Goal: Task Accomplishment & Management: Manage account settings

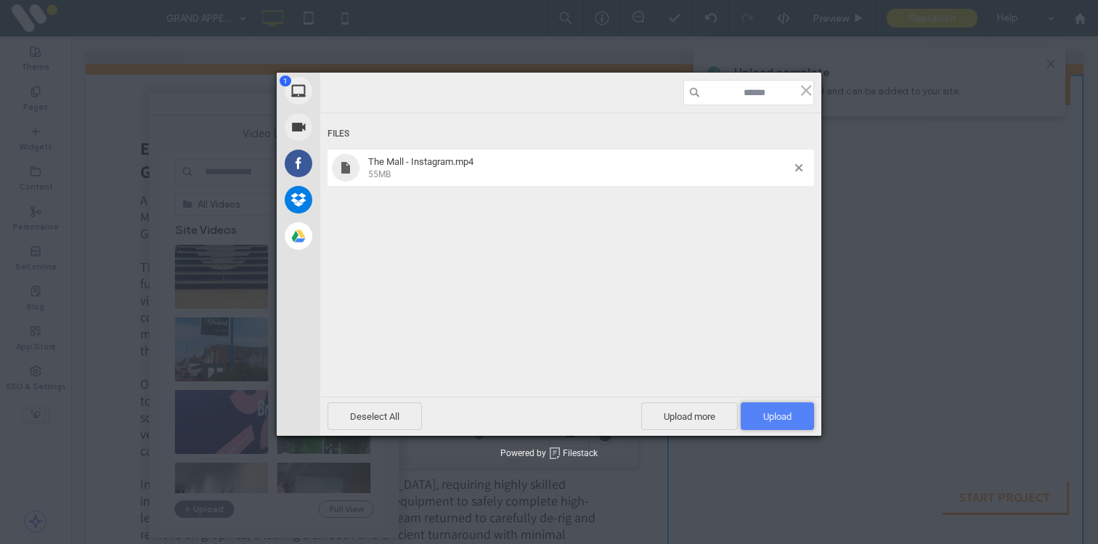
click at [771, 418] on span "Upload 1" at bounding box center [777, 416] width 28 height 11
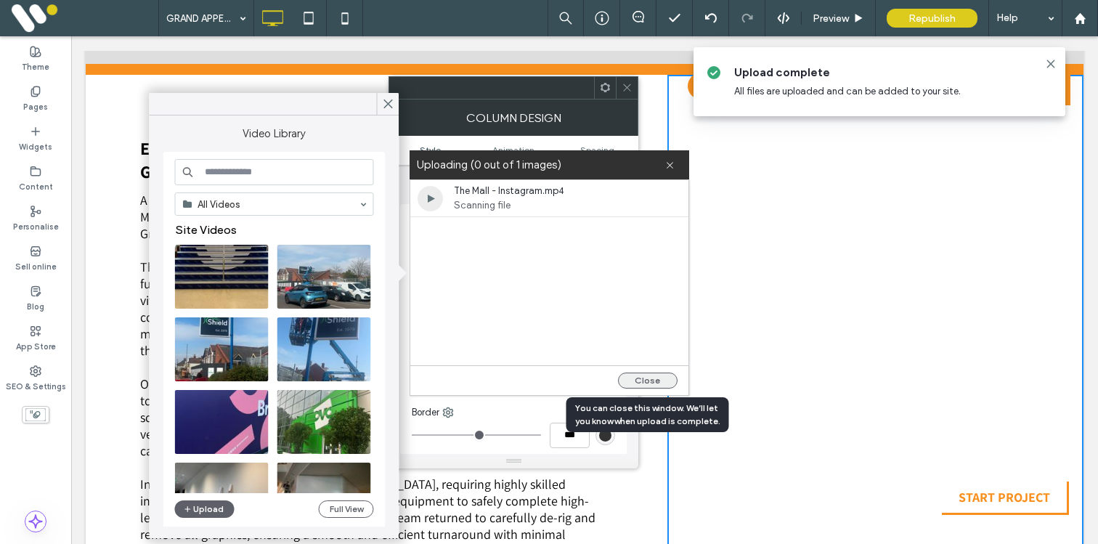
click at [632, 378] on button "Close" at bounding box center [648, 380] width 60 height 16
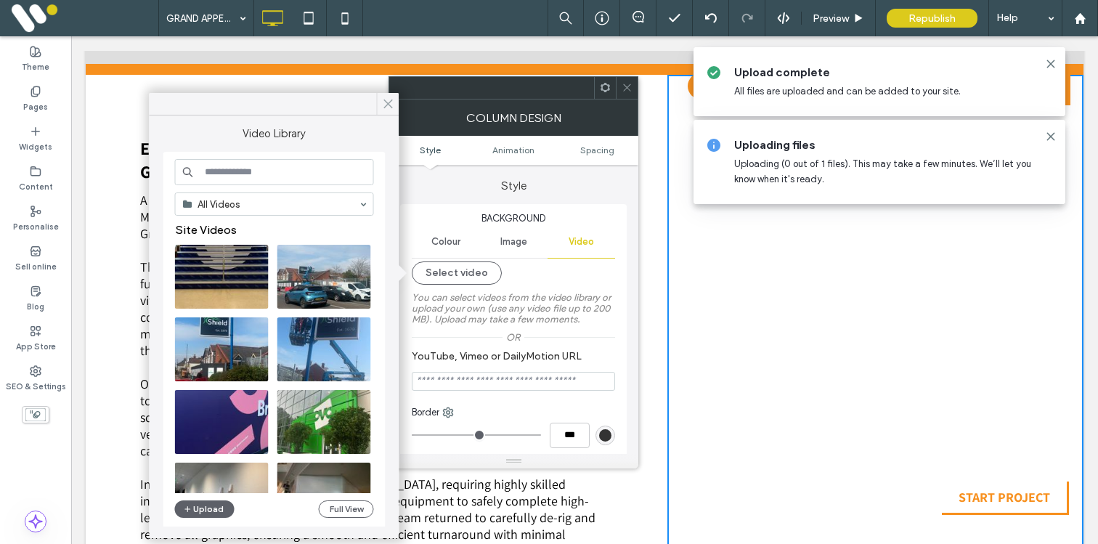
click at [387, 99] on icon at bounding box center [388, 103] width 13 height 13
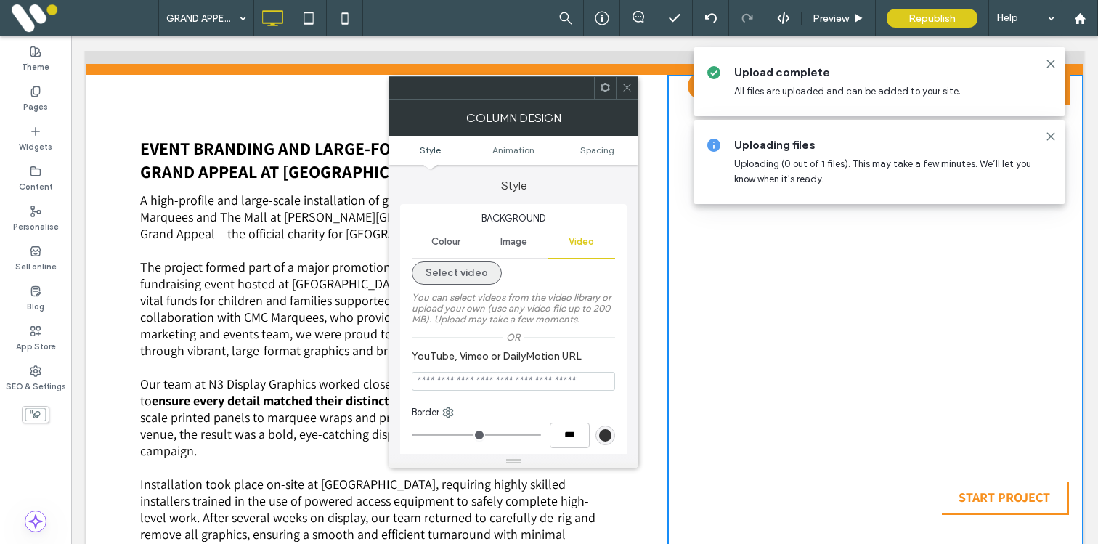
click at [450, 272] on button "Select video" at bounding box center [457, 272] width 90 height 23
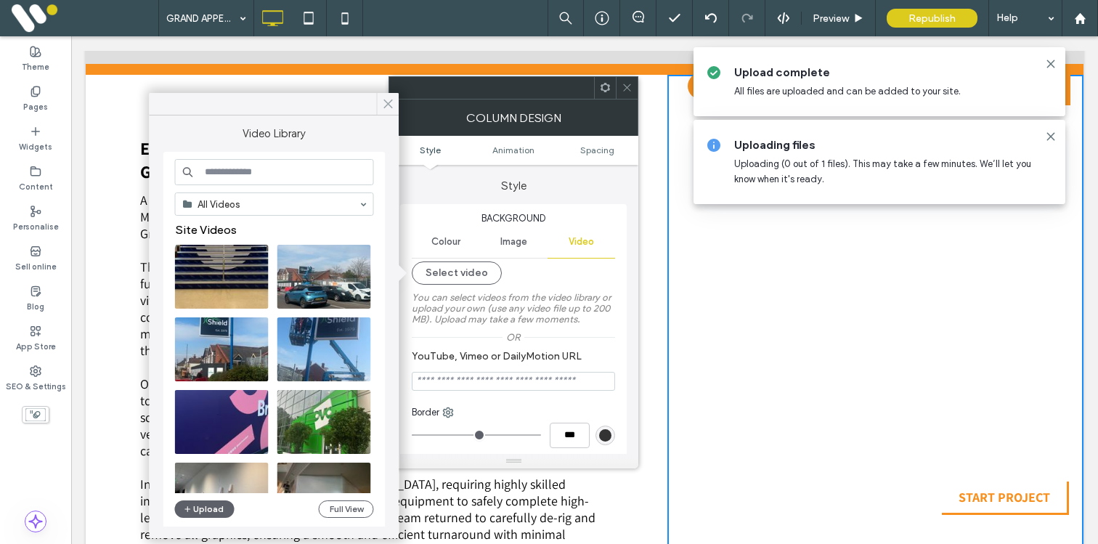
click at [386, 103] on icon at bounding box center [388, 103] width 13 height 13
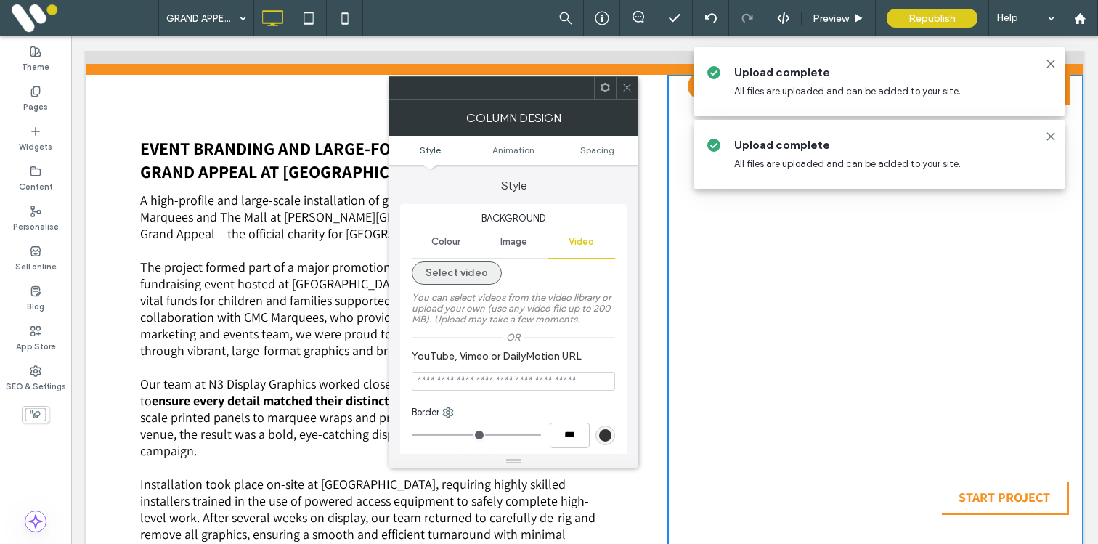
click at [471, 266] on button "Select video" at bounding box center [457, 272] width 90 height 23
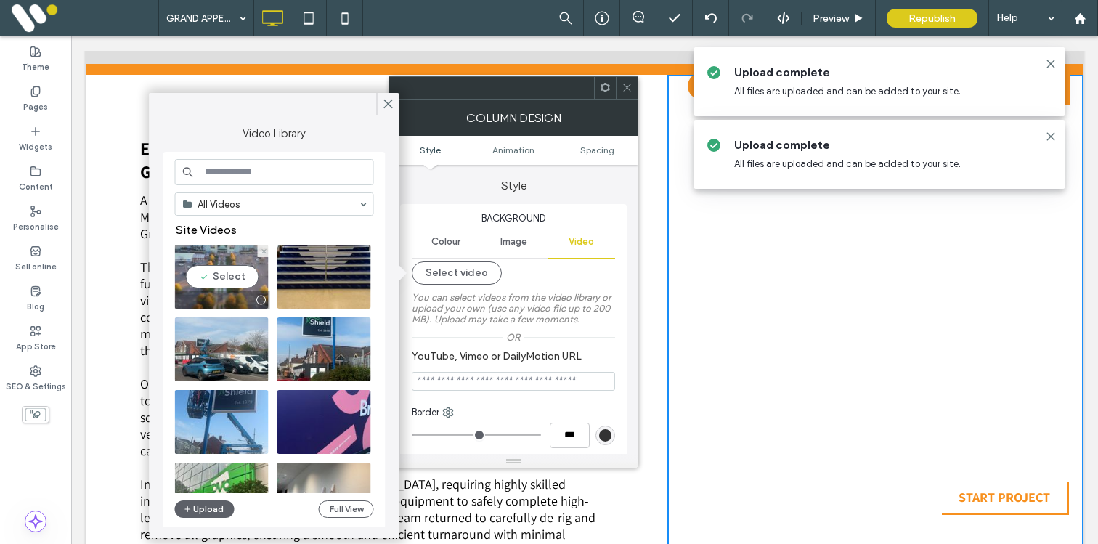
click at [213, 276] on video at bounding box center [222, 277] width 94 height 64
type input "**********"
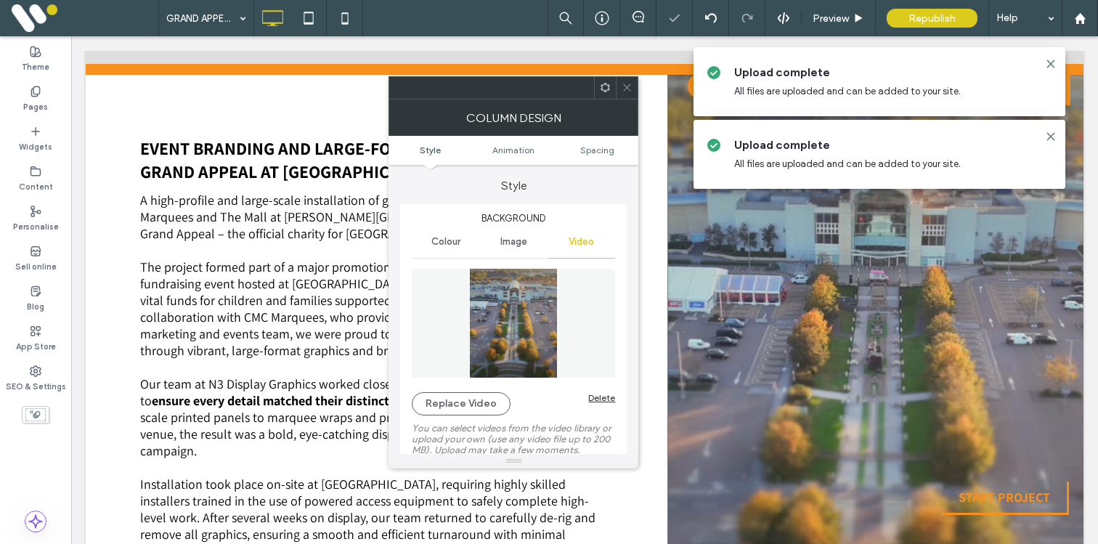
click at [626, 83] on icon at bounding box center [626, 87] width 11 height 11
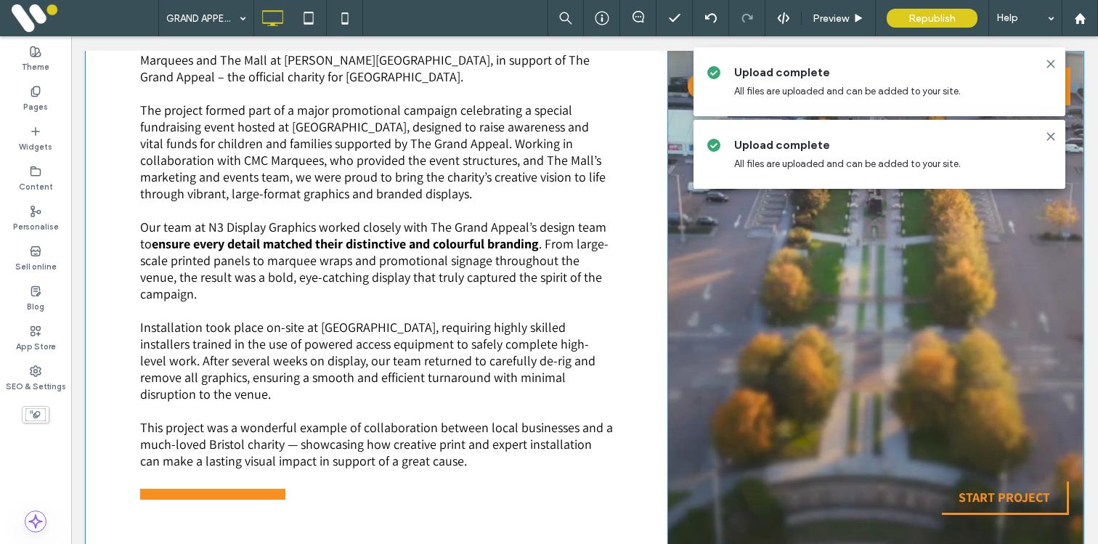
scroll to position [1251, 0]
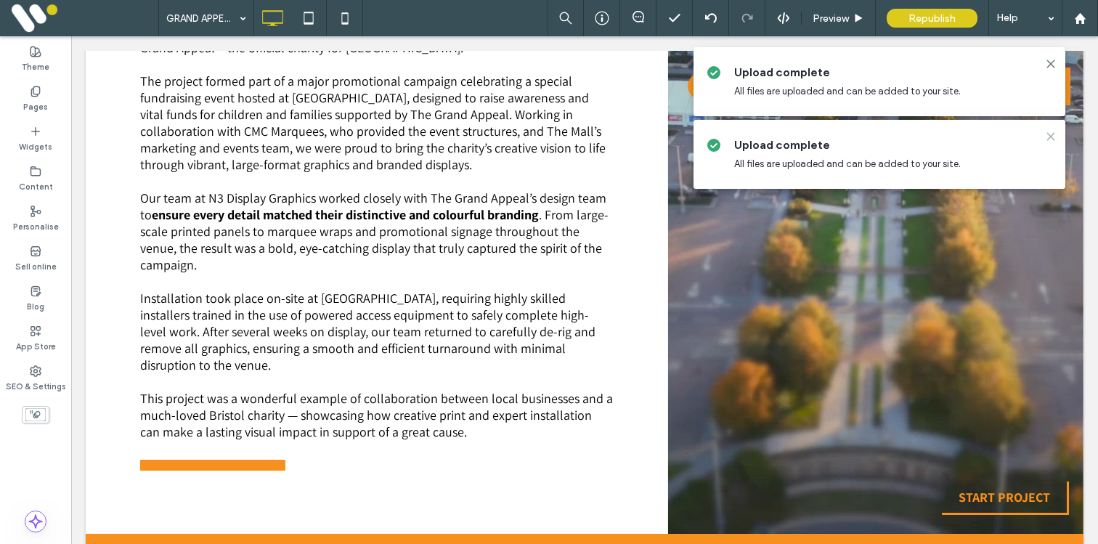
click at [1050, 131] on icon at bounding box center [1051, 137] width 12 height 12
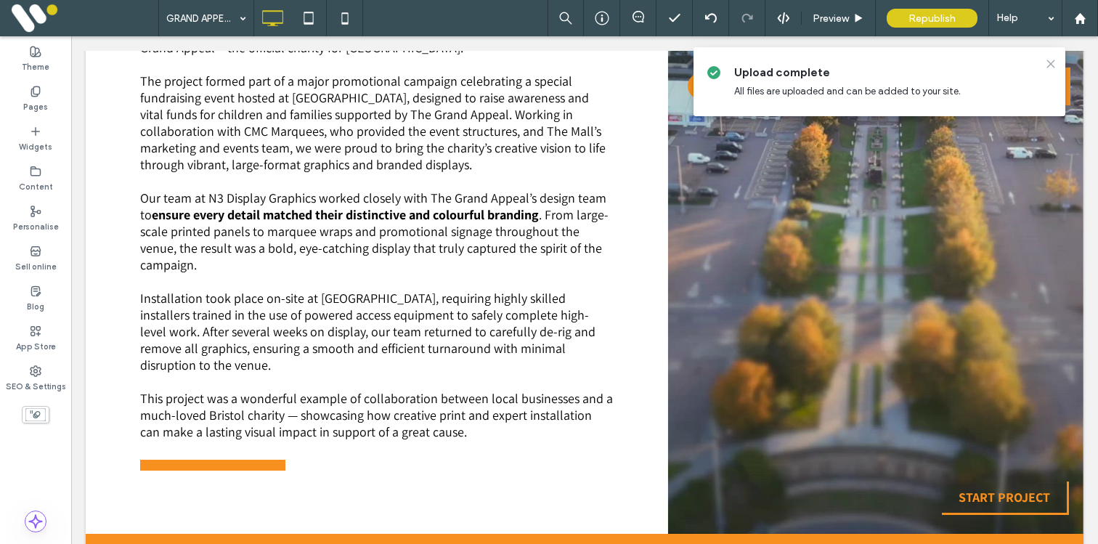
click at [1052, 64] on icon at bounding box center [1051, 64] width 12 height 12
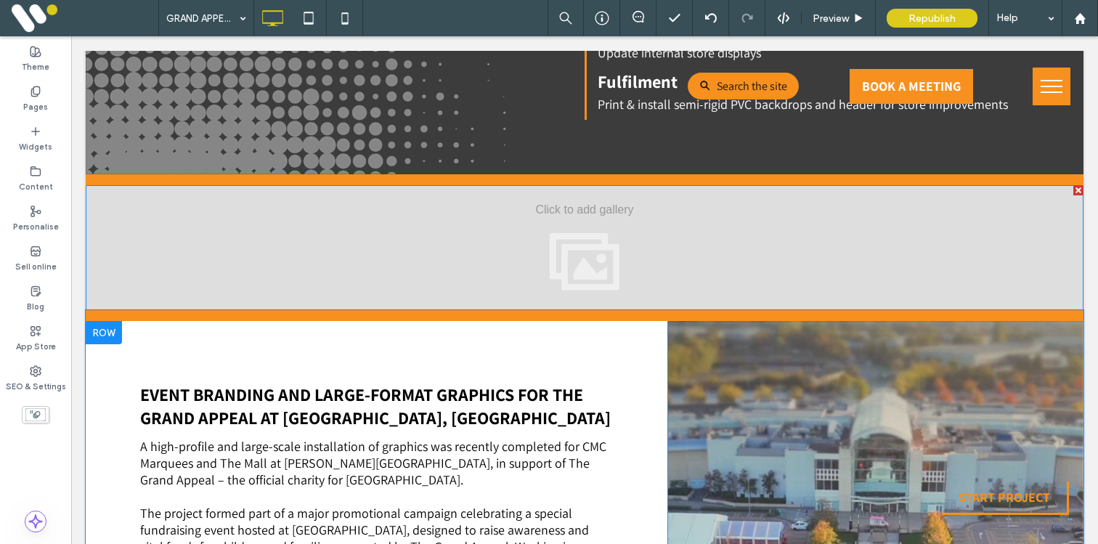
scroll to position [818, 0]
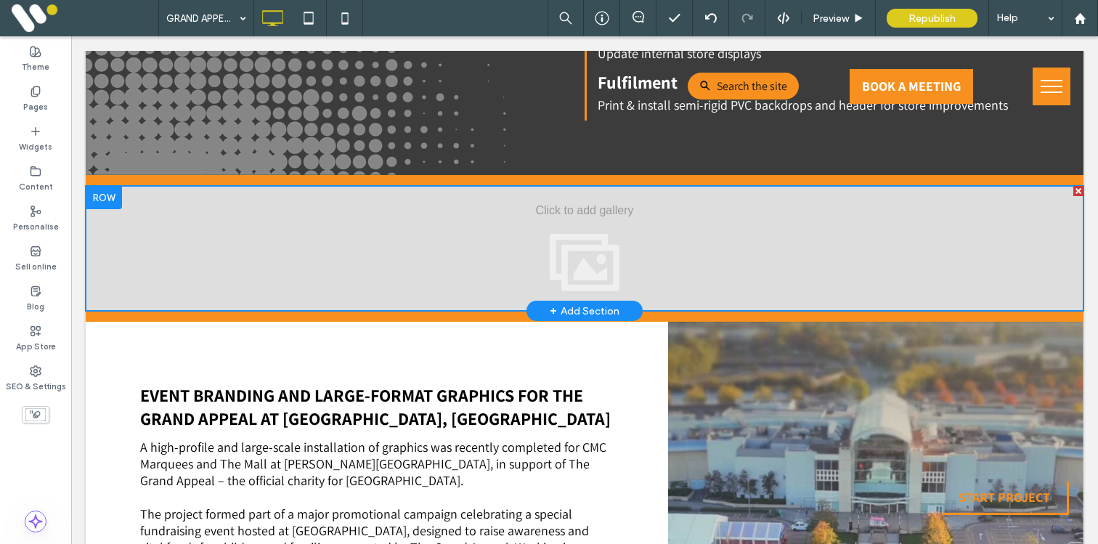
click at [372, 236] on div "View more" at bounding box center [584, 248] width 997 height 125
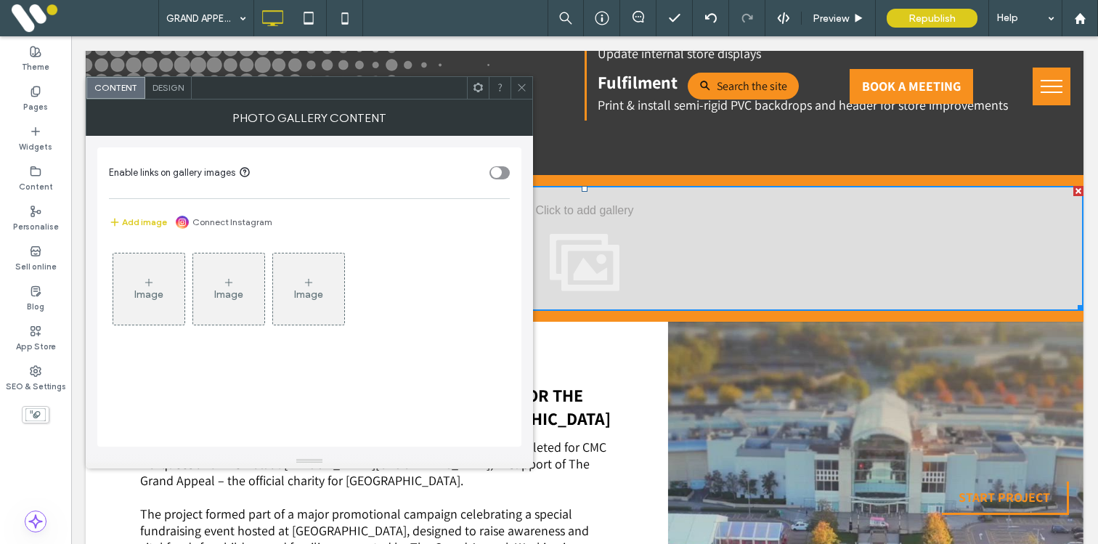
click at [150, 288] on div "Image" at bounding box center [148, 294] width 29 height 12
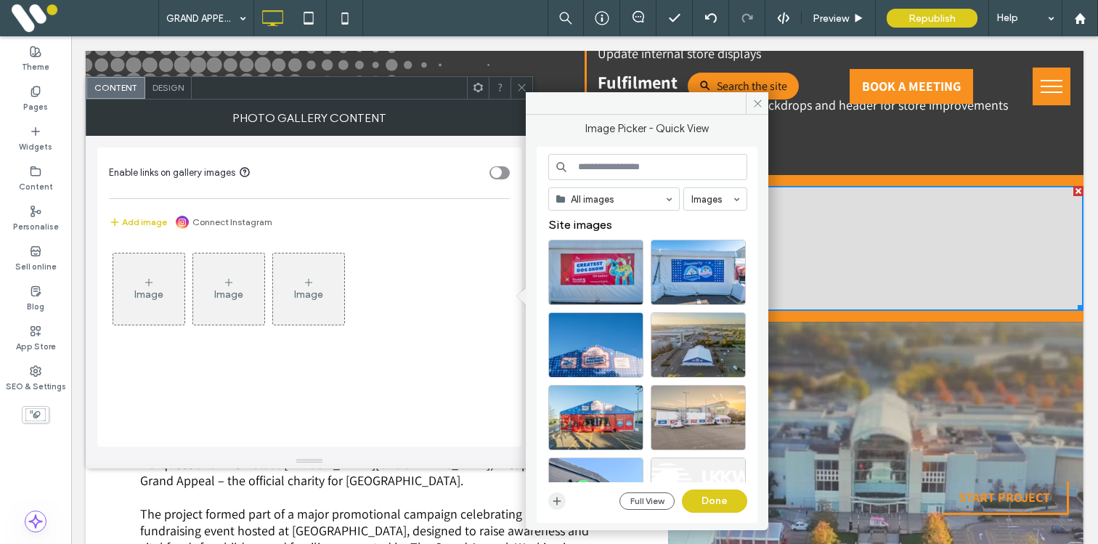
click at [557, 499] on icon "button" at bounding box center [557, 501] width 12 height 12
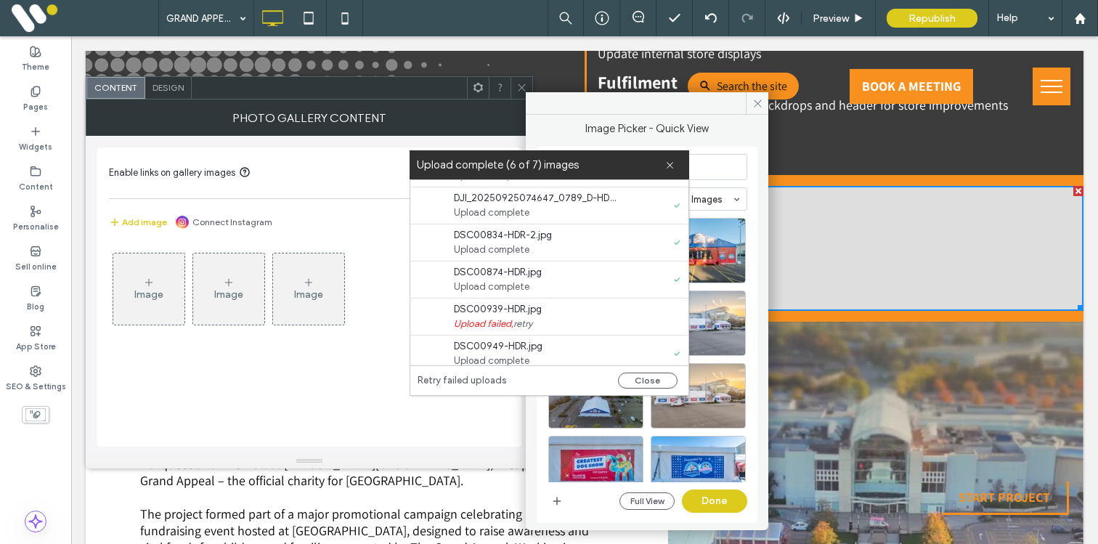
scroll to position [74, 0]
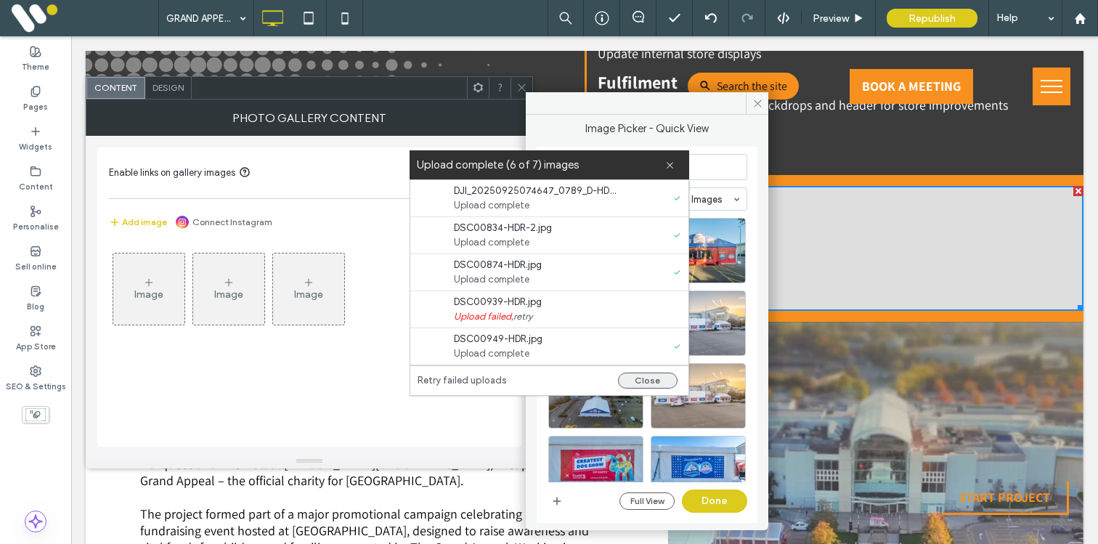
click at [632, 377] on button "Close" at bounding box center [648, 380] width 60 height 16
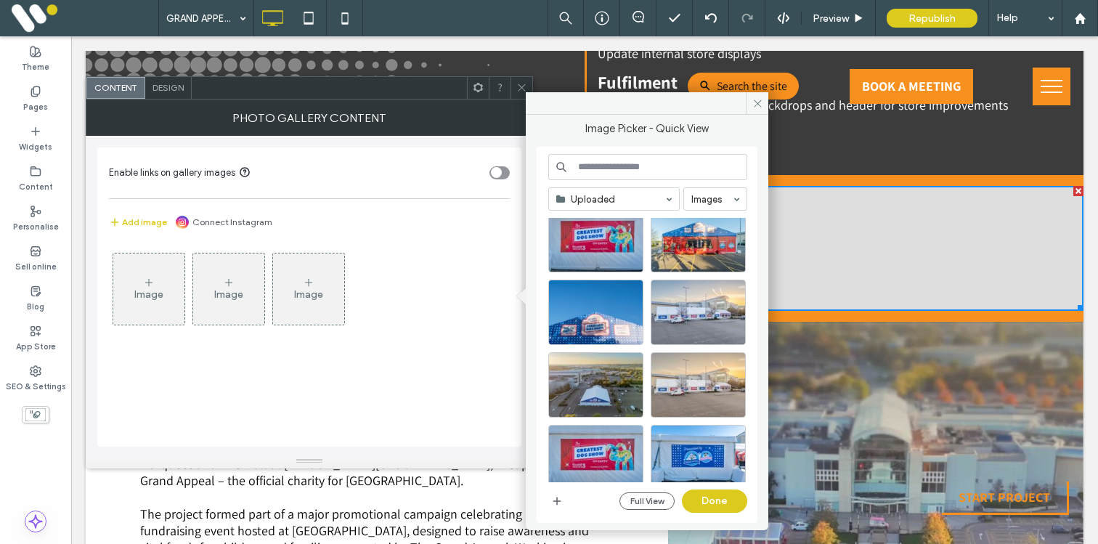
scroll to position [0, 0]
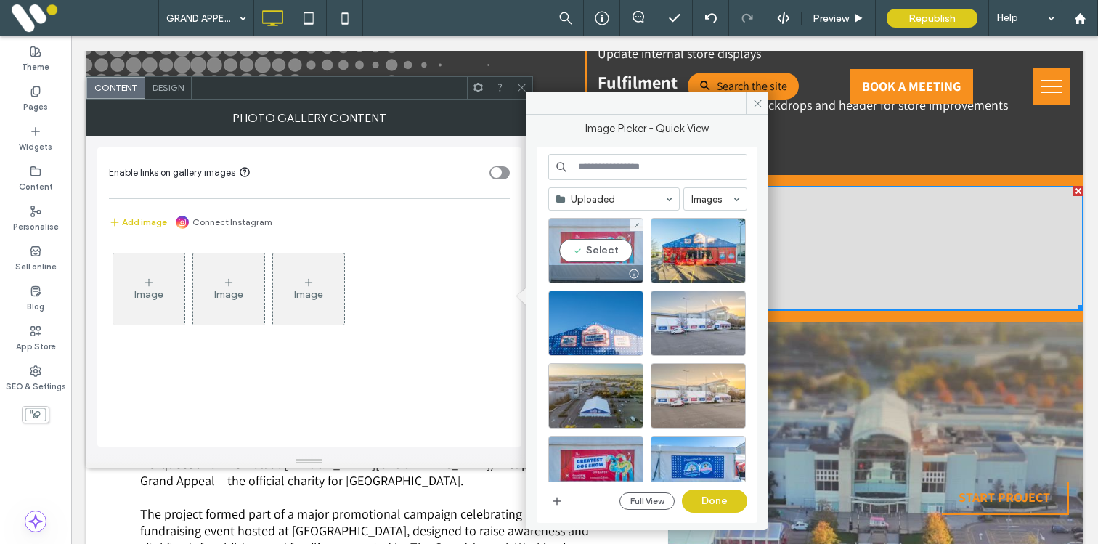
click at [593, 248] on div "Select" at bounding box center [595, 250] width 95 height 65
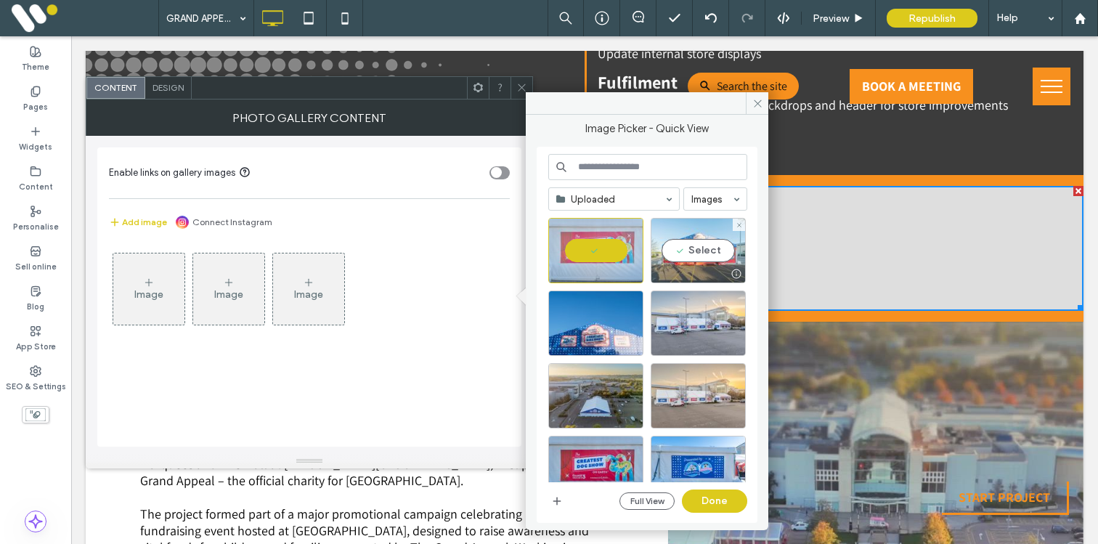
click at [674, 248] on div "Select" at bounding box center [697, 250] width 95 height 65
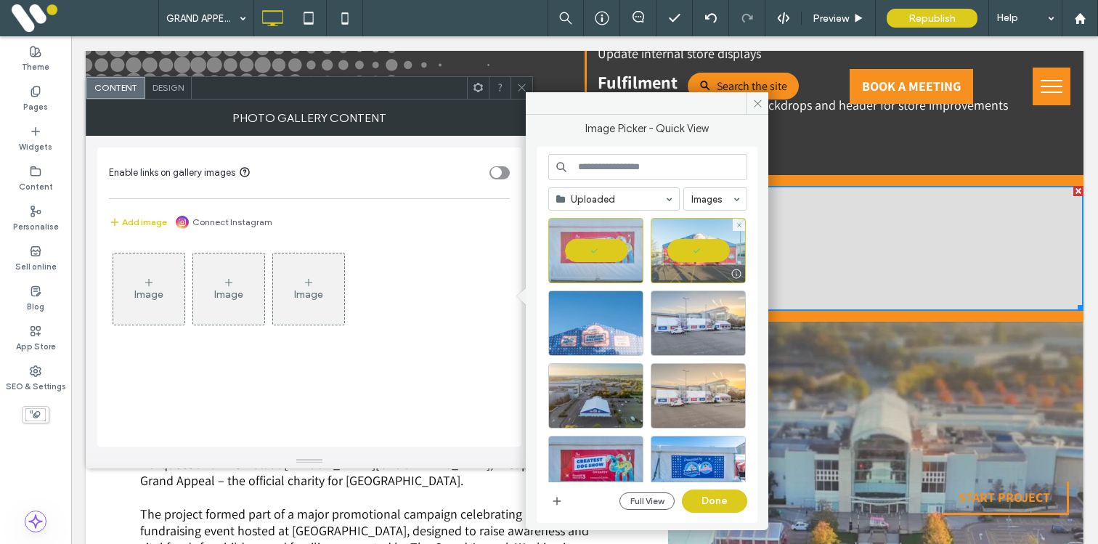
click at [610, 300] on div at bounding box center [595, 322] width 95 height 65
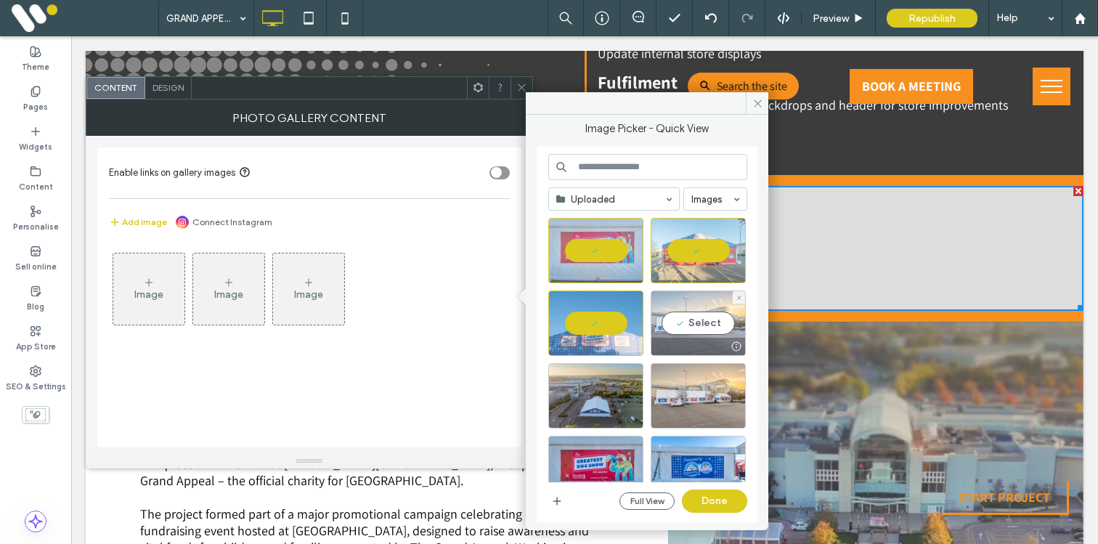
click at [672, 310] on div "Select" at bounding box center [697, 322] width 95 height 65
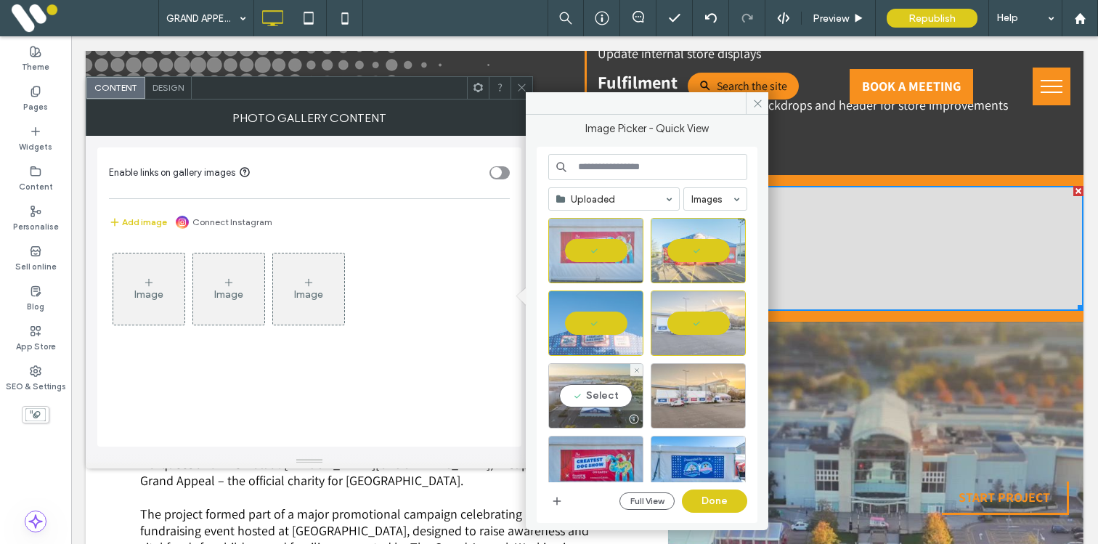
click at [591, 381] on div "Select" at bounding box center [595, 395] width 95 height 65
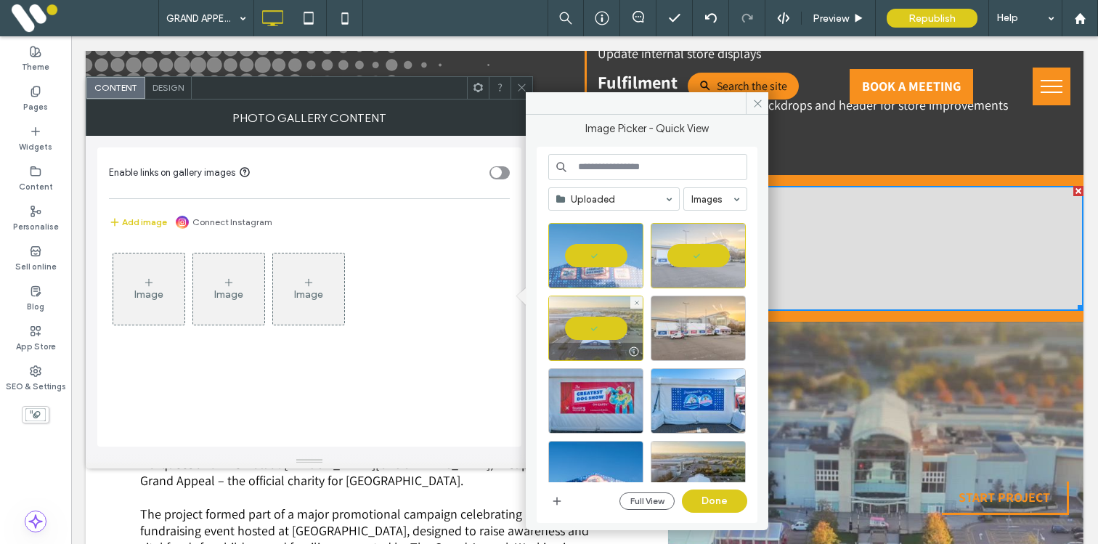
scroll to position [73, 0]
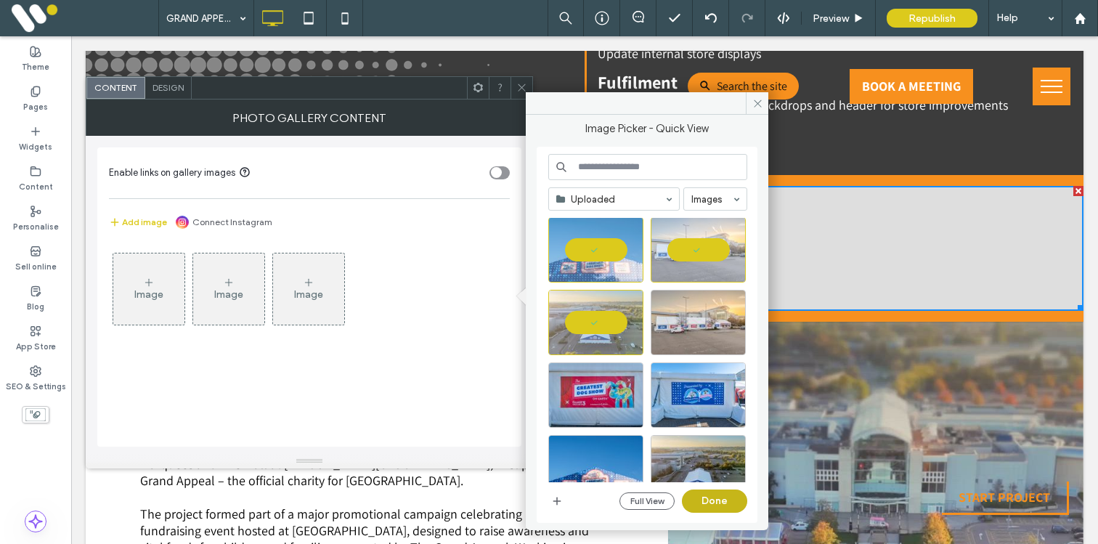
click at [710, 496] on button "Done" at bounding box center [714, 500] width 65 height 23
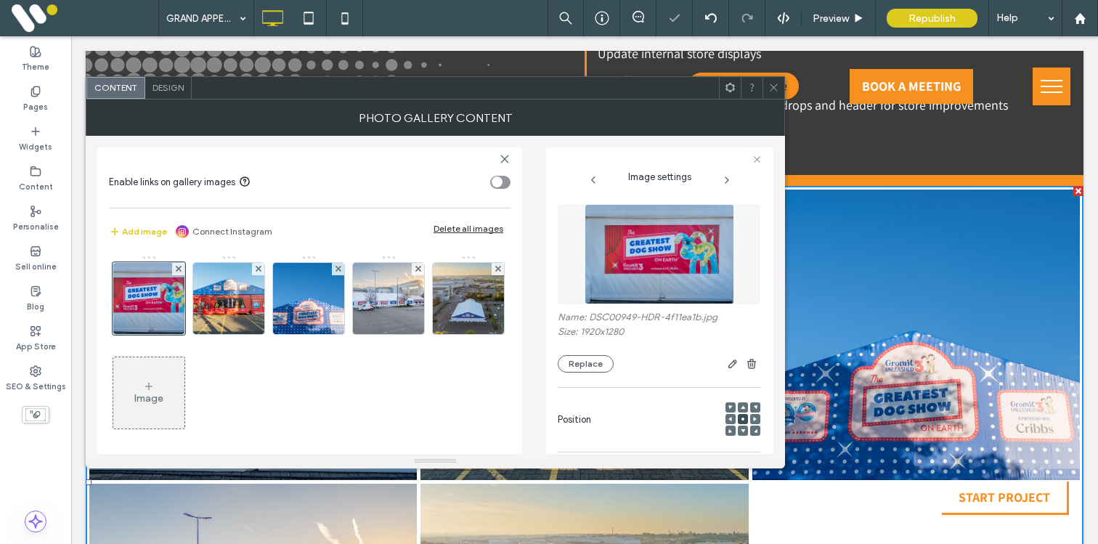
click at [776, 91] on icon at bounding box center [773, 87] width 11 height 11
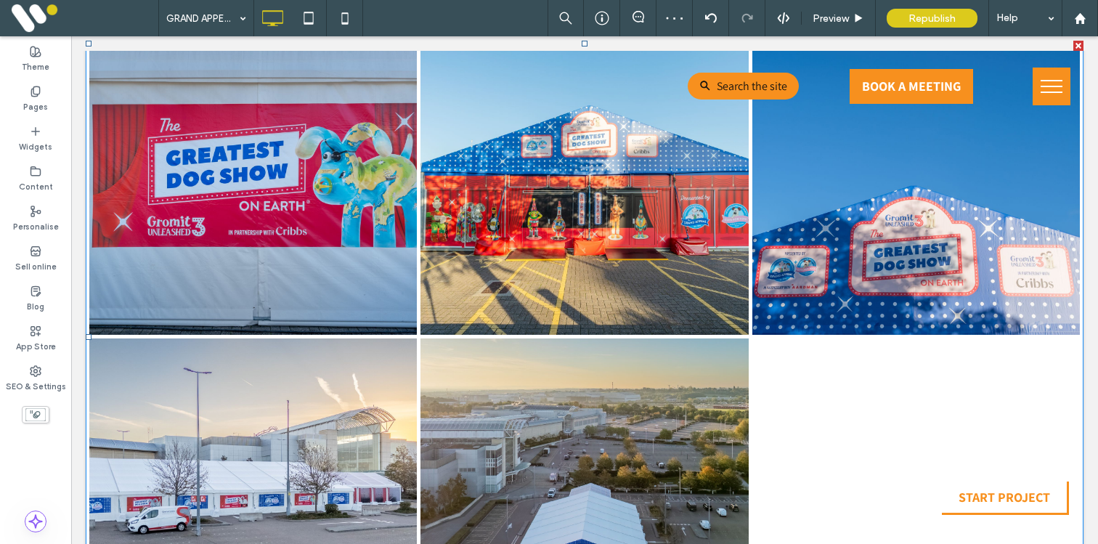
scroll to position [966, 0]
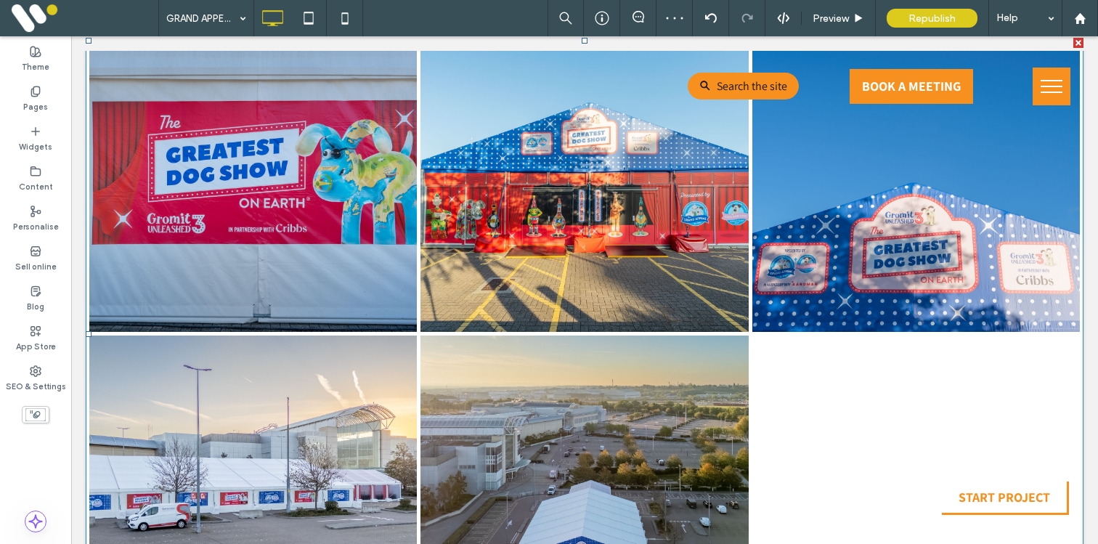
click at [554, 289] on link at bounding box center [583, 186] width 327 height 290
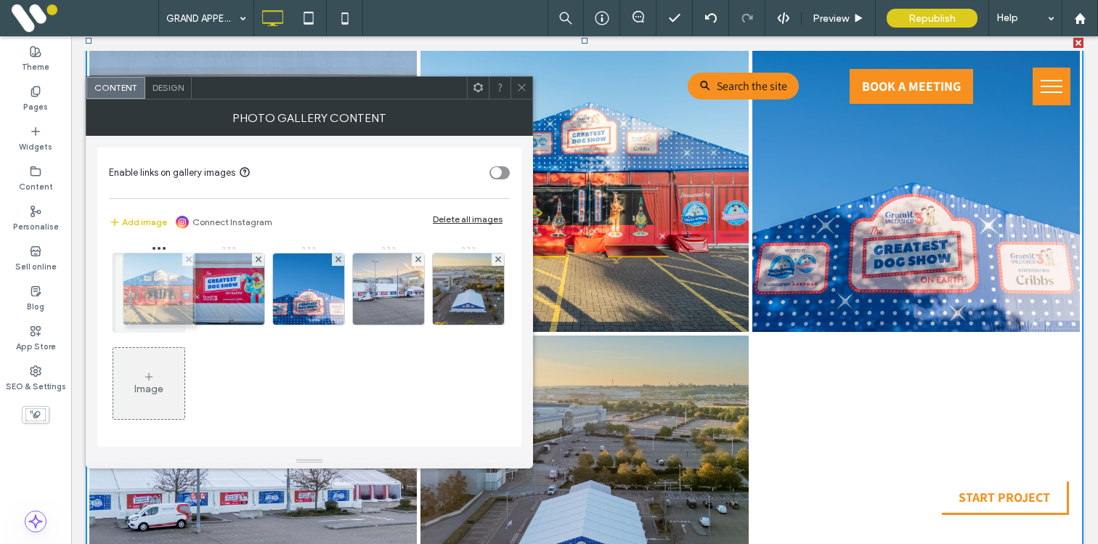
drag, startPoint x: 230, startPoint y: 315, endPoint x: 153, endPoint y: 315, distance: 76.9
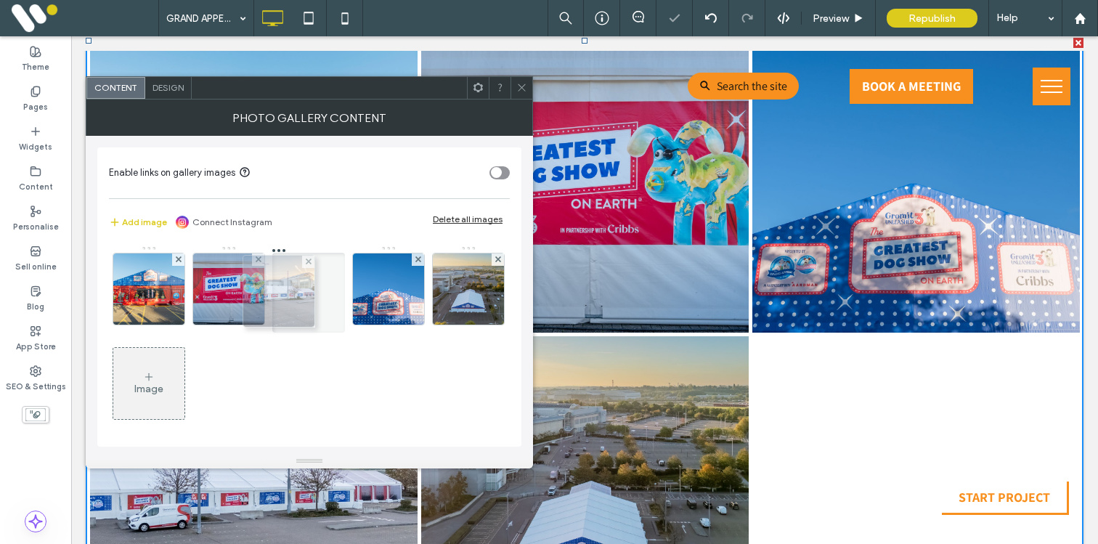
drag, startPoint x: 376, startPoint y: 305, endPoint x: 232, endPoint y: 308, distance: 143.8
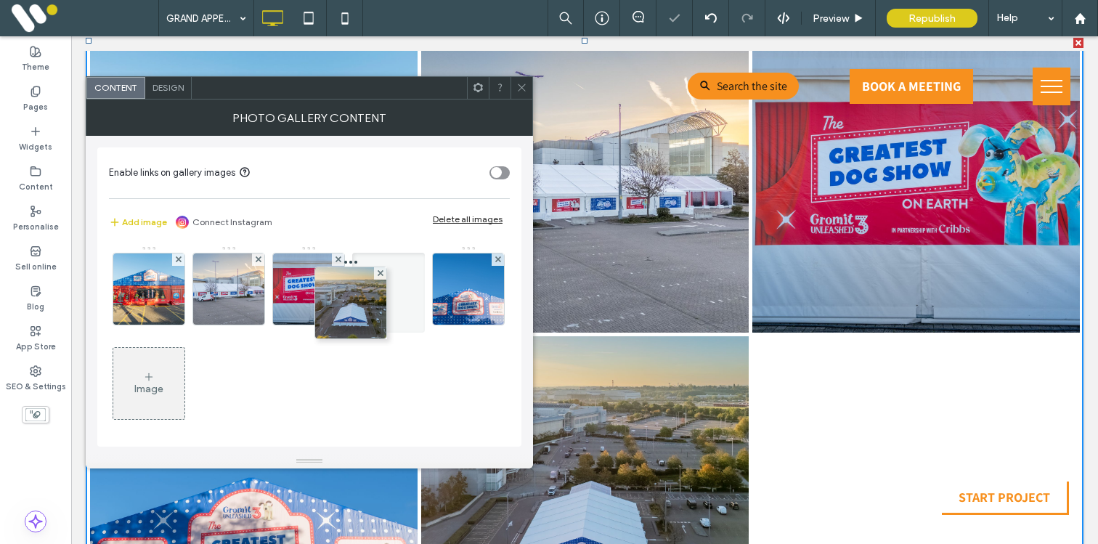
drag, startPoint x: 140, startPoint y: 416, endPoint x: 332, endPoint y: 336, distance: 208.3
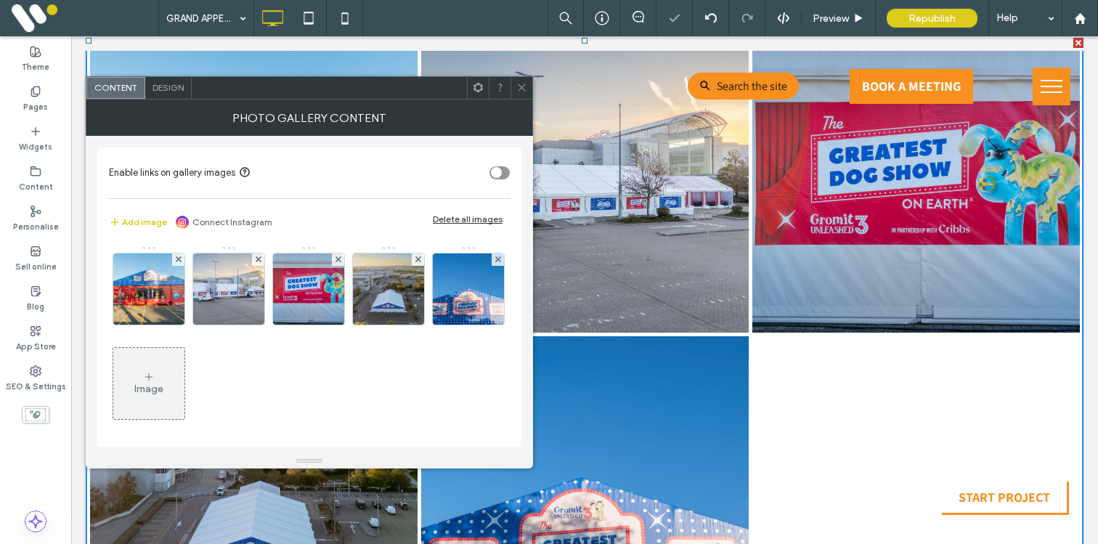
click at [518, 81] on span at bounding box center [521, 88] width 11 height 22
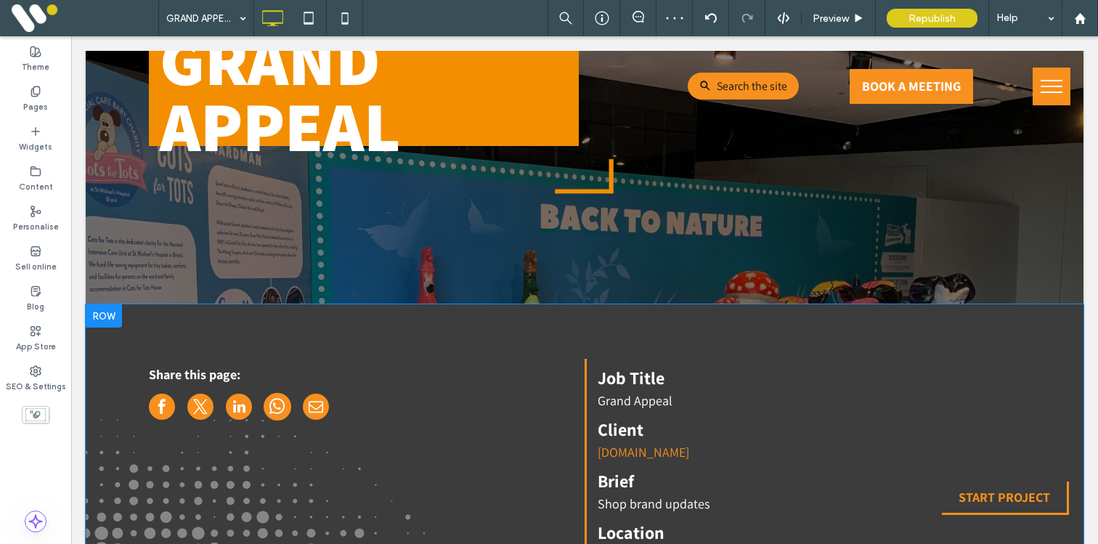
scroll to position [178, 0]
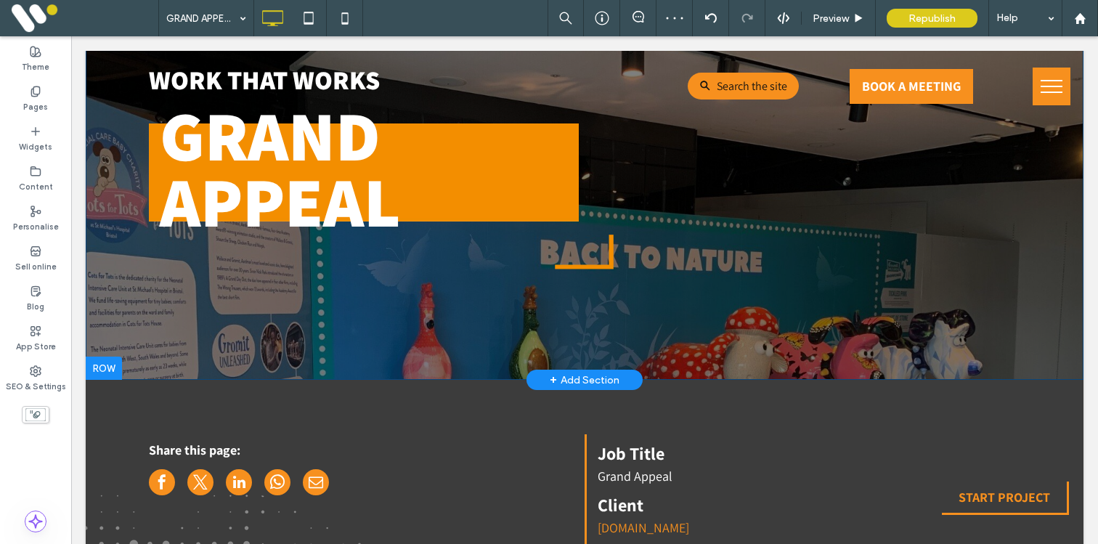
click at [110, 365] on div at bounding box center [104, 367] width 36 height 23
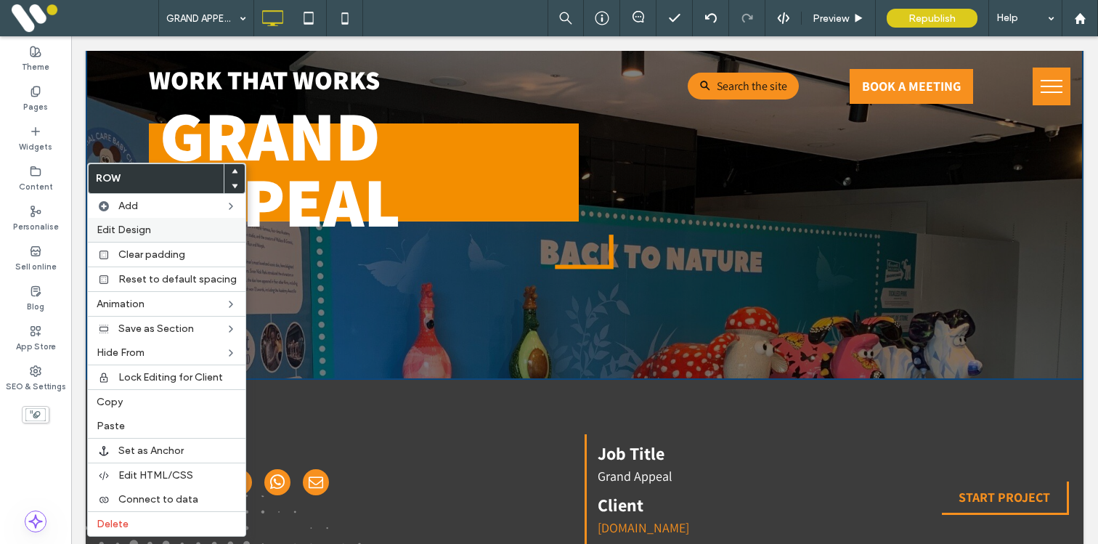
click at [151, 236] on div "Edit Design" at bounding box center [167, 230] width 158 height 24
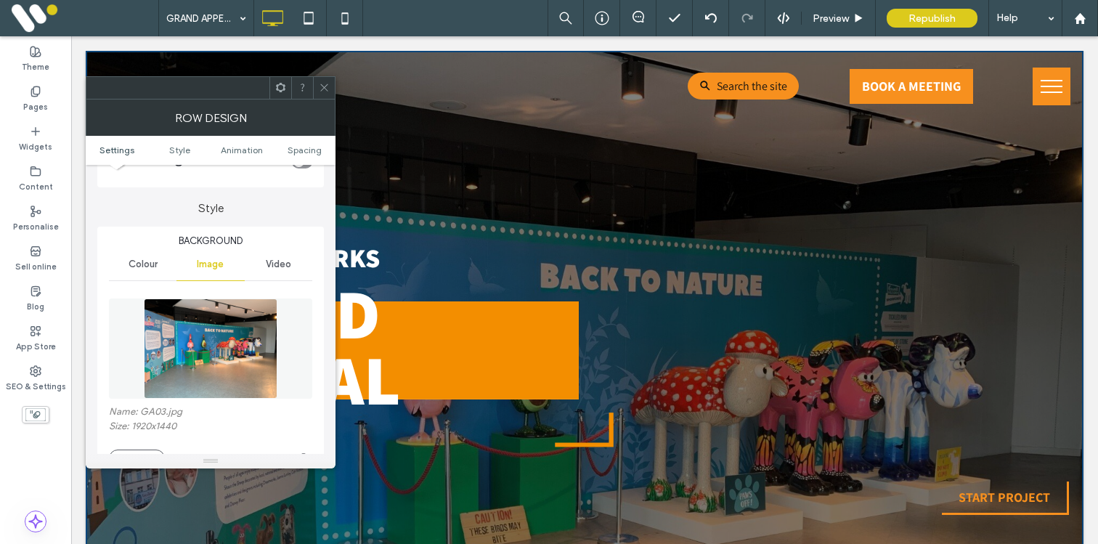
scroll to position [139, 0]
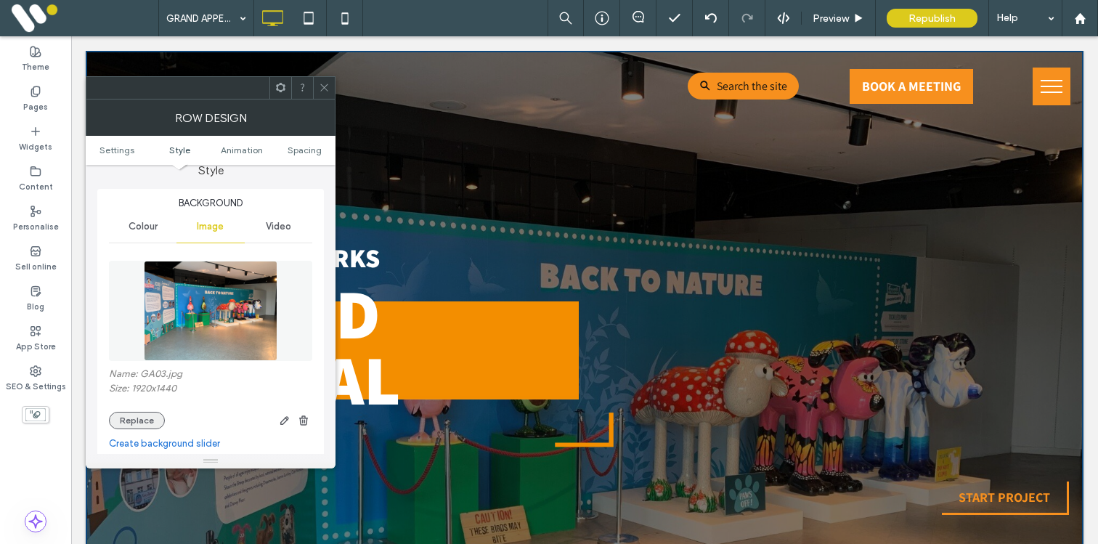
click at [118, 422] on button "Replace" at bounding box center [137, 420] width 56 height 17
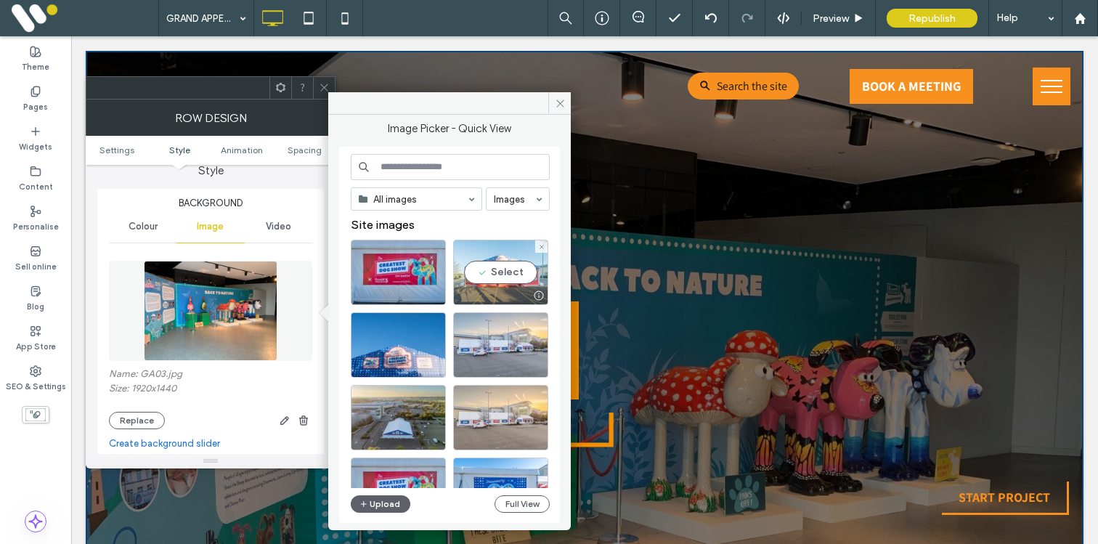
click at [496, 271] on div "Select" at bounding box center [500, 272] width 95 height 65
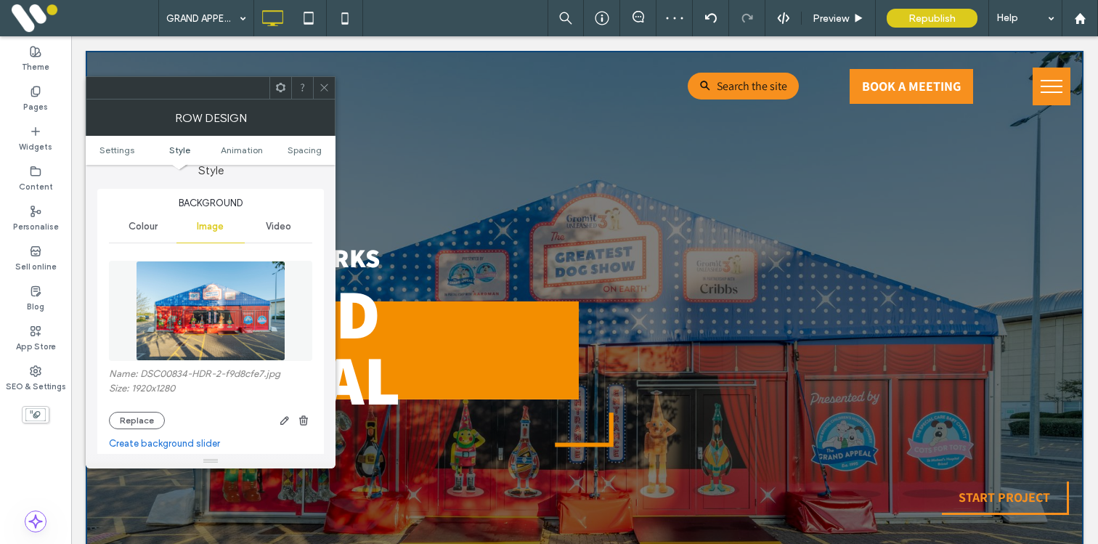
click at [322, 89] on use at bounding box center [323, 87] width 7 height 7
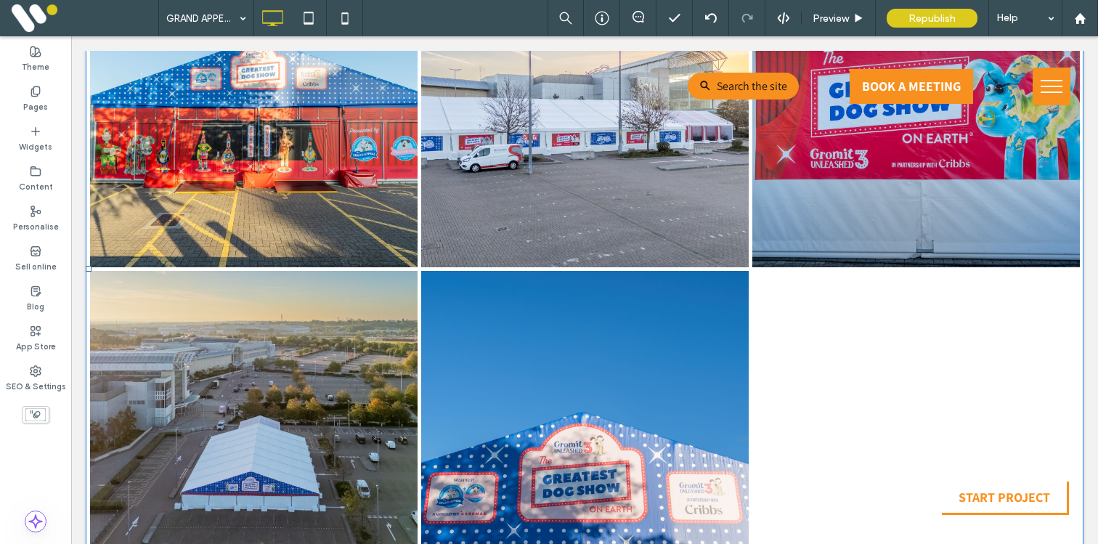
scroll to position [1023, 0]
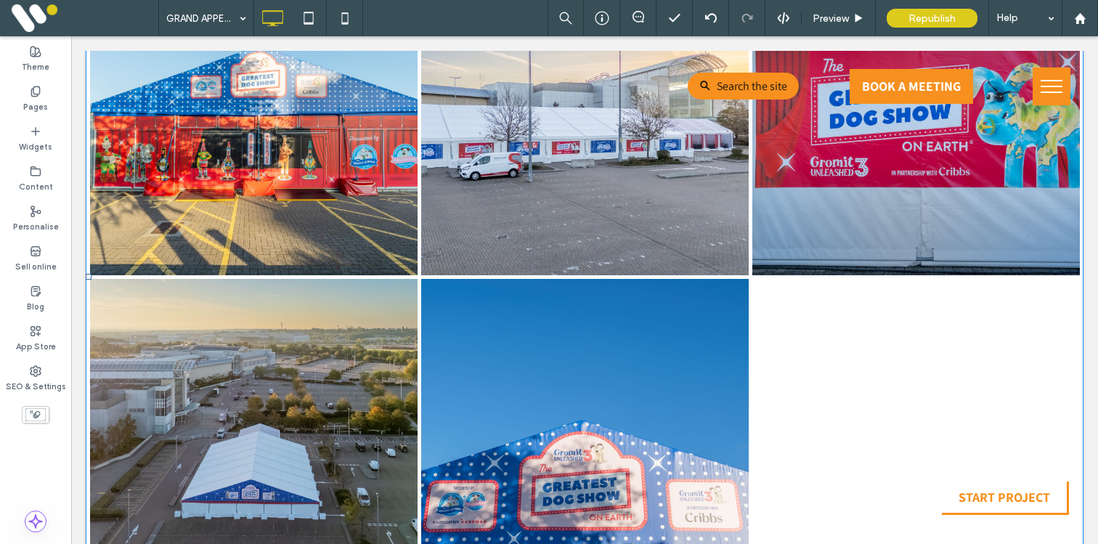
click at [243, 264] on link at bounding box center [252, 129] width 327 height 290
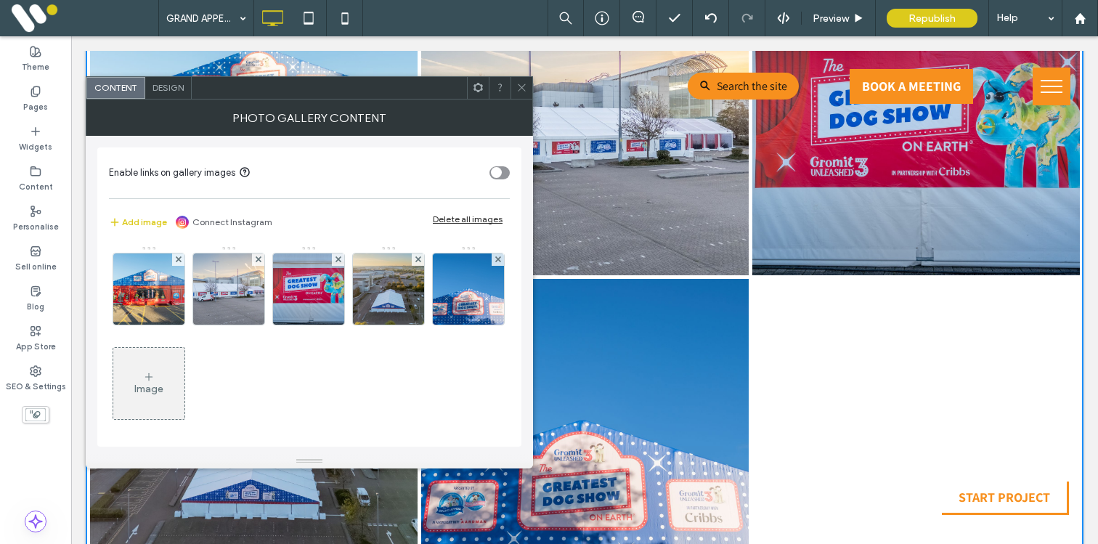
click at [184, 386] on div "Image" at bounding box center [148, 383] width 71 height 68
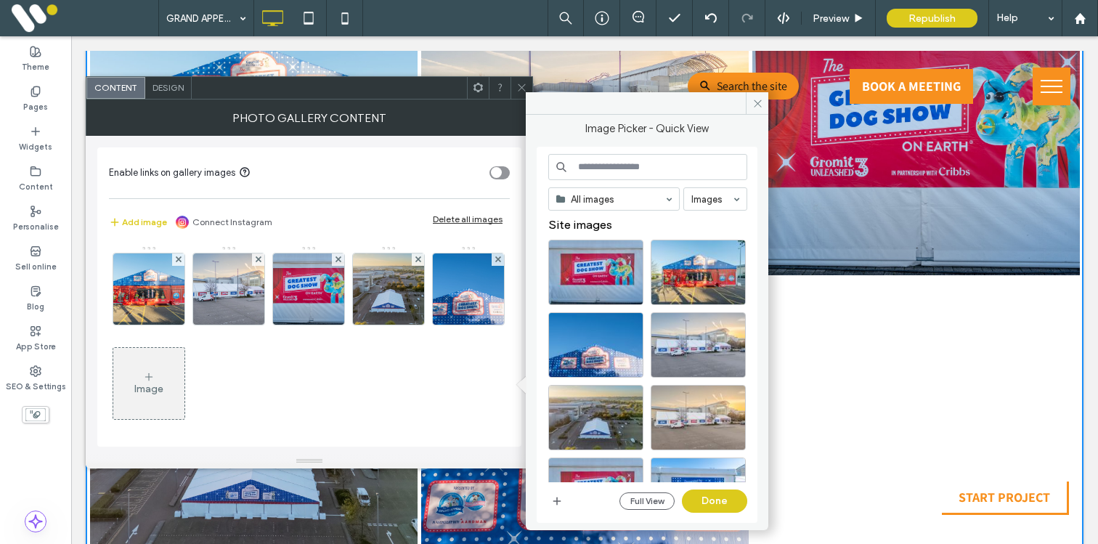
click at [569, 507] on div "Full View Done" at bounding box center [647, 500] width 199 height 23
click at [564, 507] on span "button" at bounding box center [556, 500] width 17 height 17
click at [558, 496] on icon "button" at bounding box center [557, 501] width 12 height 12
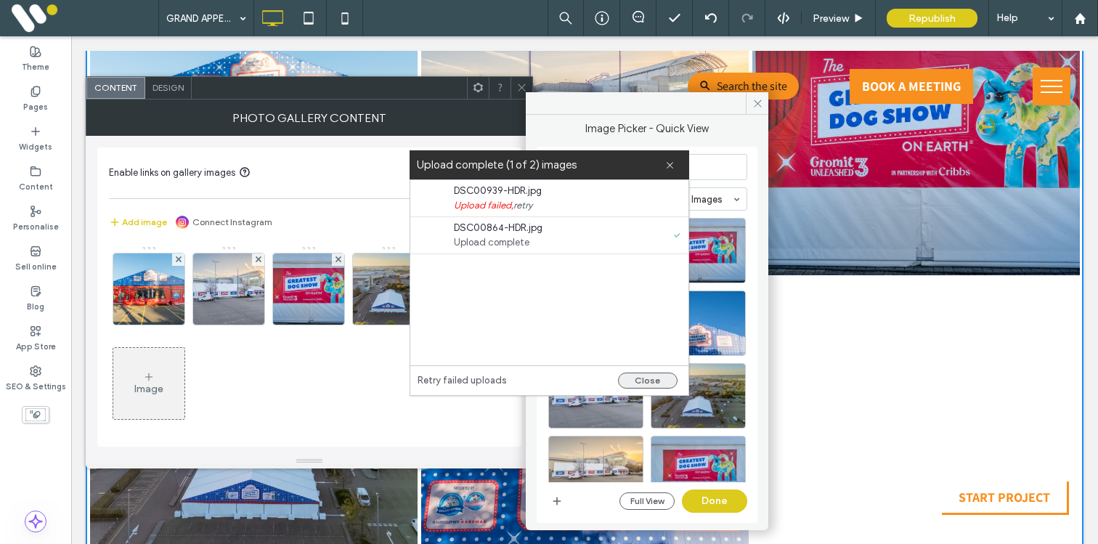
click at [631, 376] on button "Close" at bounding box center [648, 380] width 60 height 16
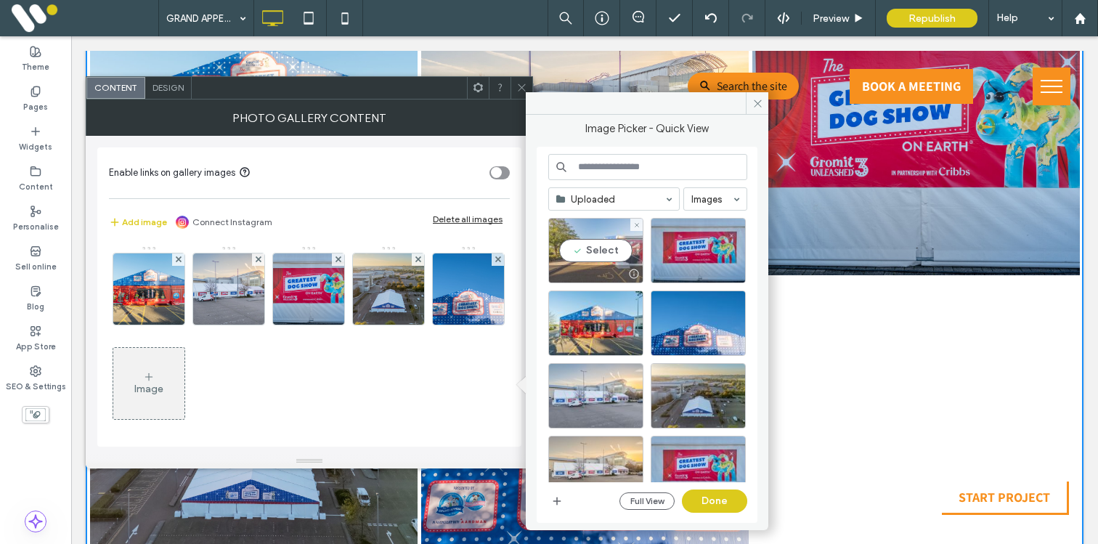
click at [586, 245] on div "Select" at bounding box center [595, 250] width 95 height 65
click at [707, 497] on button "Done" at bounding box center [714, 500] width 65 height 23
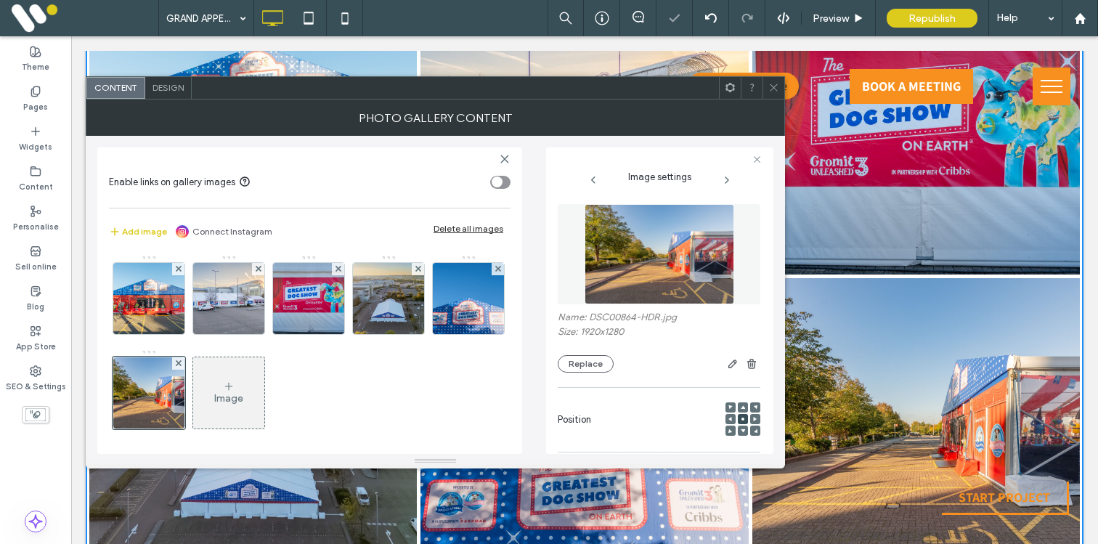
click at [775, 86] on icon at bounding box center [773, 87] width 11 height 11
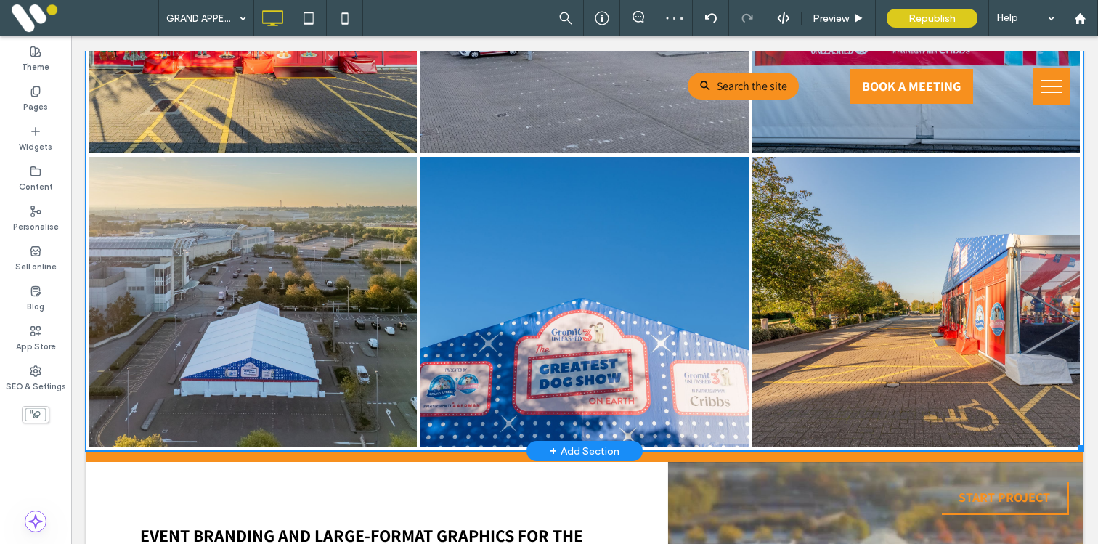
scroll to position [1152, 0]
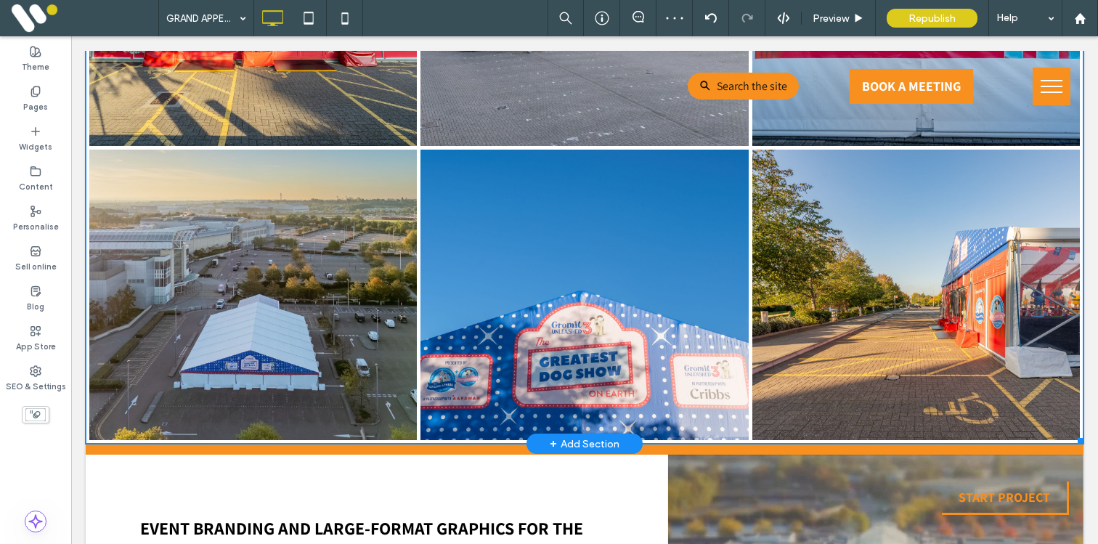
click at [579, 276] on link at bounding box center [584, 295] width 347 height 308
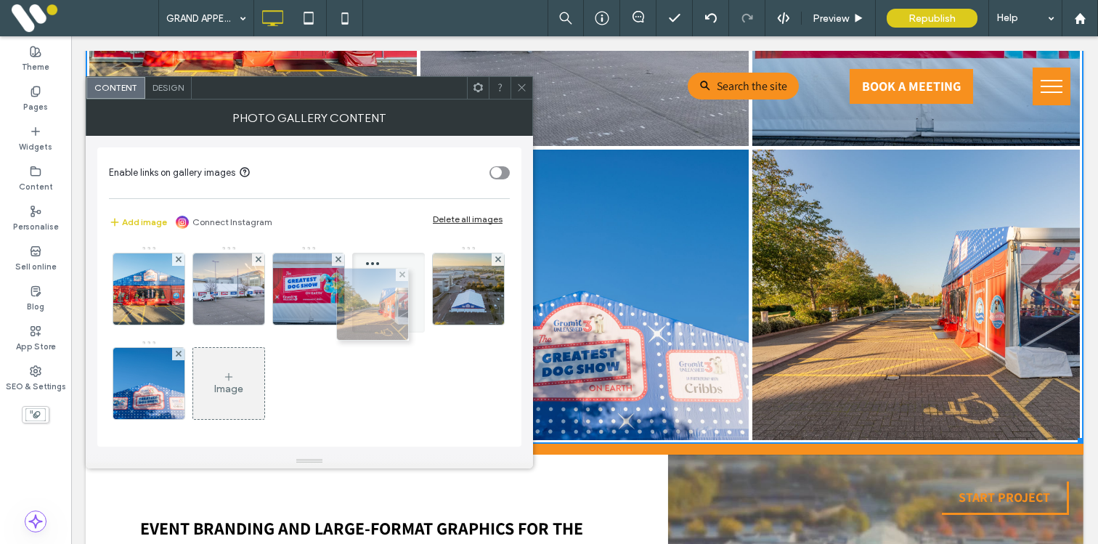
drag, startPoint x: 218, startPoint y: 374, endPoint x: 358, endPoint y: 295, distance: 160.9
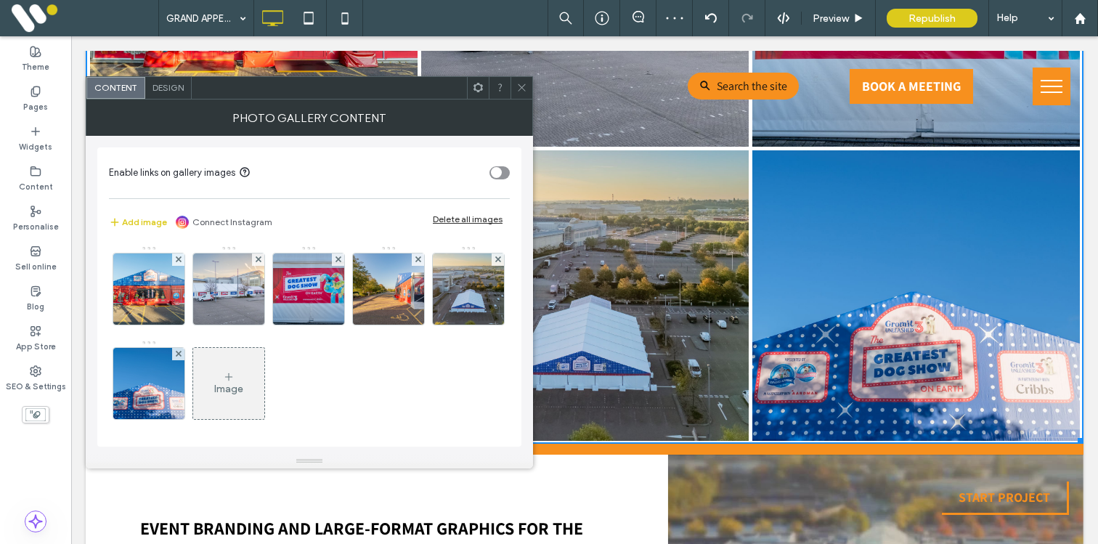
click at [518, 84] on use at bounding box center [521, 87] width 7 height 7
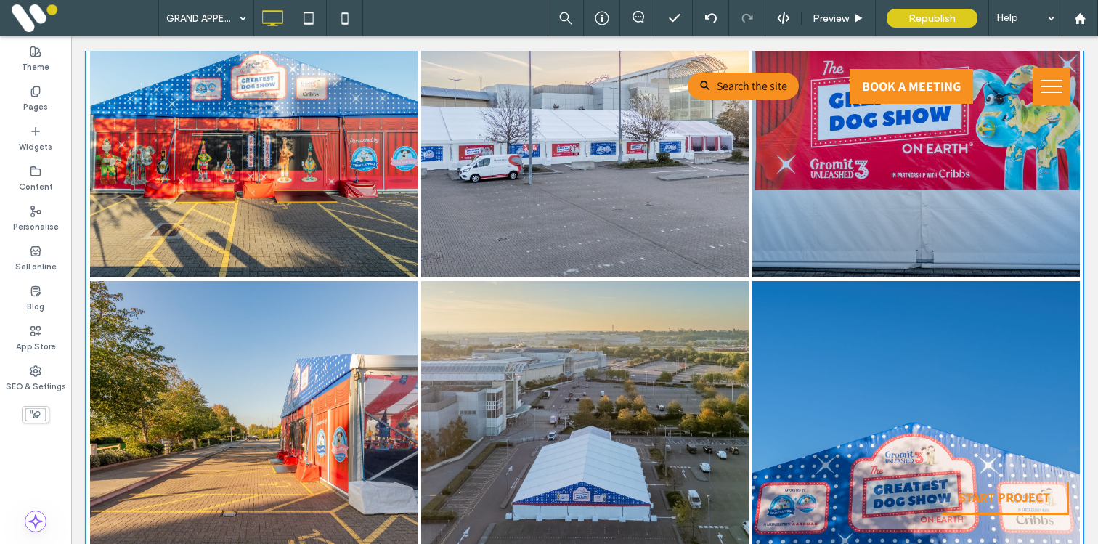
scroll to position [1040, 0]
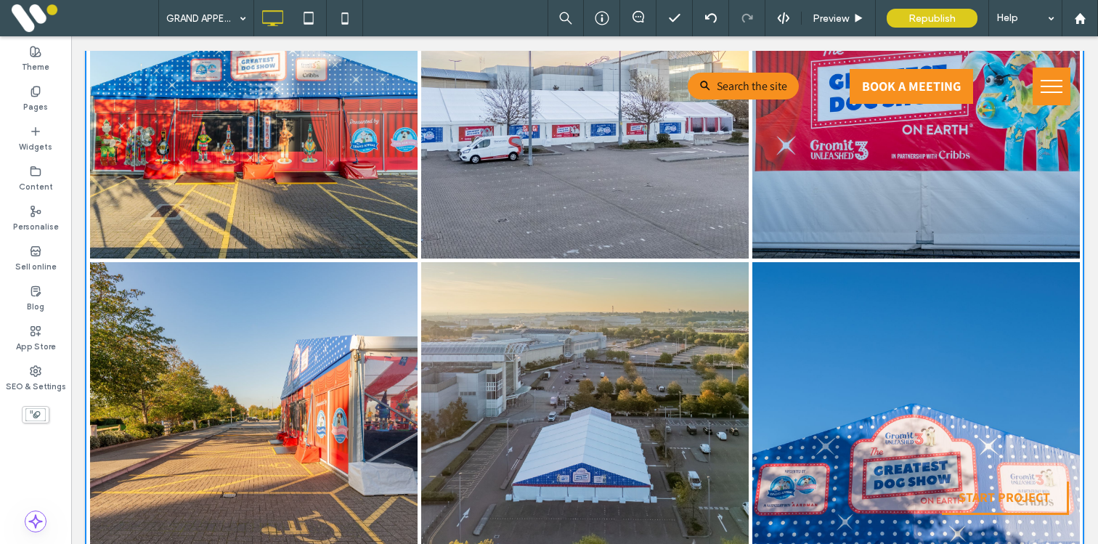
click at [392, 272] on link at bounding box center [252, 407] width 347 height 308
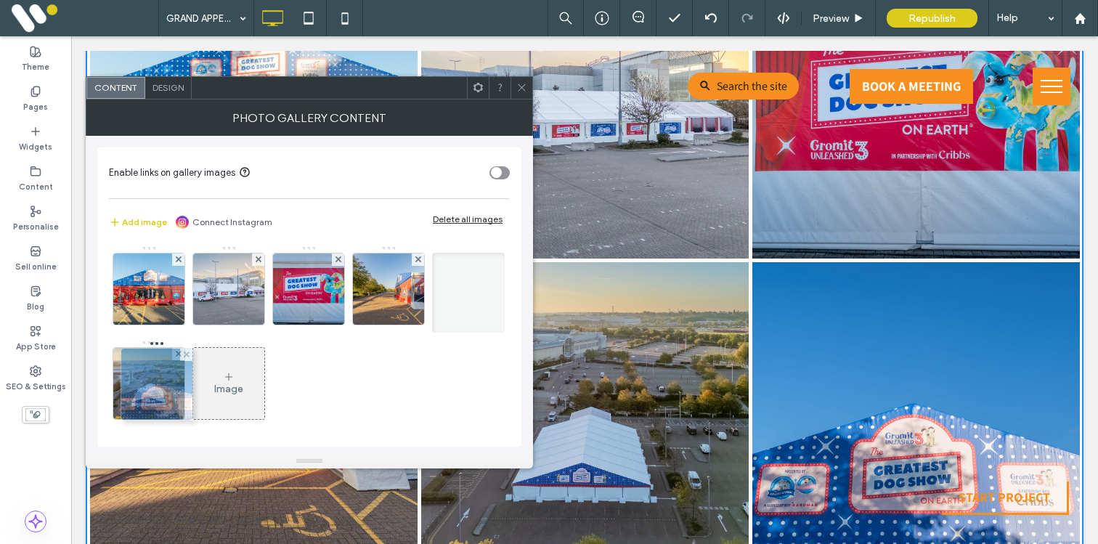
drag, startPoint x: 237, startPoint y: 386, endPoint x: 161, endPoint y: 387, distance: 76.2
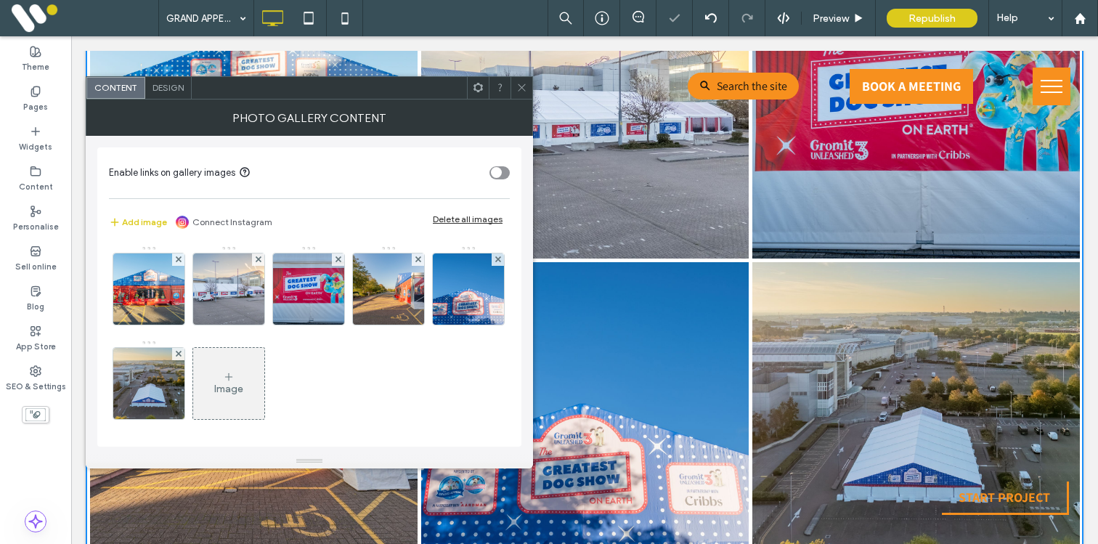
click at [519, 84] on icon at bounding box center [521, 87] width 11 height 11
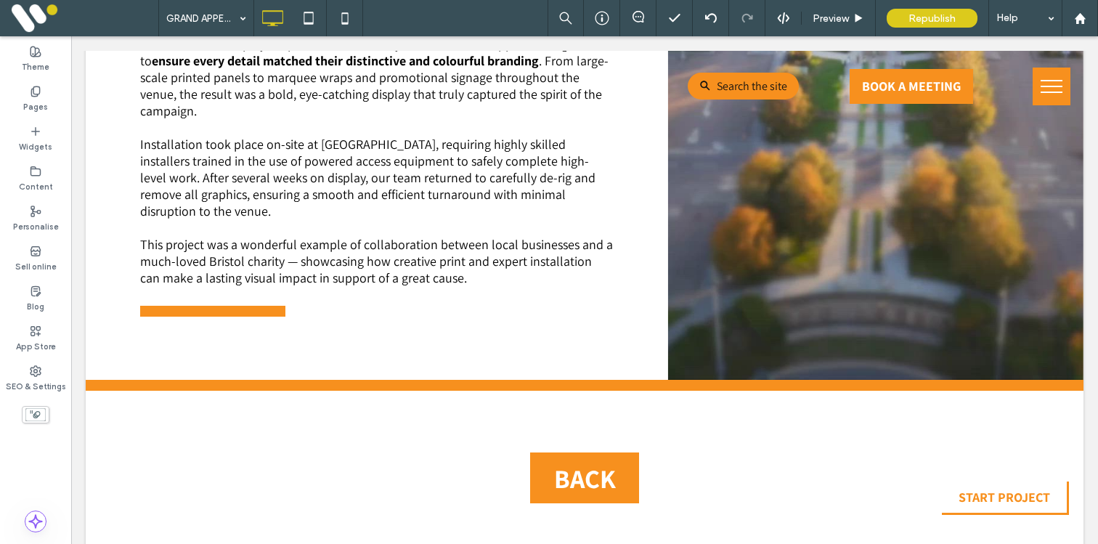
scroll to position [1711, 0]
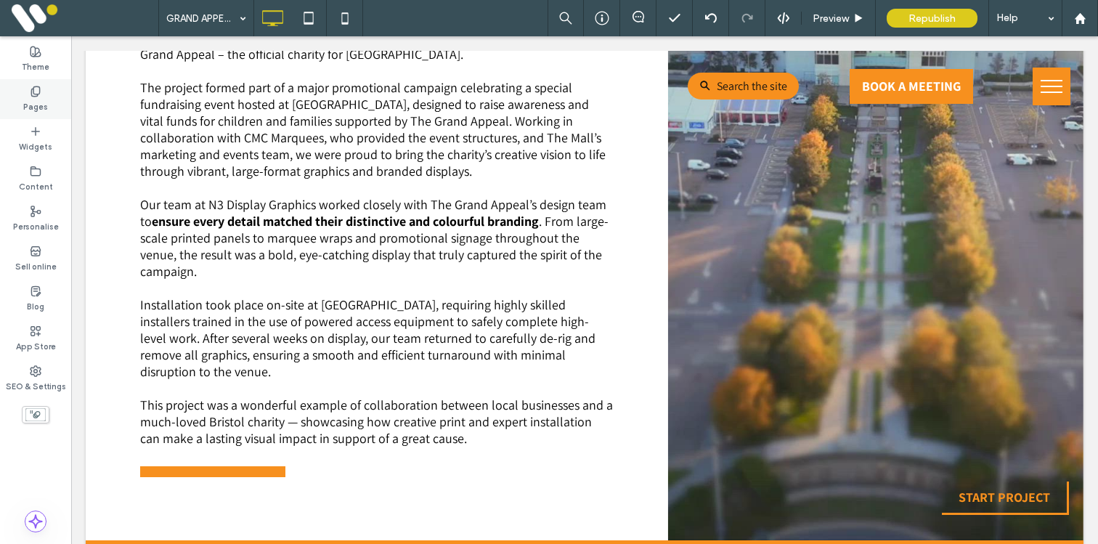
click at [47, 107] on div "Pages" at bounding box center [35, 99] width 71 height 40
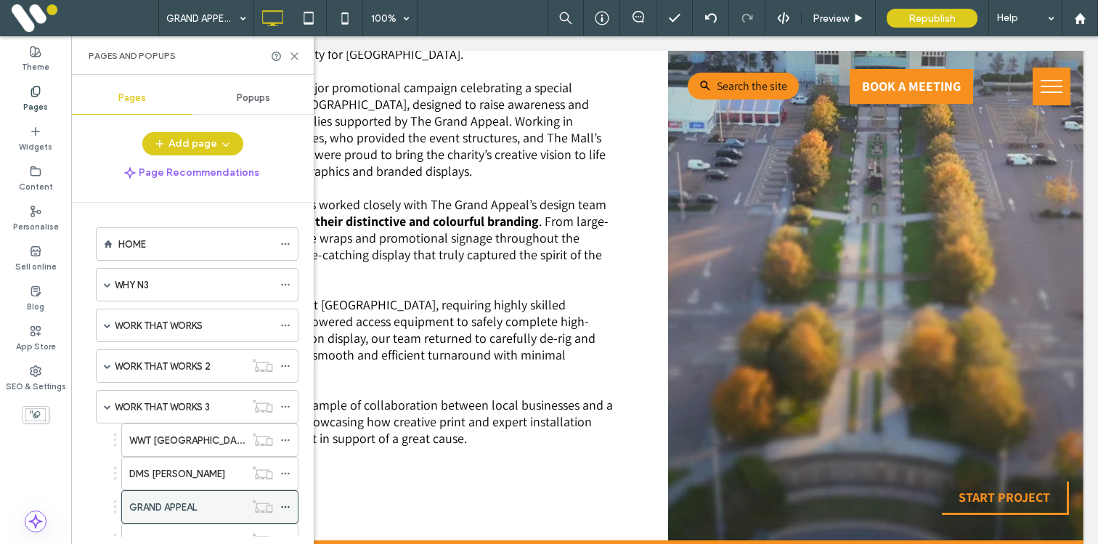
click at [285, 506] on use at bounding box center [285, 507] width 8 height 2
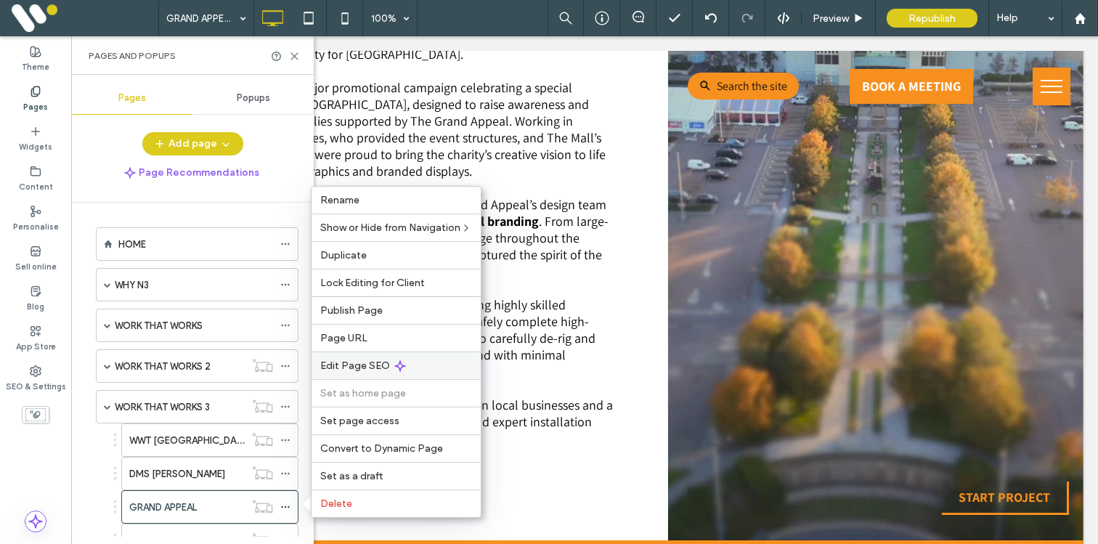
click at [338, 367] on span "Edit Page SEO" at bounding box center [355, 365] width 70 height 12
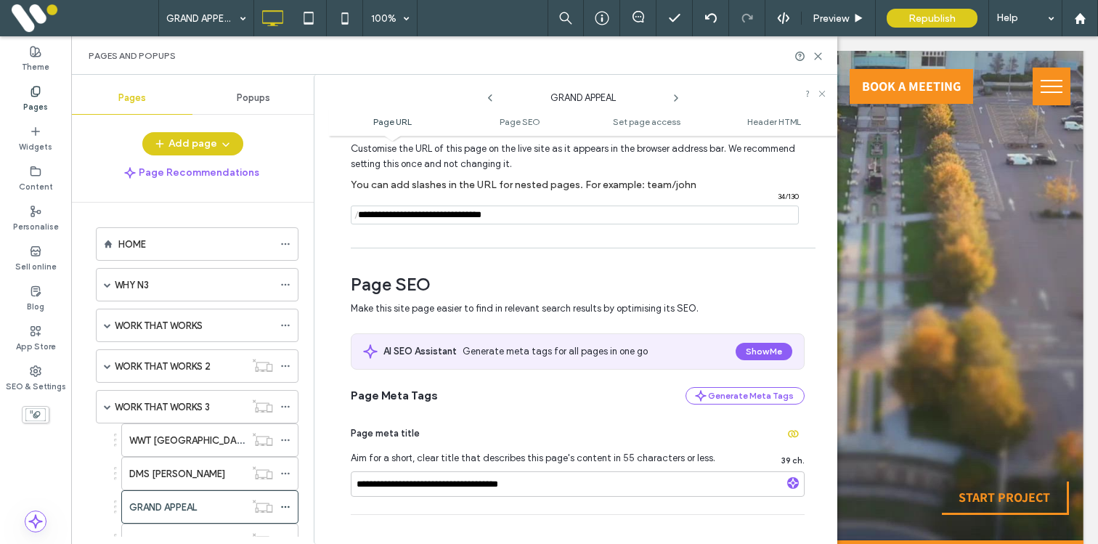
scroll to position [77, 0]
click at [788, 481] on use "button" at bounding box center [792, 483] width 9 height 9
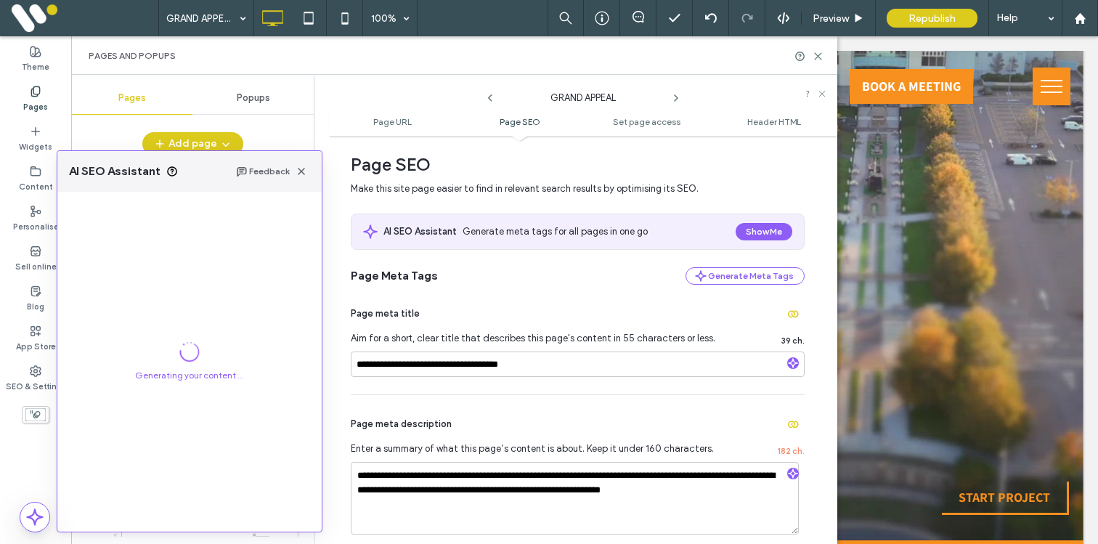
scroll to position [221, 0]
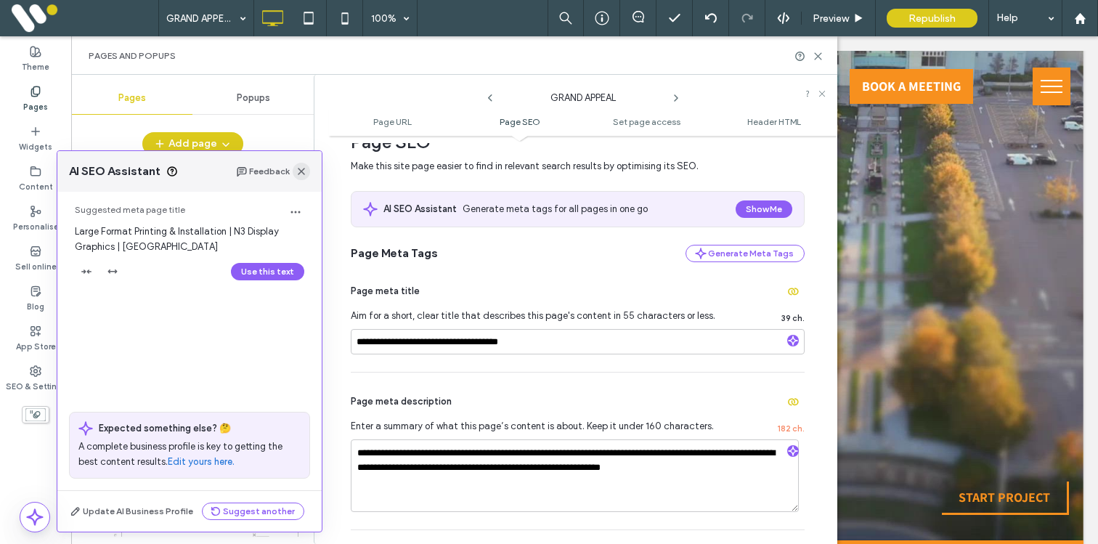
click at [306, 179] on span "button" at bounding box center [301, 171] width 17 height 17
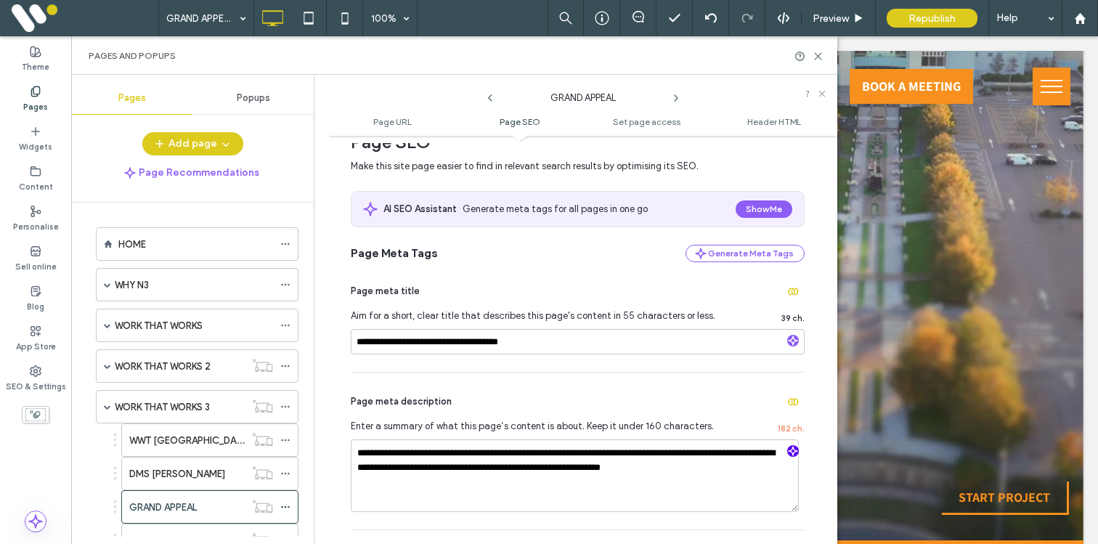
click at [788, 456] on icon "button" at bounding box center [793, 451] width 10 height 10
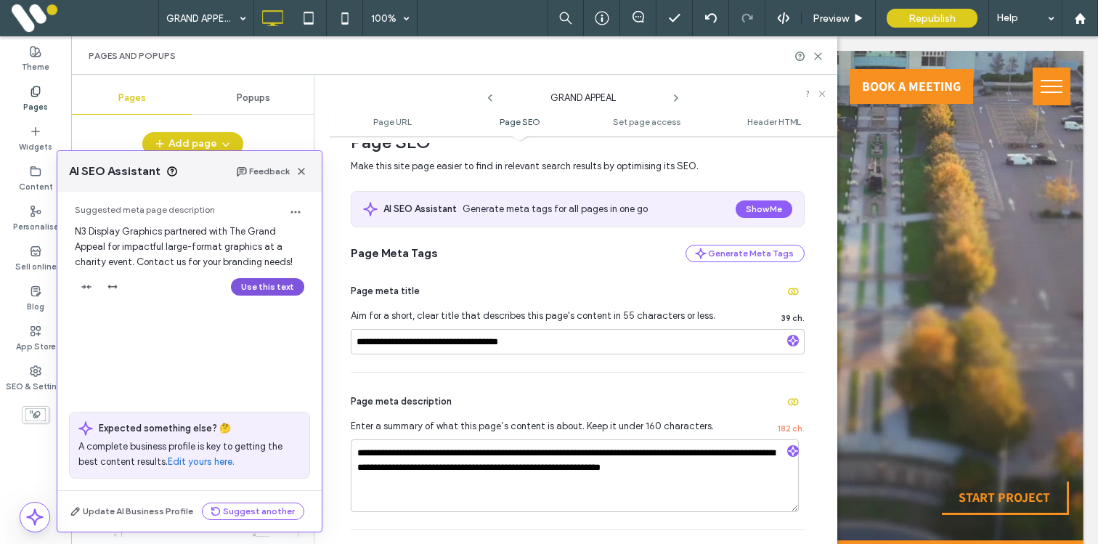
click at [271, 286] on button "Use this text" at bounding box center [267, 286] width 73 height 17
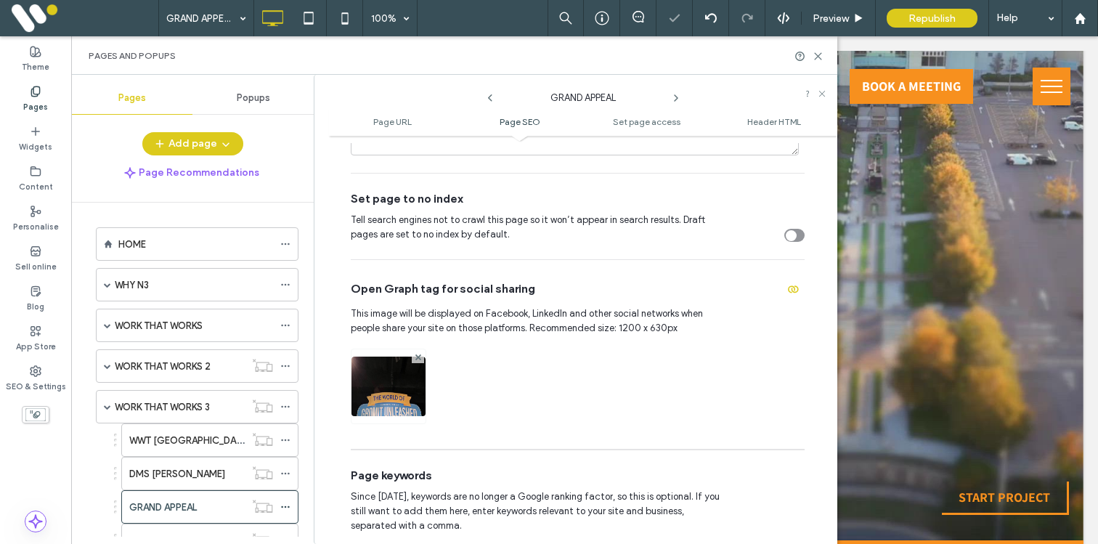
scroll to position [591, 0]
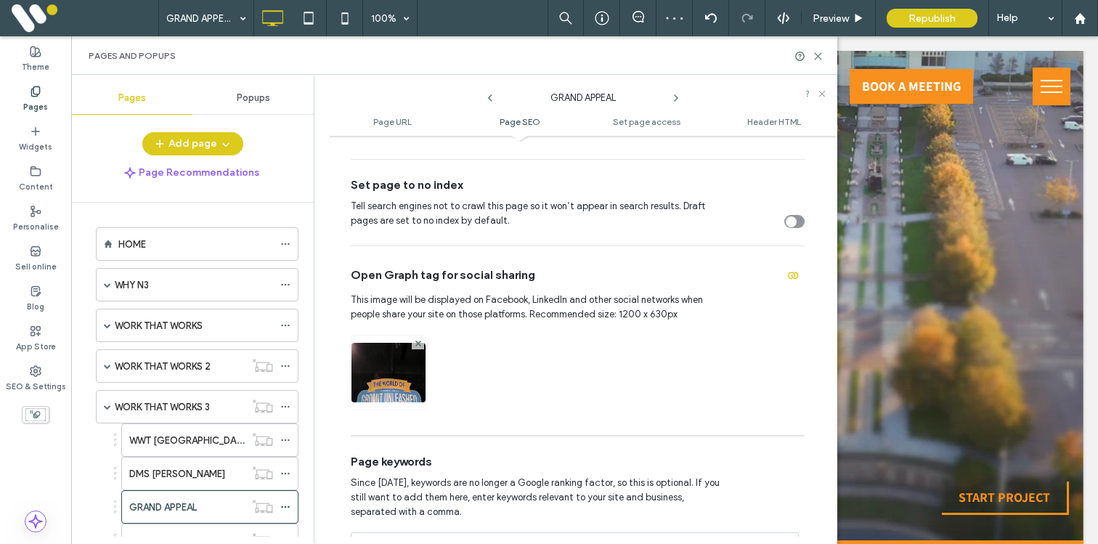
click at [394, 373] on img at bounding box center [388, 392] width 74 height 99
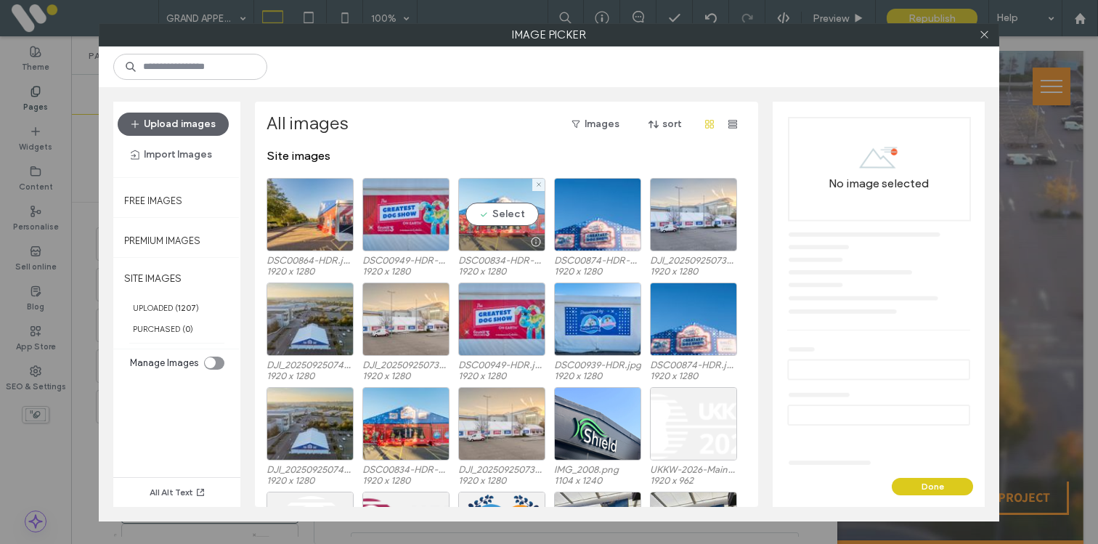
click at [479, 216] on div "Select" at bounding box center [501, 214] width 87 height 73
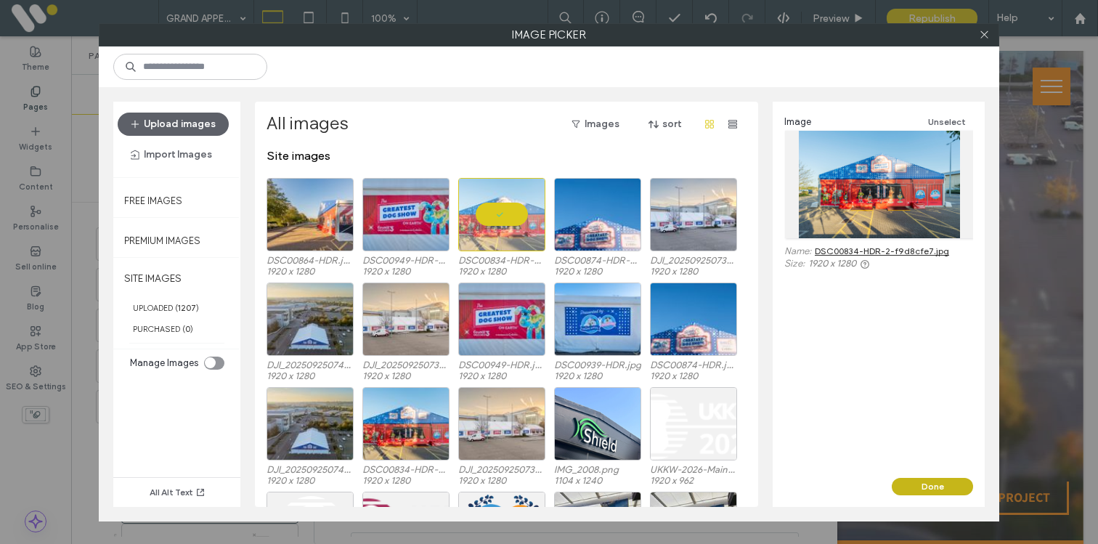
click at [920, 489] on button "Done" at bounding box center [931, 486] width 81 height 17
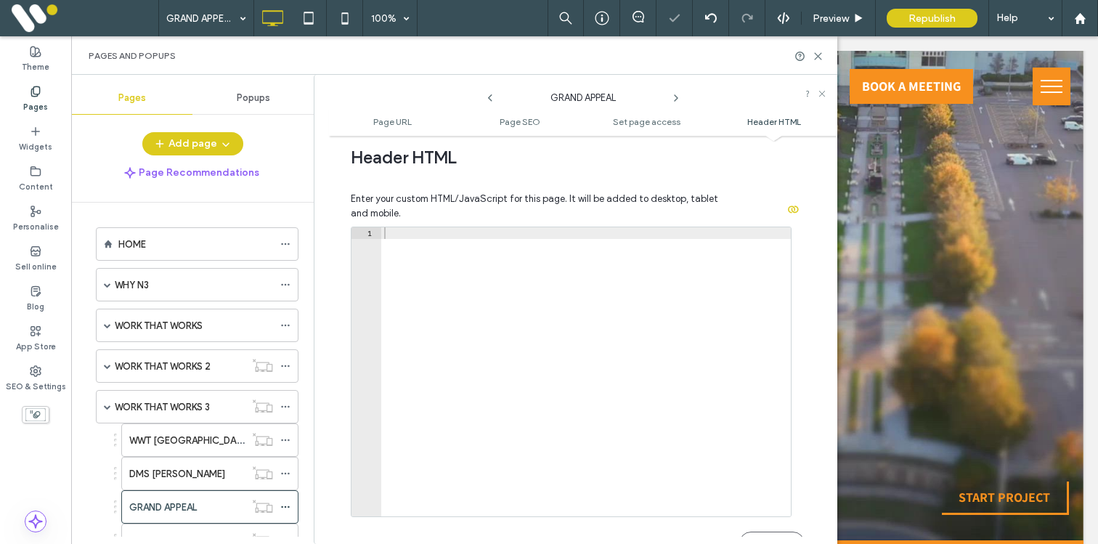
scroll to position [1622, 0]
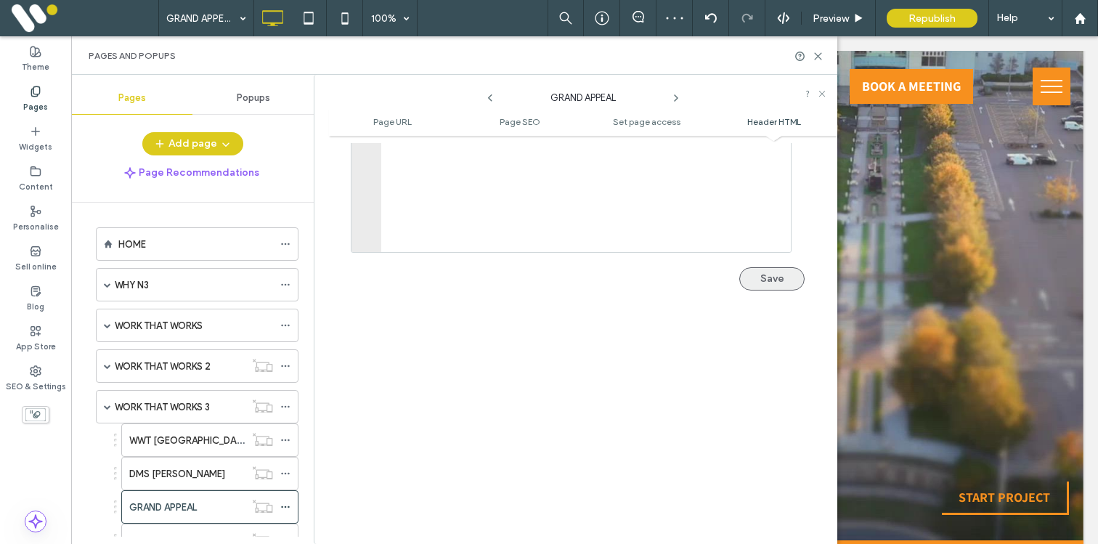
click at [762, 276] on button "Save" at bounding box center [771, 278] width 65 height 23
click at [201, 406] on label "WORK THAT WORKS 3" at bounding box center [162, 406] width 95 height 25
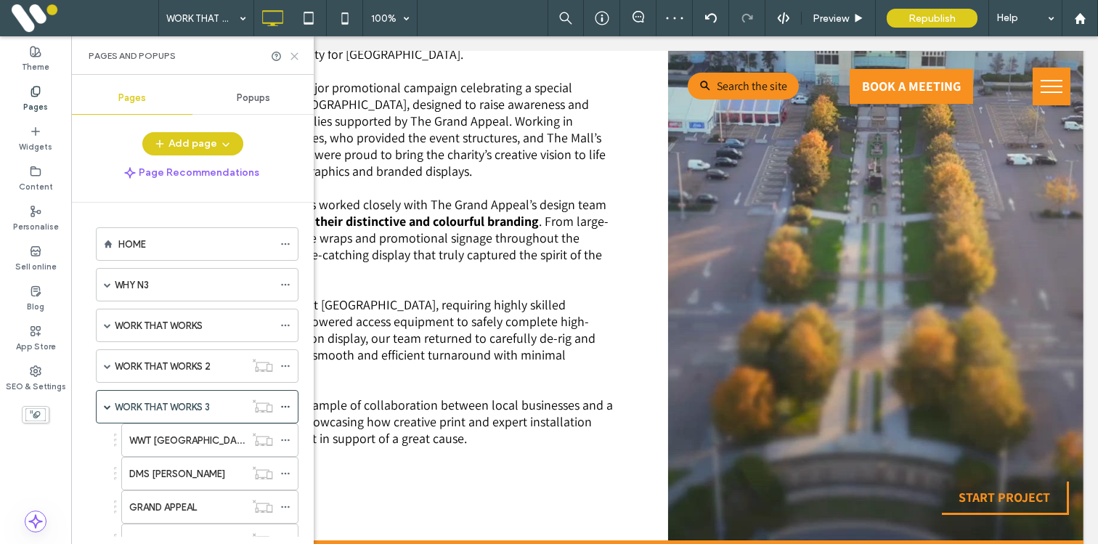
click at [293, 54] on use at bounding box center [294, 56] width 7 height 7
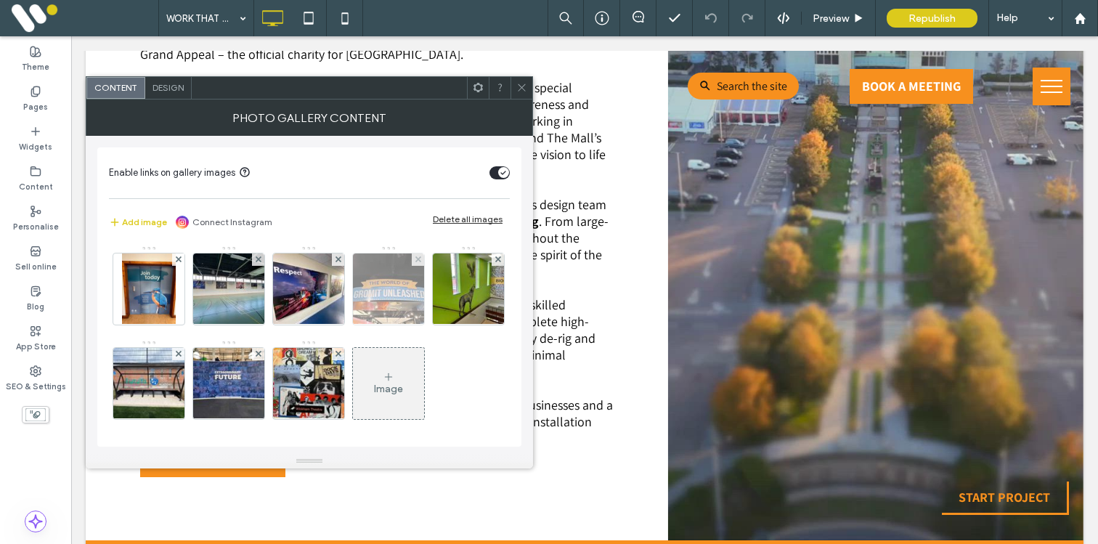
click at [394, 292] on img at bounding box center [388, 288] width 95 height 71
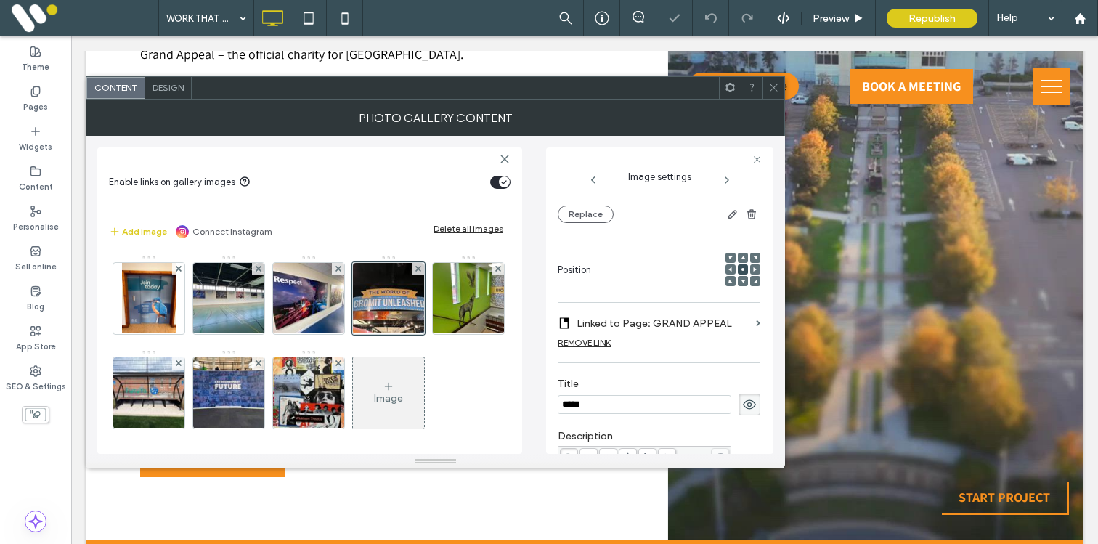
scroll to position [134, 0]
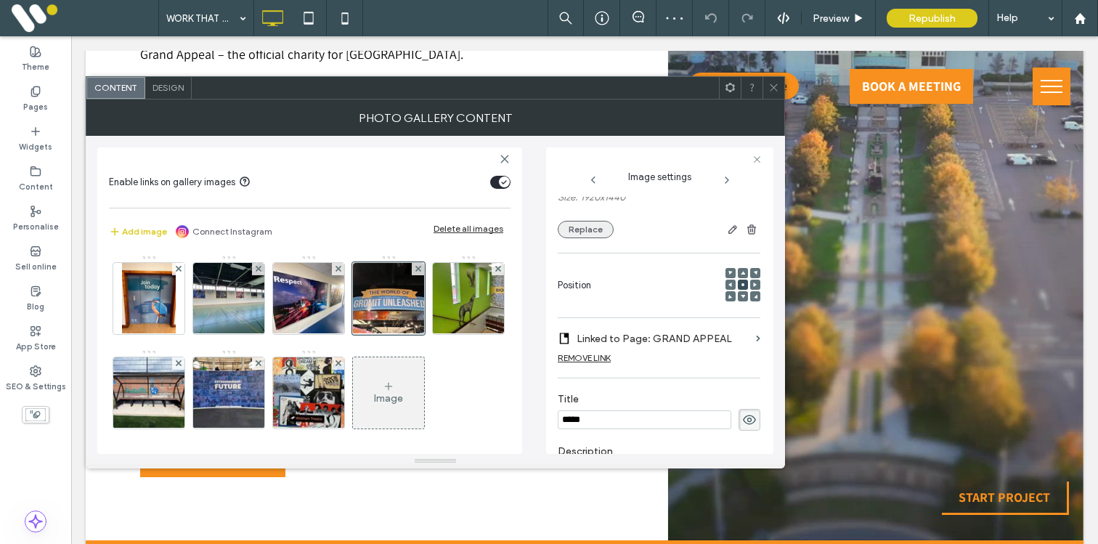
click at [581, 237] on button "Replace" at bounding box center [585, 229] width 56 height 17
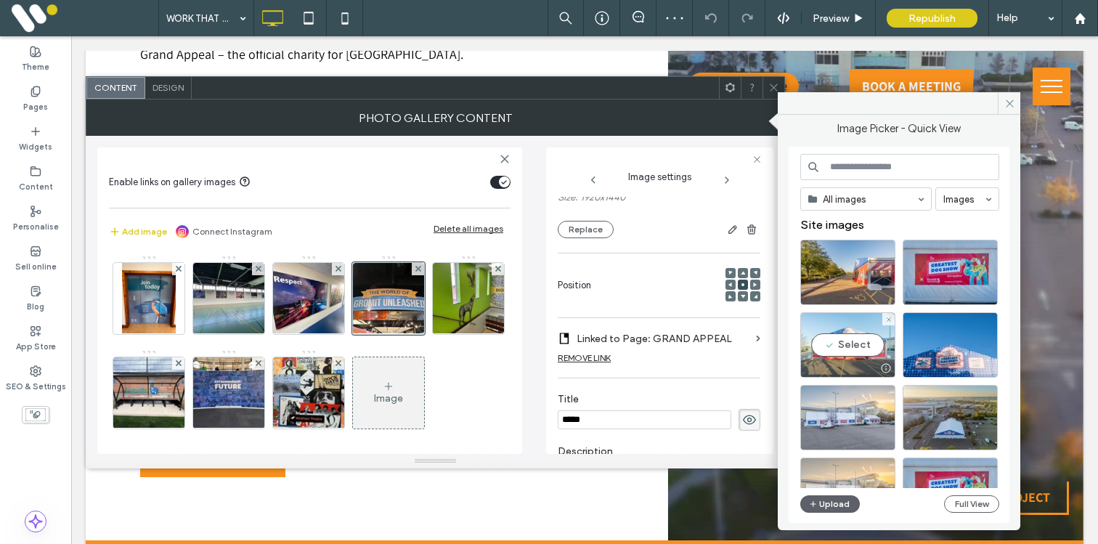
click at [832, 345] on div "Select" at bounding box center [847, 344] width 95 height 65
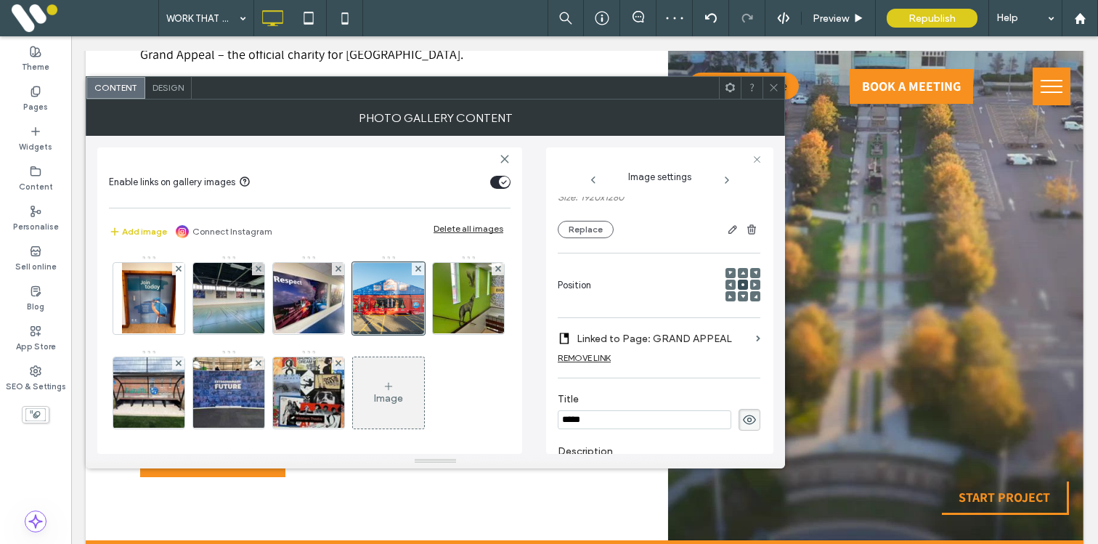
click at [774, 90] on icon at bounding box center [773, 87] width 11 height 11
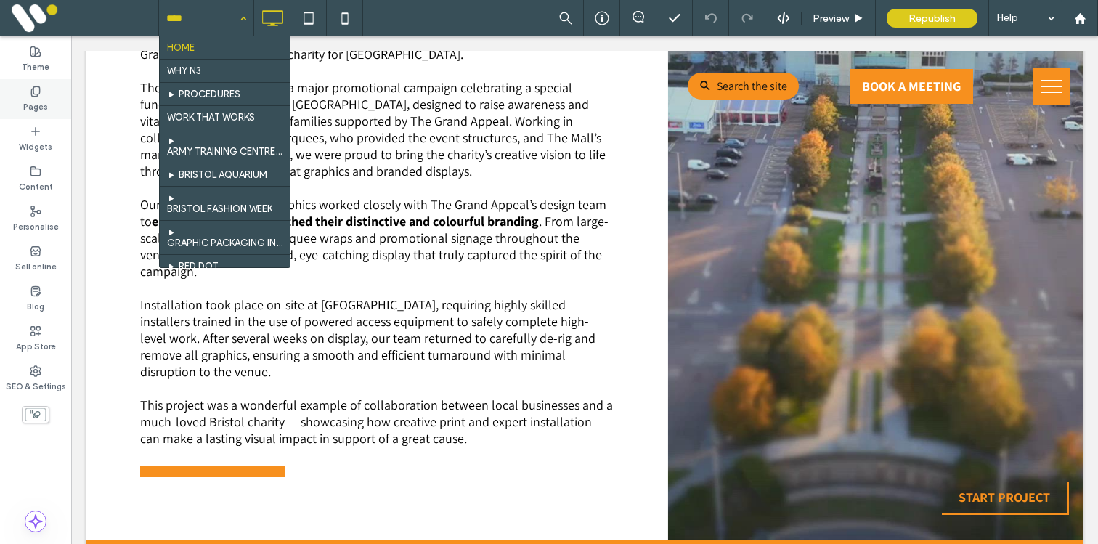
click at [46, 108] on label "Pages" at bounding box center [35, 105] width 25 height 16
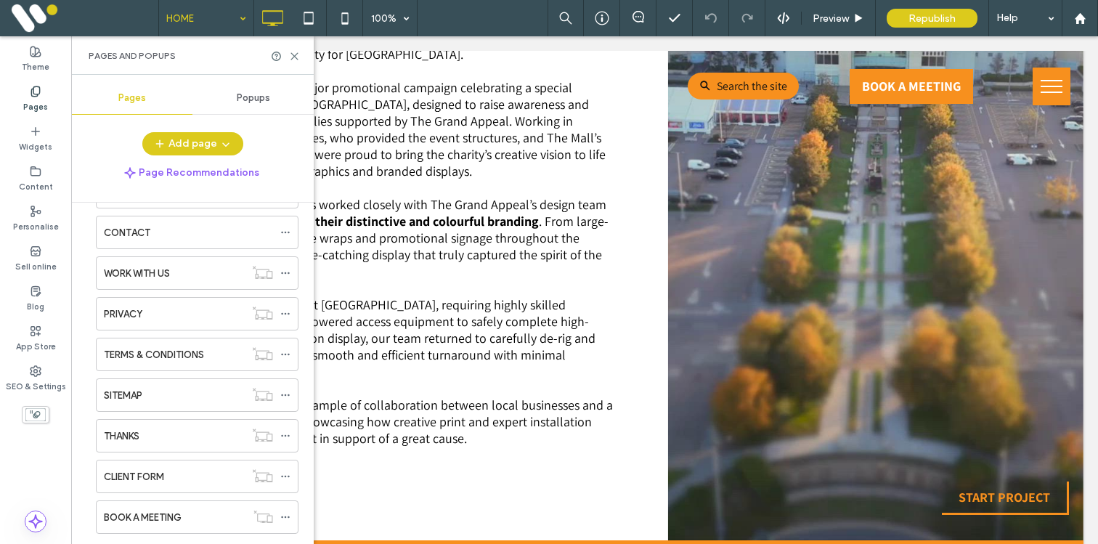
scroll to position [1371, 0]
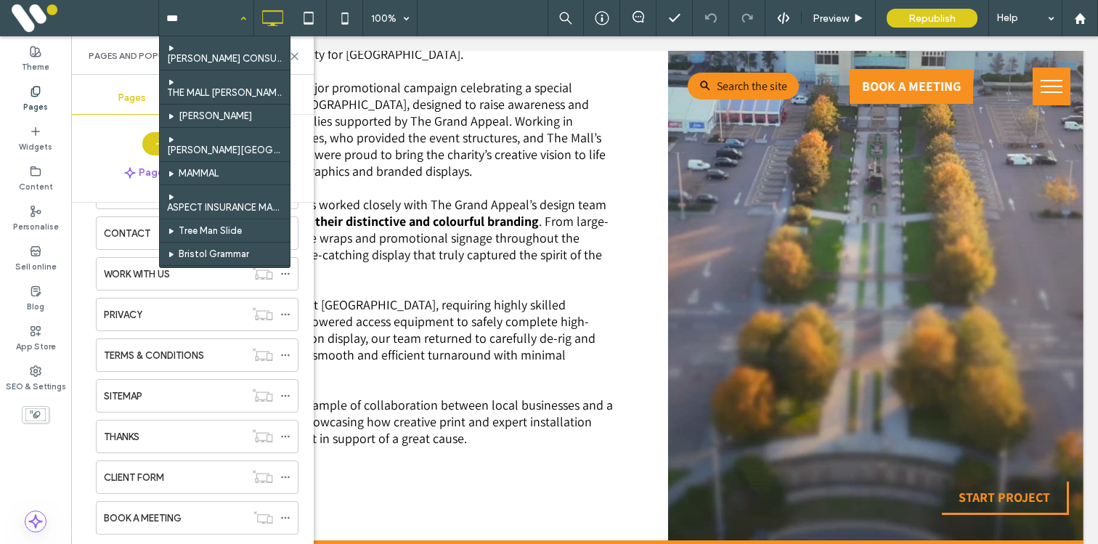
type input "****"
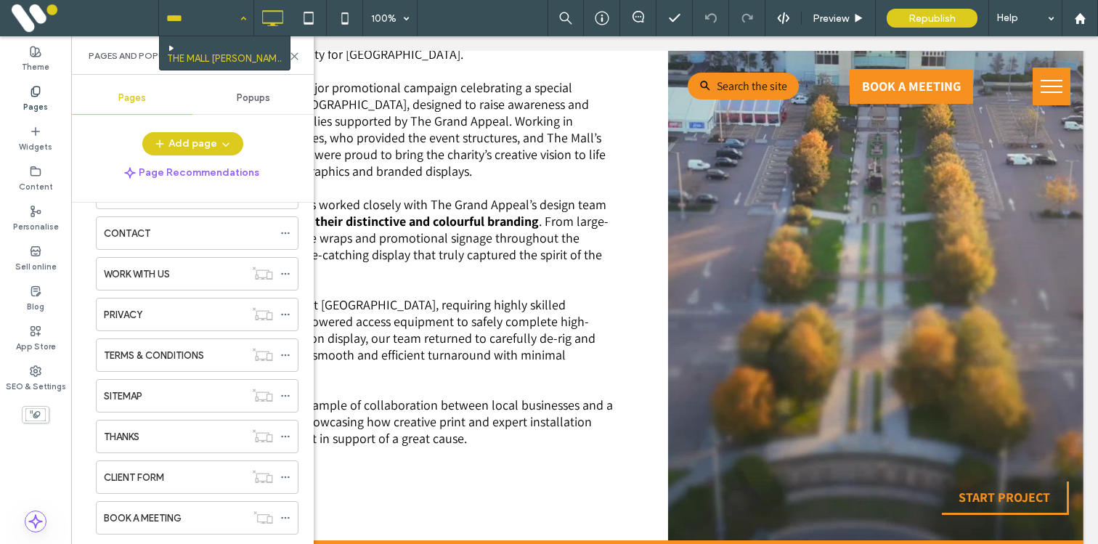
scroll to position [2673, 0]
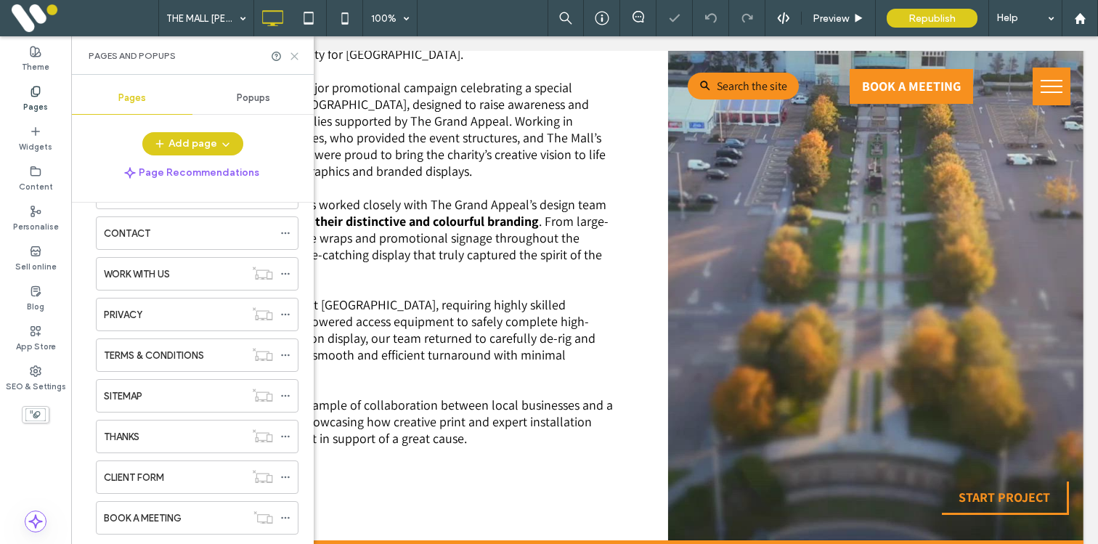
click at [294, 56] on use at bounding box center [294, 56] width 7 height 7
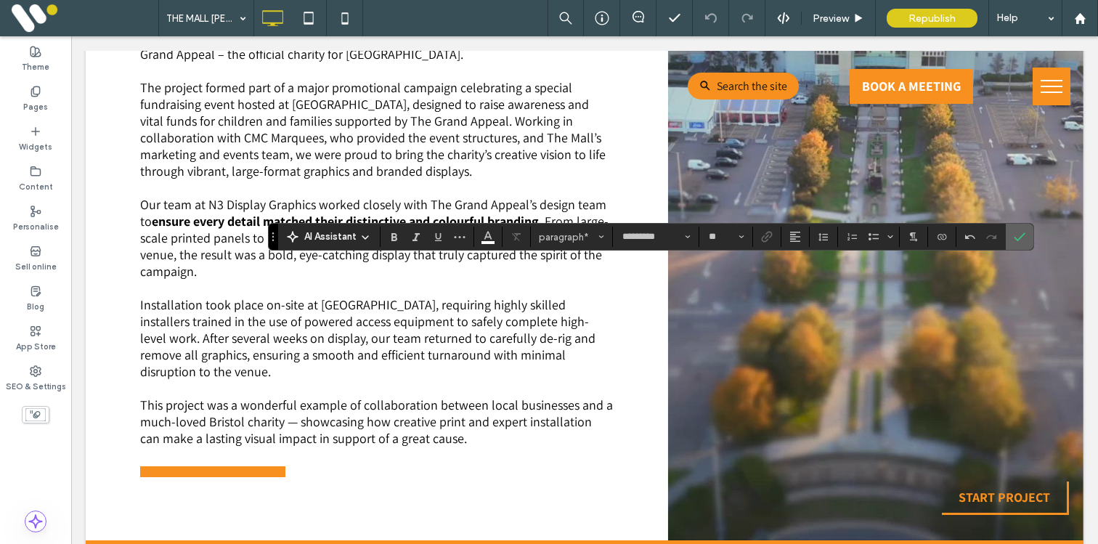
click at [1026, 234] on label "Confirm" at bounding box center [1019, 237] width 22 height 26
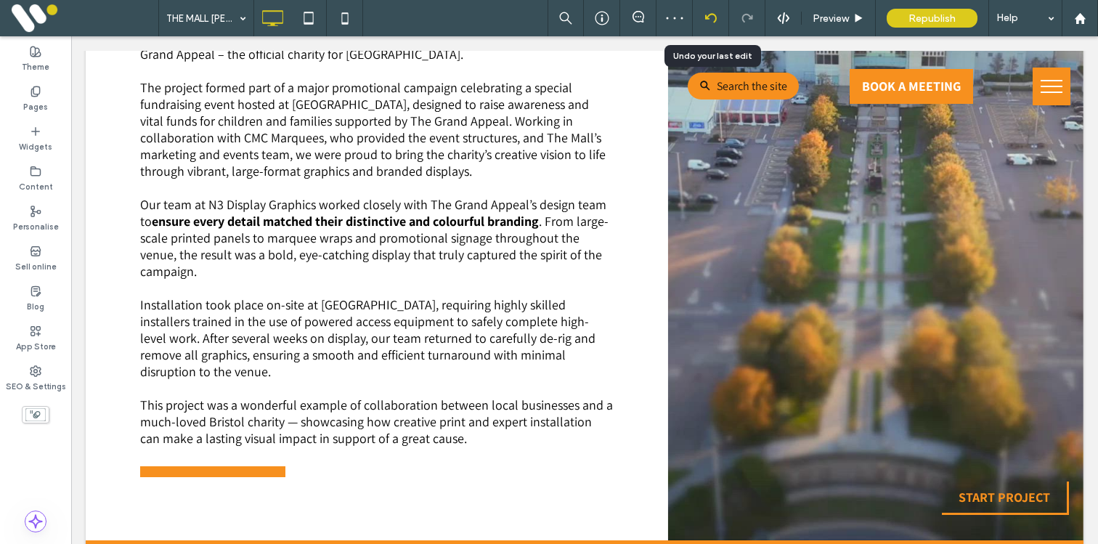
click at [699, 28] on div at bounding box center [710, 18] width 36 height 36
click at [37, 97] on icon at bounding box center [36, 92] width 12 height 12
type input "*********"
type input "**"
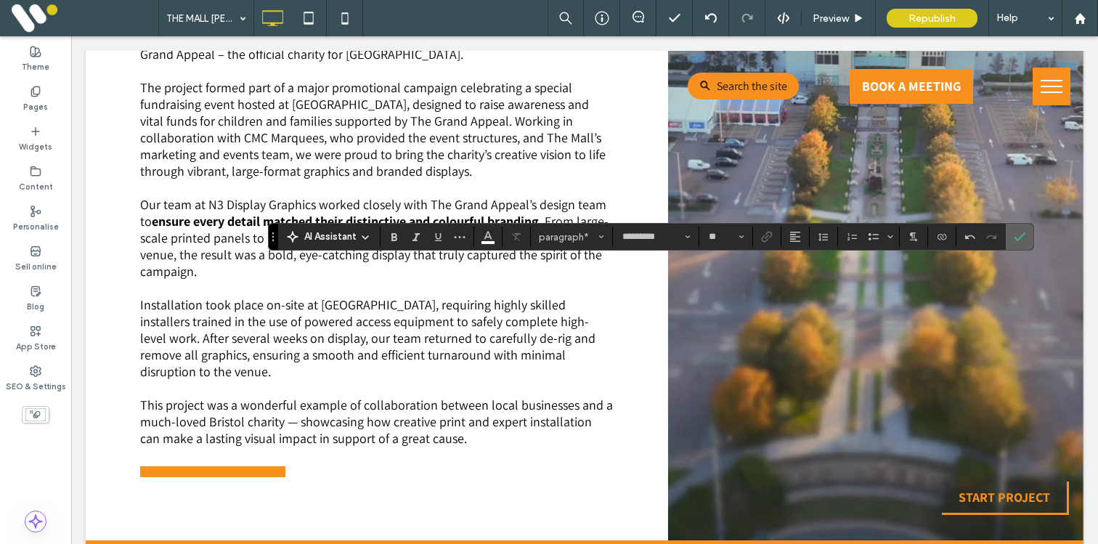
click at [1015, 237] on icon "Confirm" at bounding box center [1019, 237] width 12 height 12
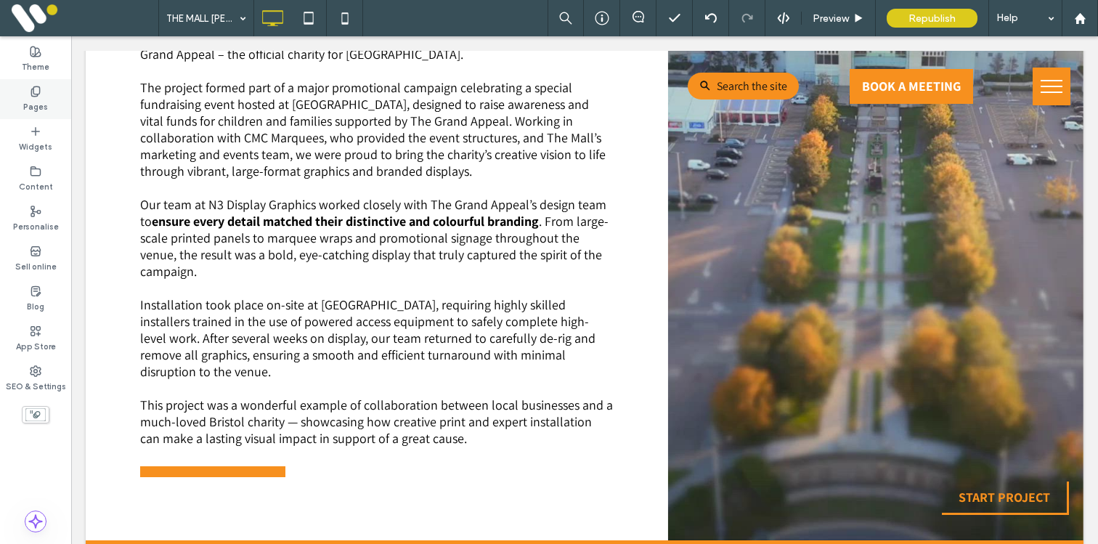
click at [51, 90] on div "Pages" at bounding box center [35, 99] width 71 height 40
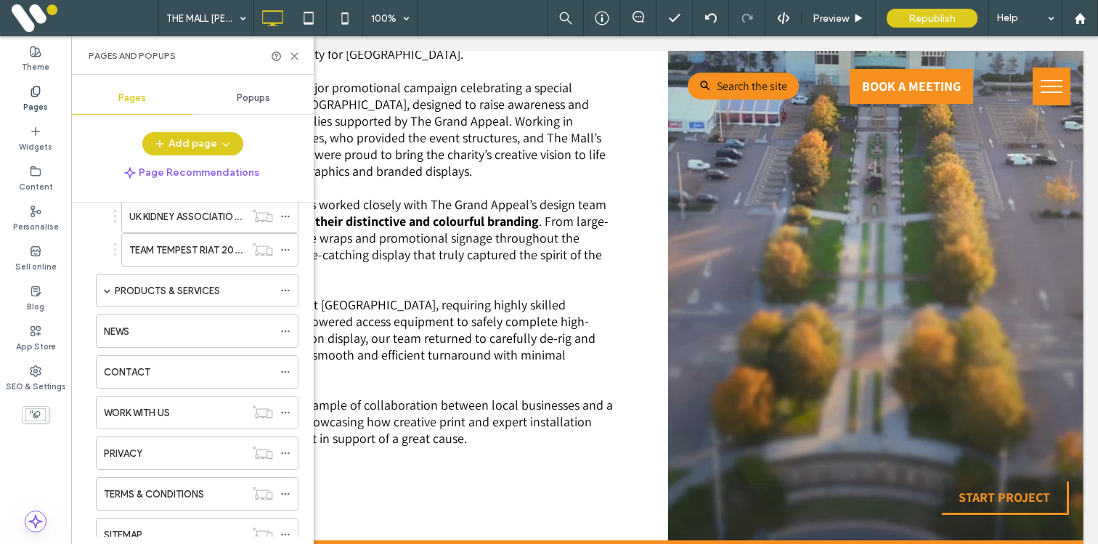
scroll to position [2331, 0]
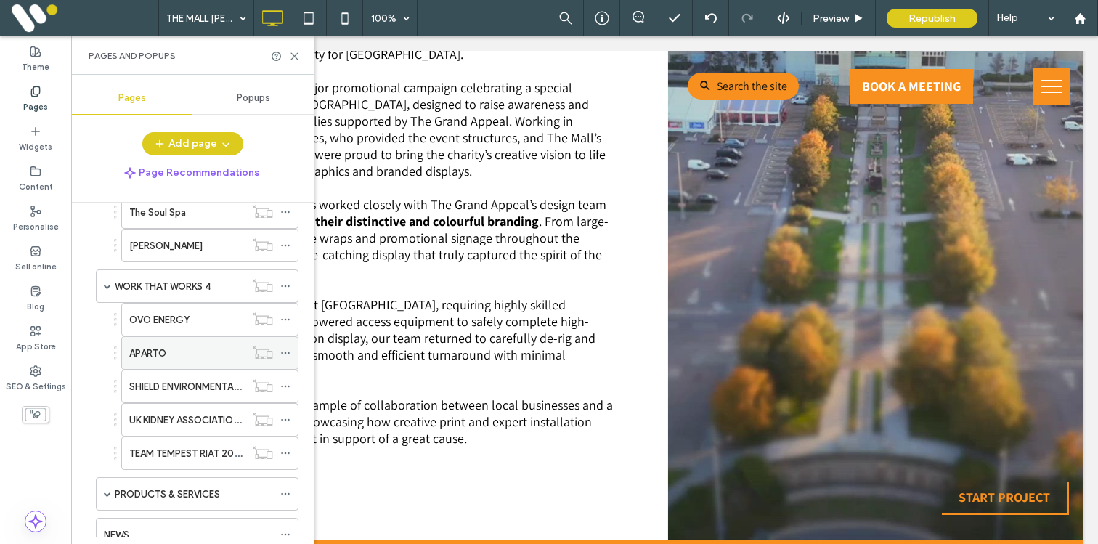
click at [214, 360] on div "APARTO" at bounding box center [186, 353] width 115 height 32
click at [285, 351] on icon at bounding box center [285, 353] width 10 height 10
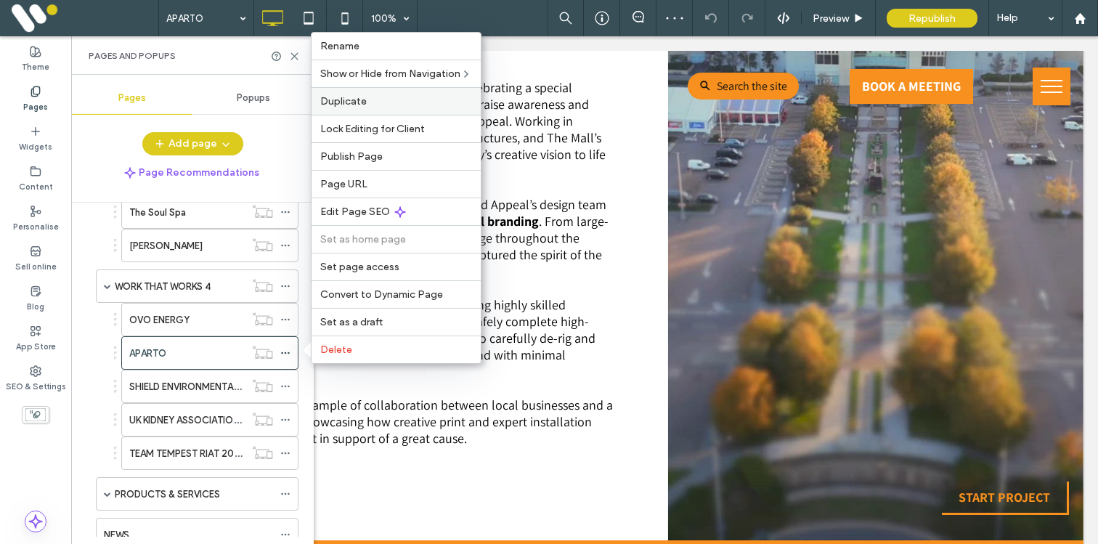
click at [344, 106] on span "Duplicate" at bounding box center [343, 101] width 46 height 12
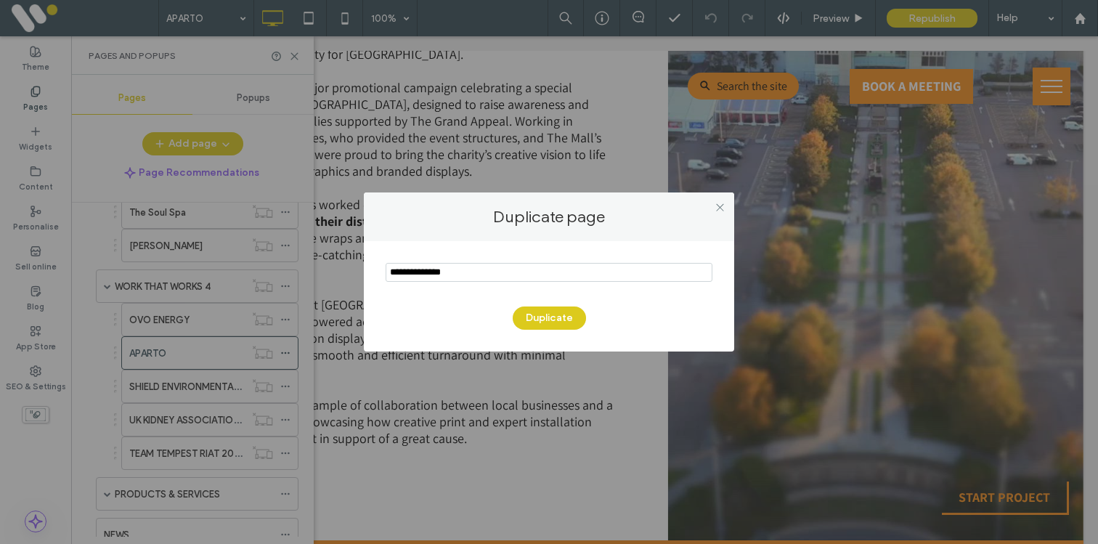
click at [414, 275] on input "notEmpty" at bounding box center [548, 272] width 327 height 19
click at [425, 274] on input "notEmpty" at bounding box center [548, 272] width 327 height 19
type input "**********"
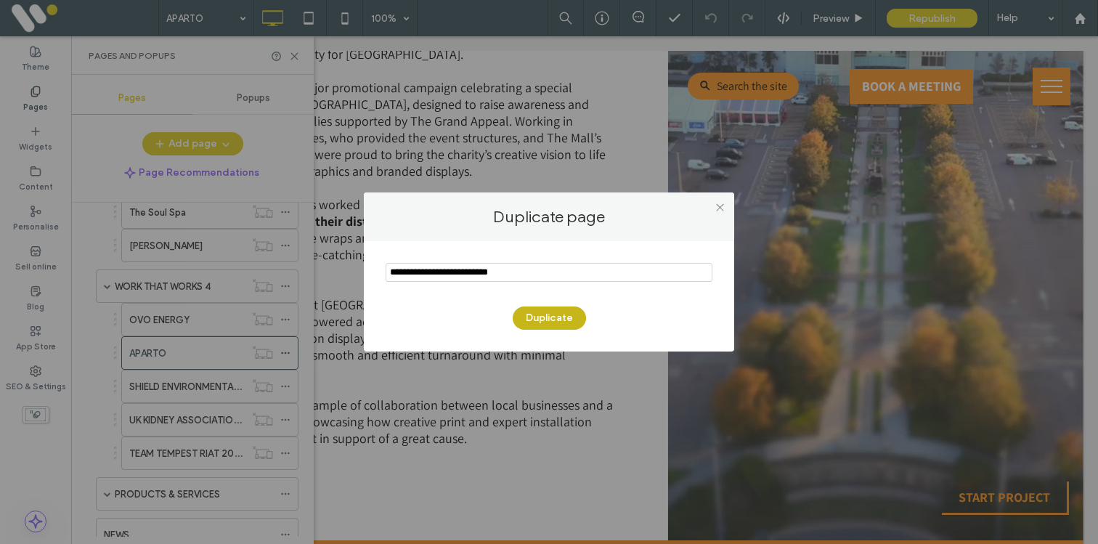
click at [547, 325] on button "Duplicate" at bounding box center [548, 317] width 73 height 23
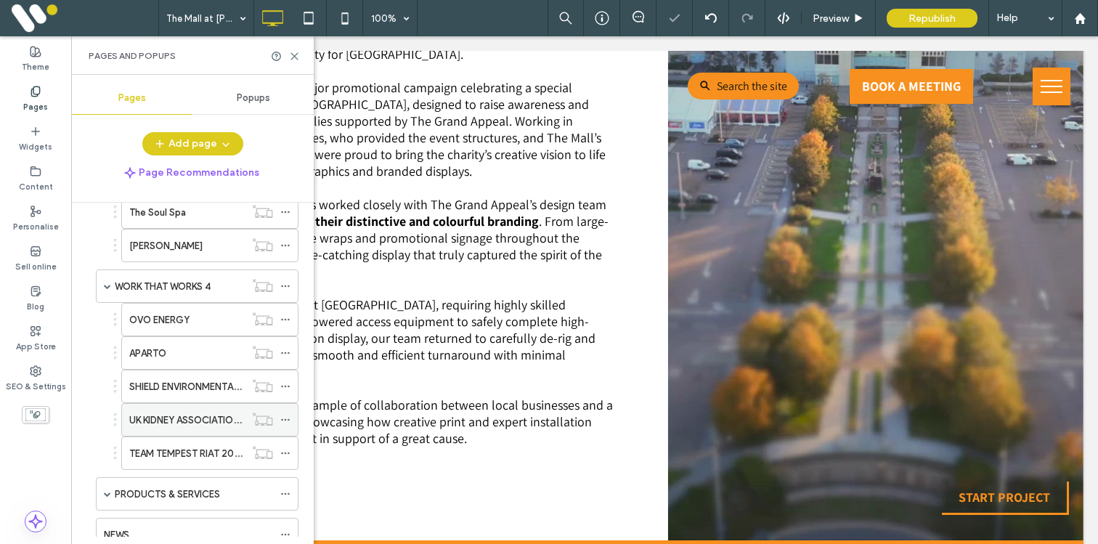
scroll to position [2829, 0]
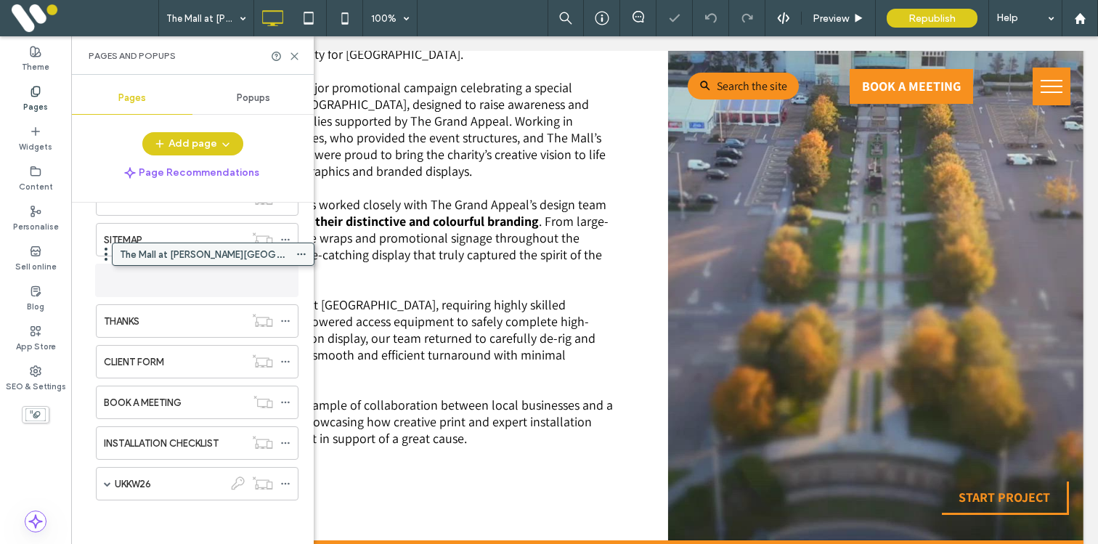
drag, startPoint x: 175, startPoint y: 488, endPoint x: 191, endPoint y: 263, distance: 224.9
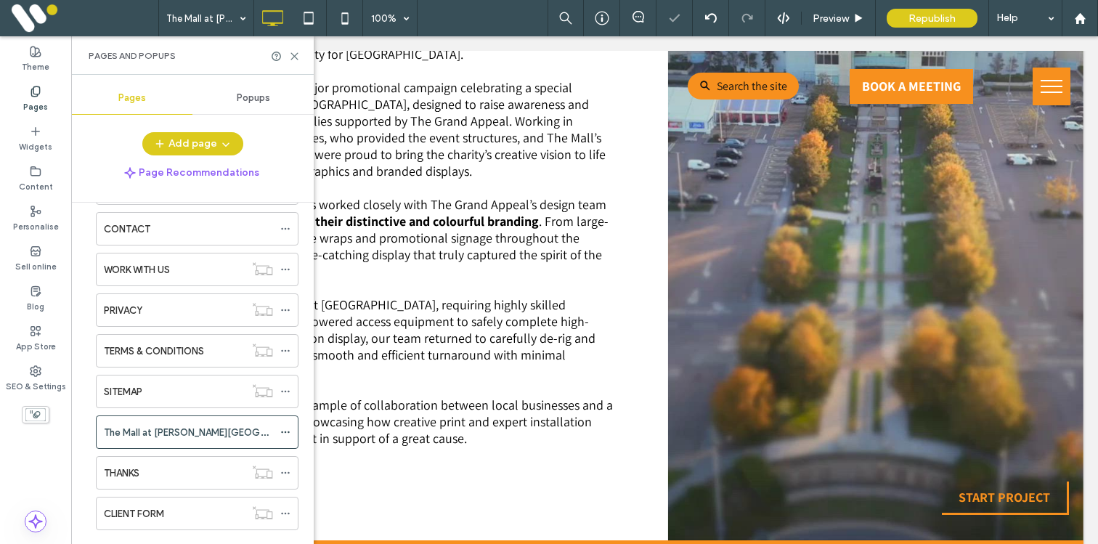
scroll to position [2583, 0]
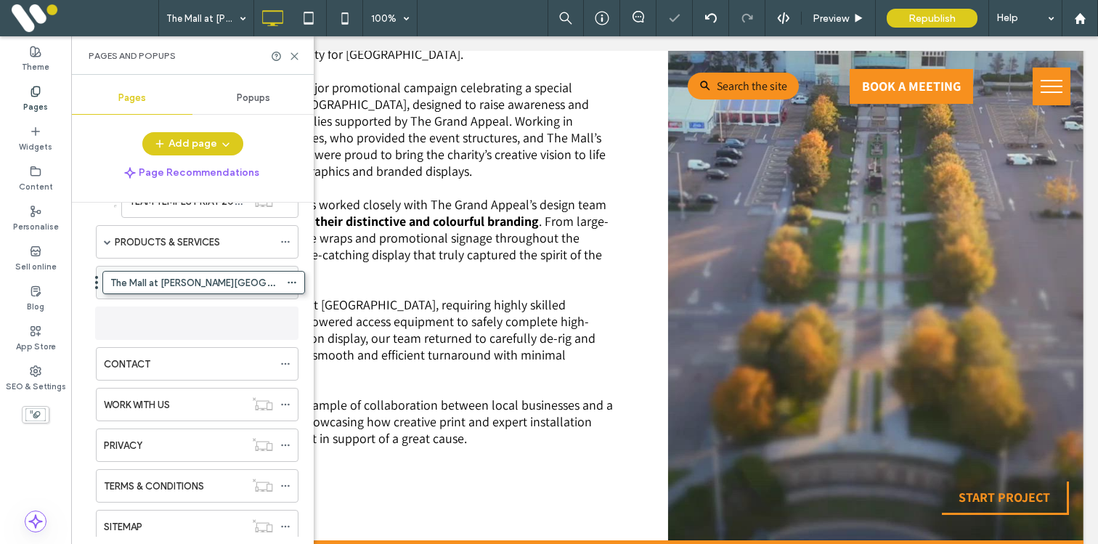
drag, startPoint x: 160, startPoint y: 520, endPoint x: 168, endPoint y: 266, distance: 254.2
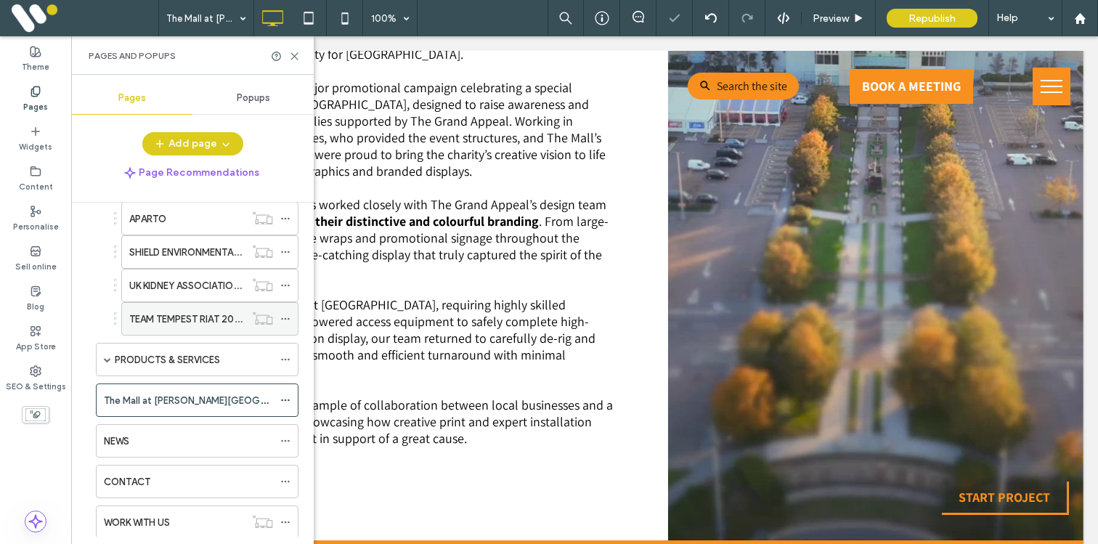
scroll to position [2449, 0]
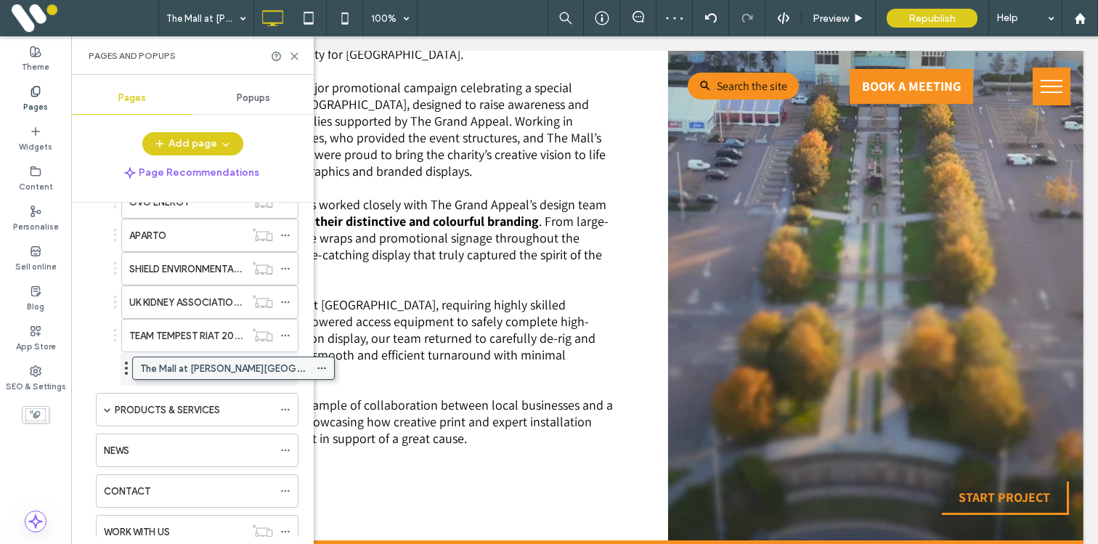
drag, startPoint x: 159, startPoint y: 414, endPoint x: 196, endPoint y: 363, distance: 62.9
click at [280, 369] on icon at bounding box center [285, 369] width 10 height 10
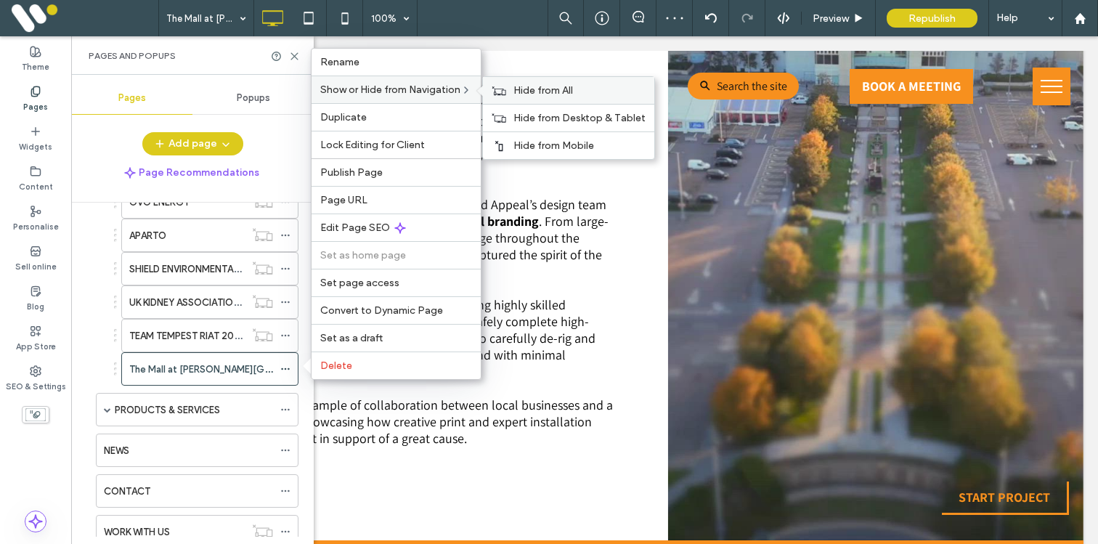
click at [506, 89] on icon at bounding box center [498, 91] width 15 height 10
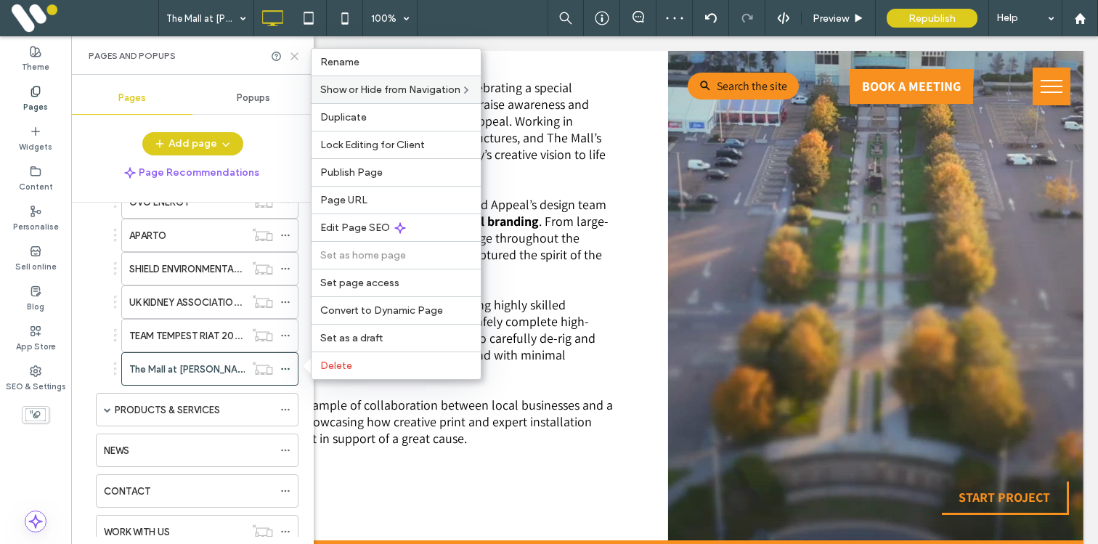
click at [295, 56] on icon at bounding box center [294, 56] width 11 height 11
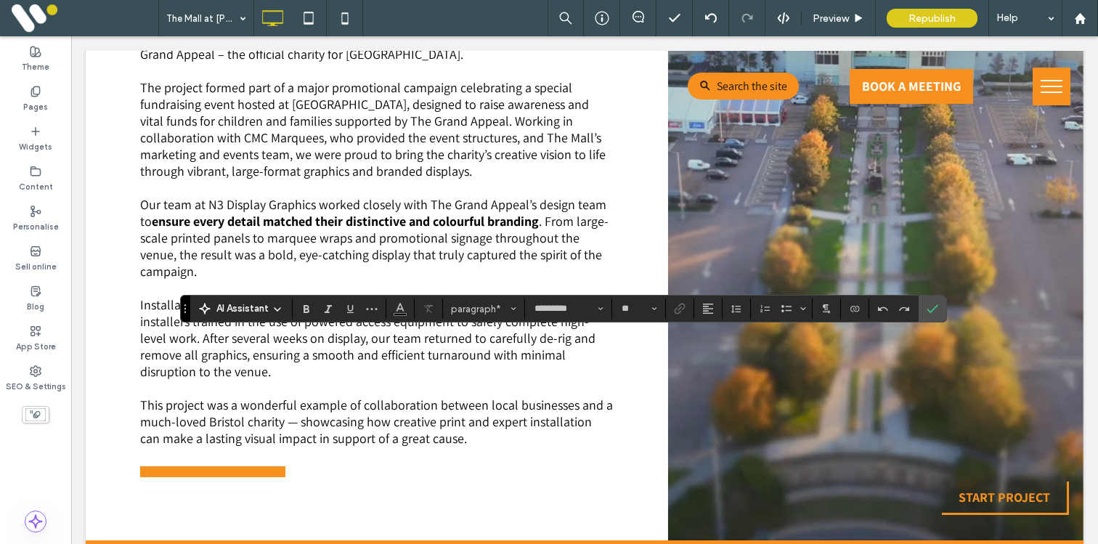
type input "**"
click at [933, 306] on icon "Confirm" at bounding box center [932, 309] width 12 height 12
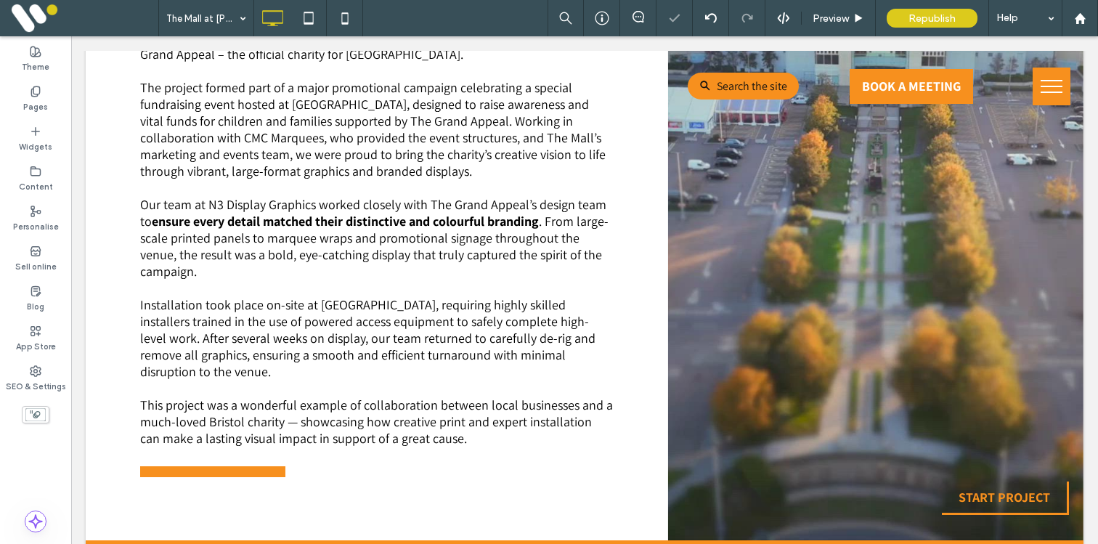
type input "*********"
type input "**"
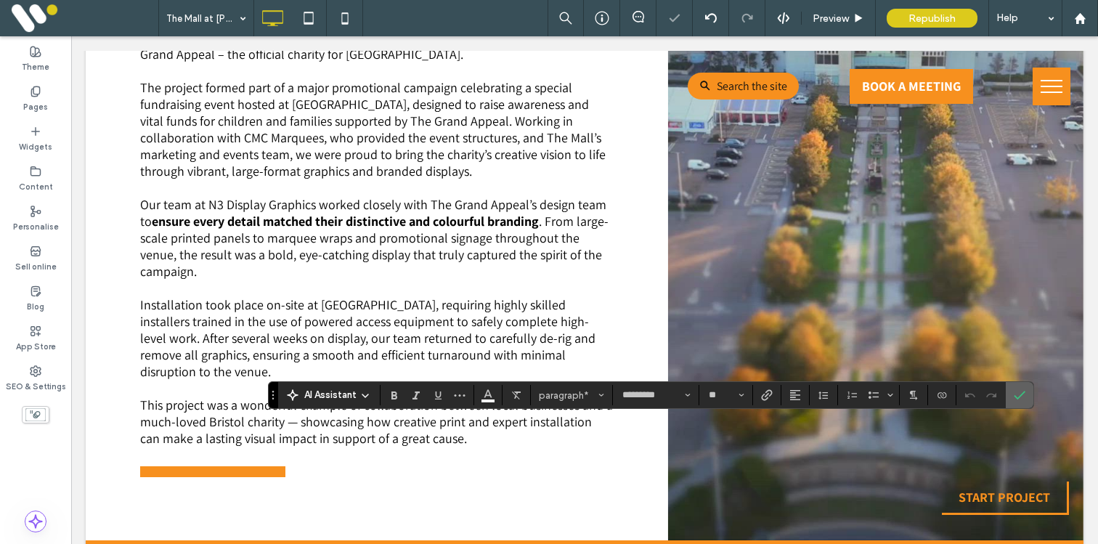
click at [1021, 397] on icon "Confirm" at bounding box center [1019, 395] width 12 height 12
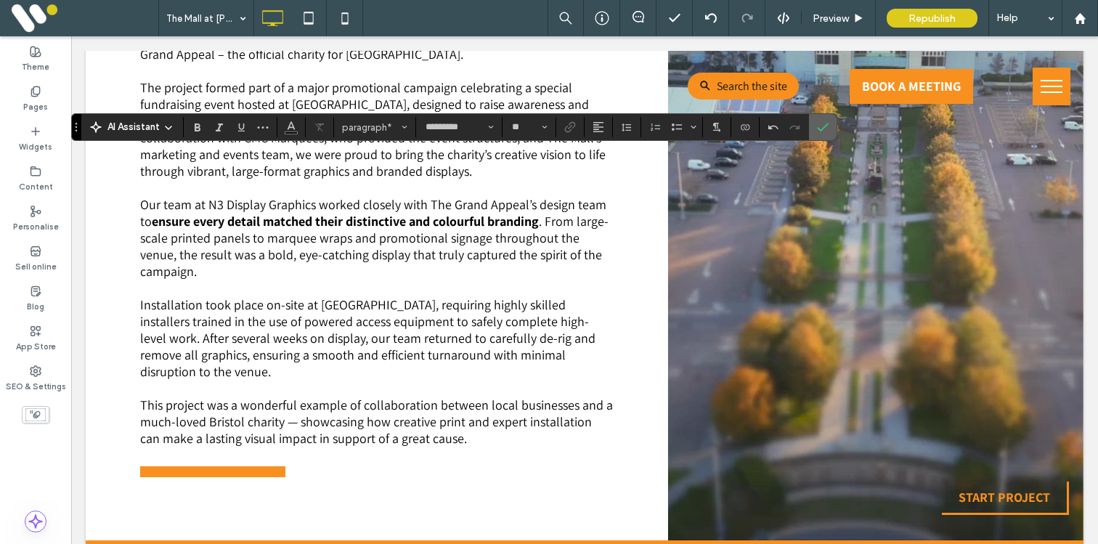
click at [819, 125] on icon "Confirm" at bounding box center [823, 127] width 12 height 12
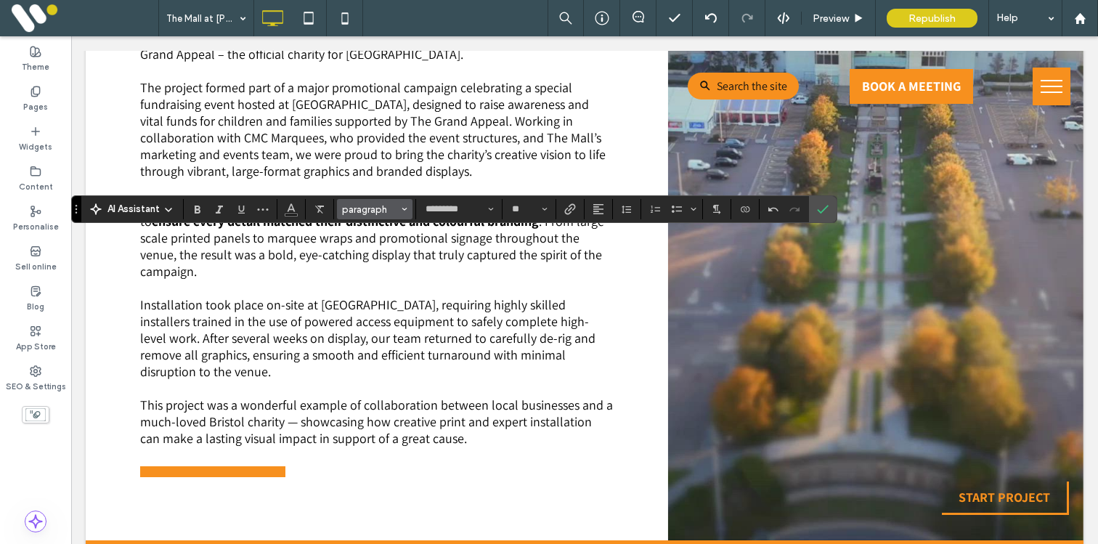
click at [358, 210] on span "paragraph" at bounding box center [370, 209] width 57 height 11
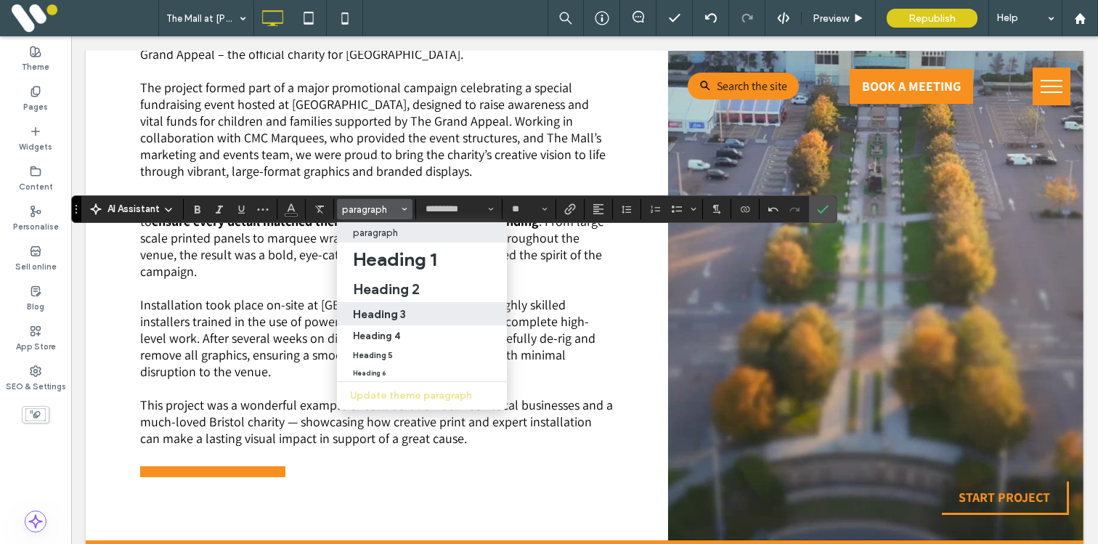
click at [367, 313] on h3 "Heading 3" at bounding box center [379, 314] width 53 height 14
type input "**"
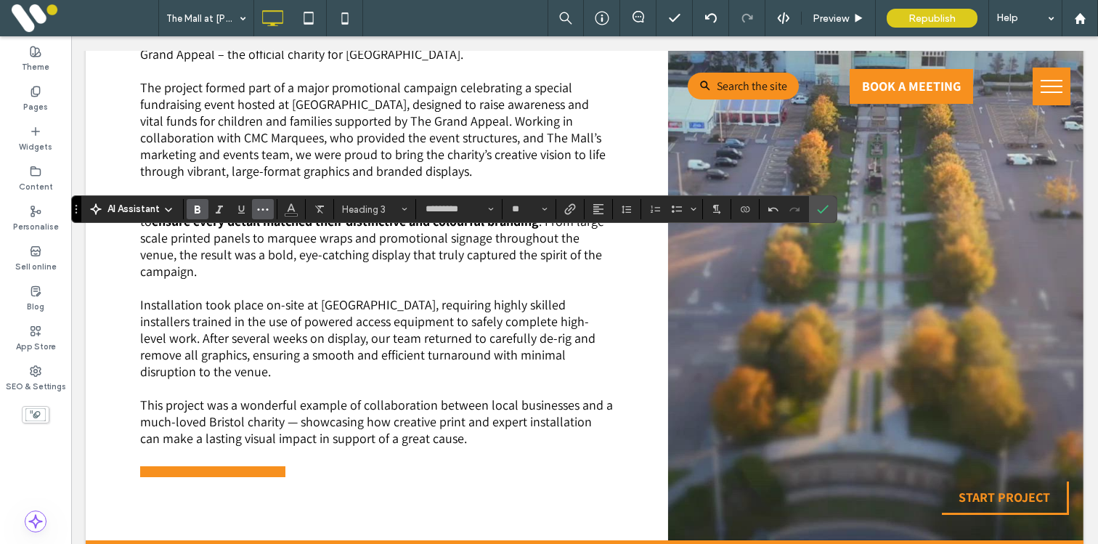
click at [260, 202] on span "More" at bounding box center [263, 209] width 12 height 19
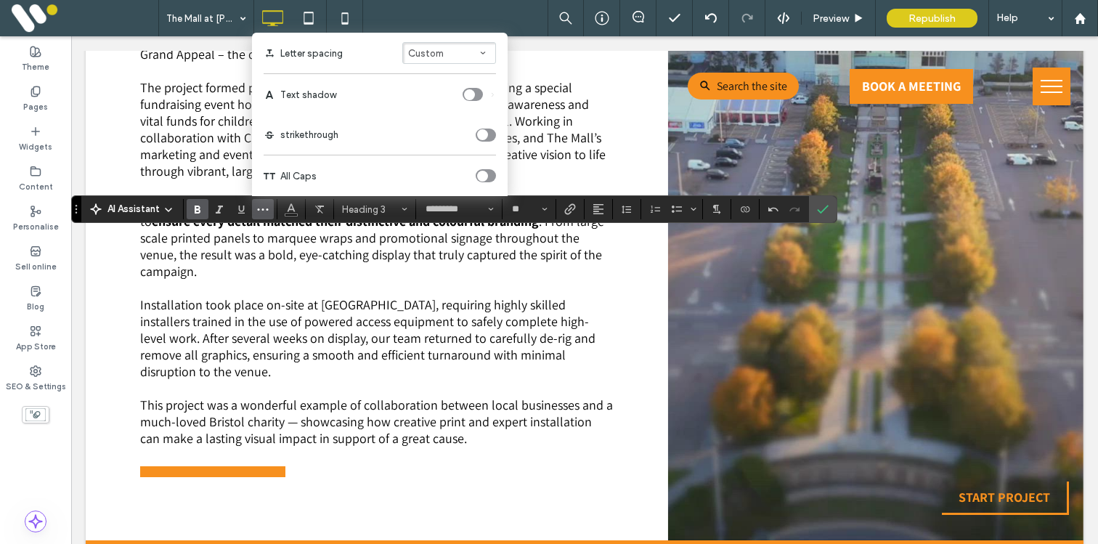
click at [483, 175] on icon "toggle" at bounding box center [482, 175] width 4 height 3
click at [820, 209] on icon "Confirm" at bounding box center [823, 209] width 12 height 12
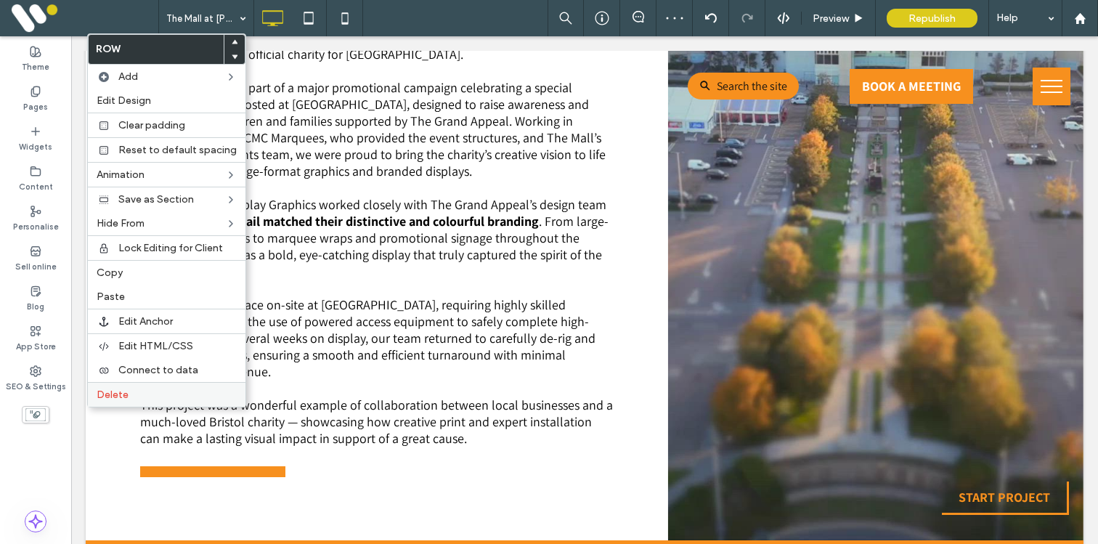
click at [120, 396] on span "Delete" at bounding box center [113, 394] width 32 height 12
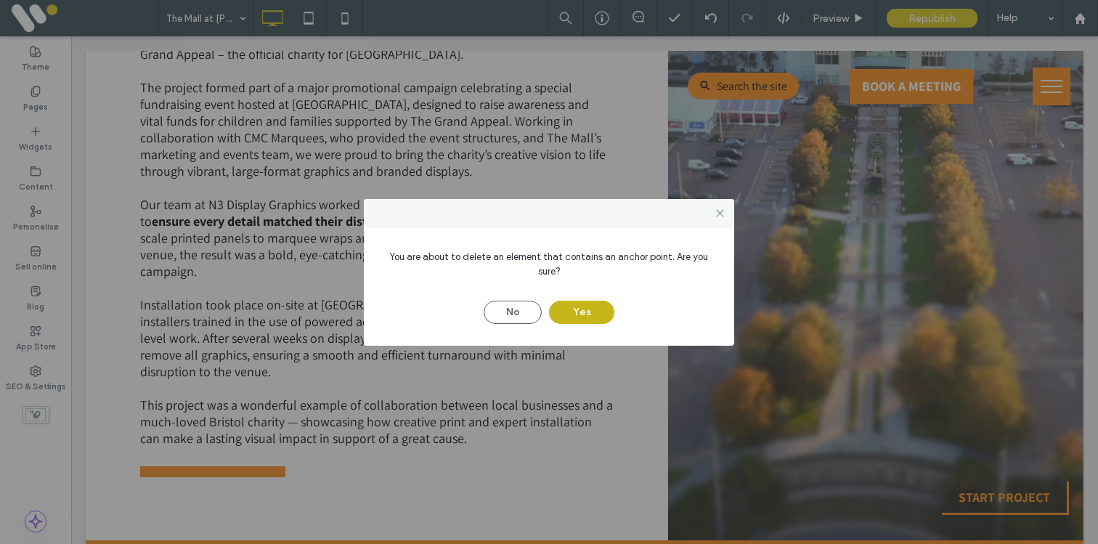
click at [587, 305] on button "Yes" at bounding box center [581, 312] width 65 height 23
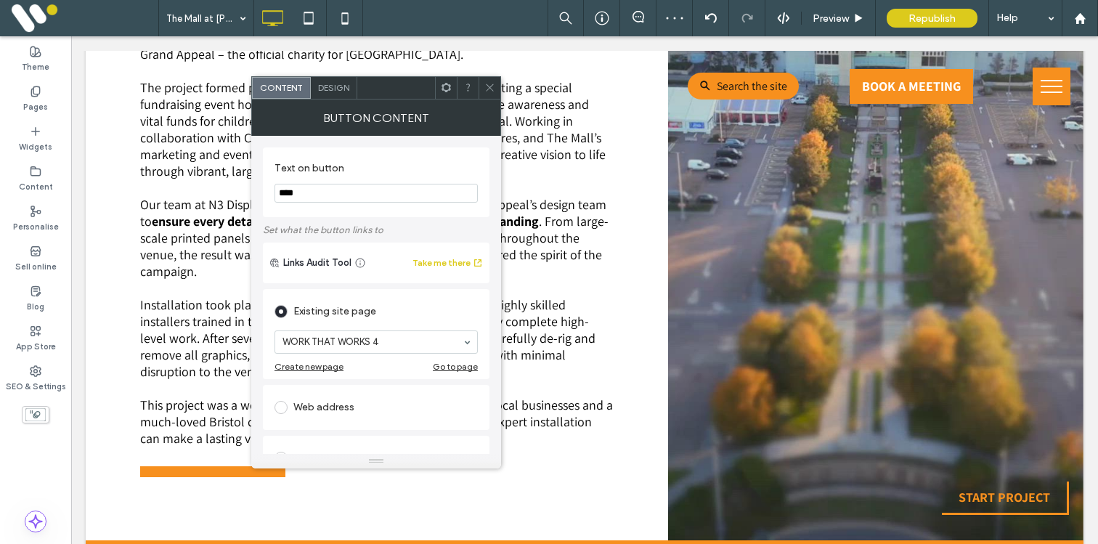
click at [492, 80] on span at bounding box center [489, 88] width 11 height 22
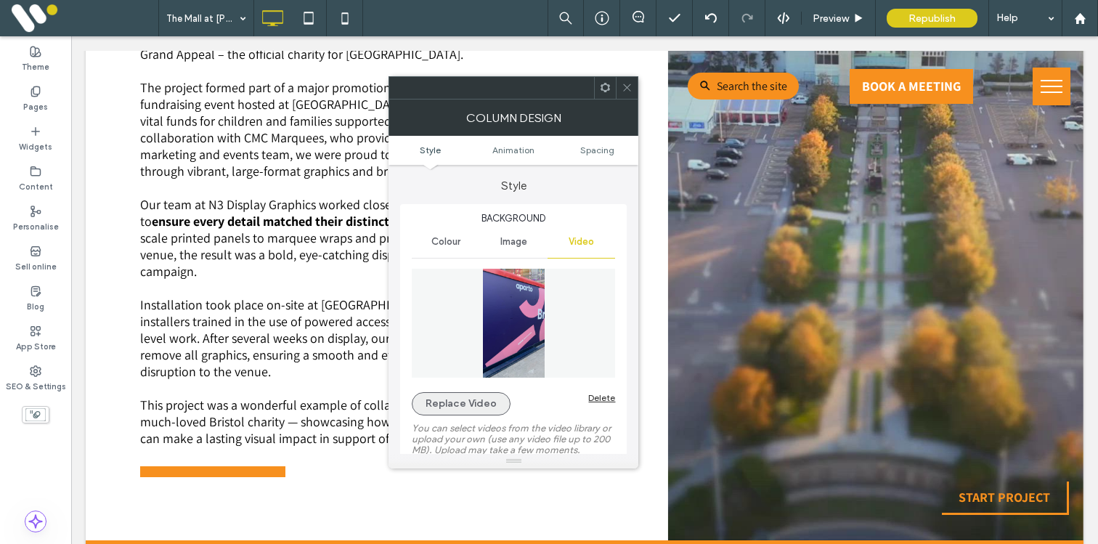
click at [449, 398] on button "Replace Video" at bounding box center [461, 403] width 99 height 23
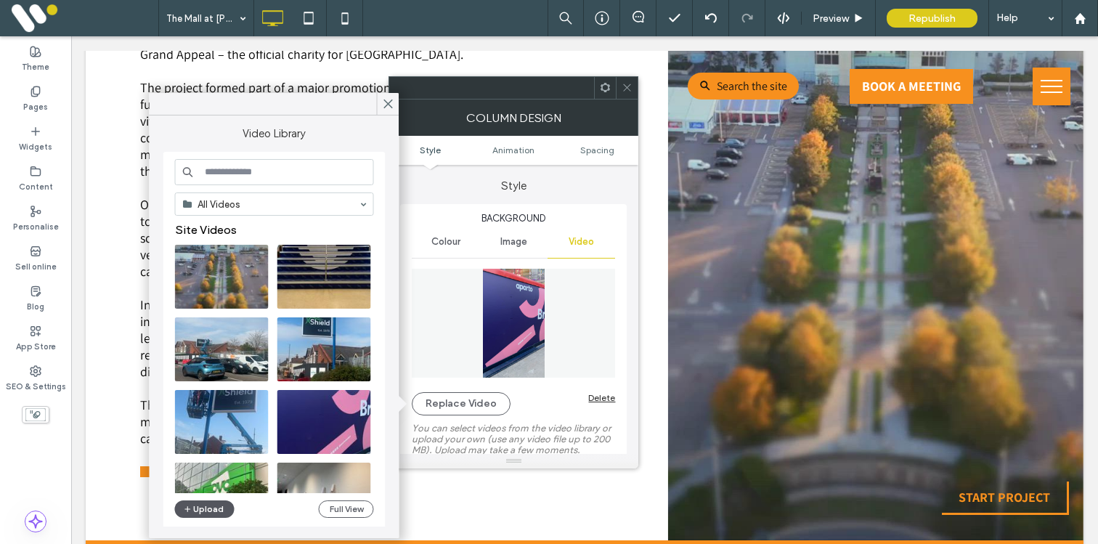
click at [214, 505] on button "Upload" at bounding box center [205, 508] width 60 height 17
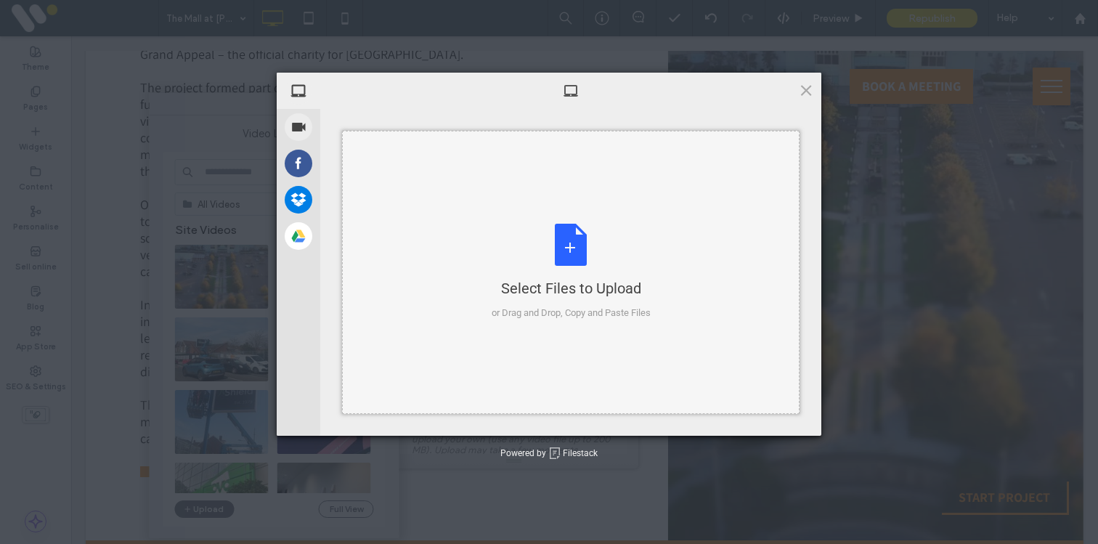
click at [539, 265] on div "Select Files to Upload or Drag and Drop, Copy and Paste Files" at bounding box center [570, 272] width 159 height 97
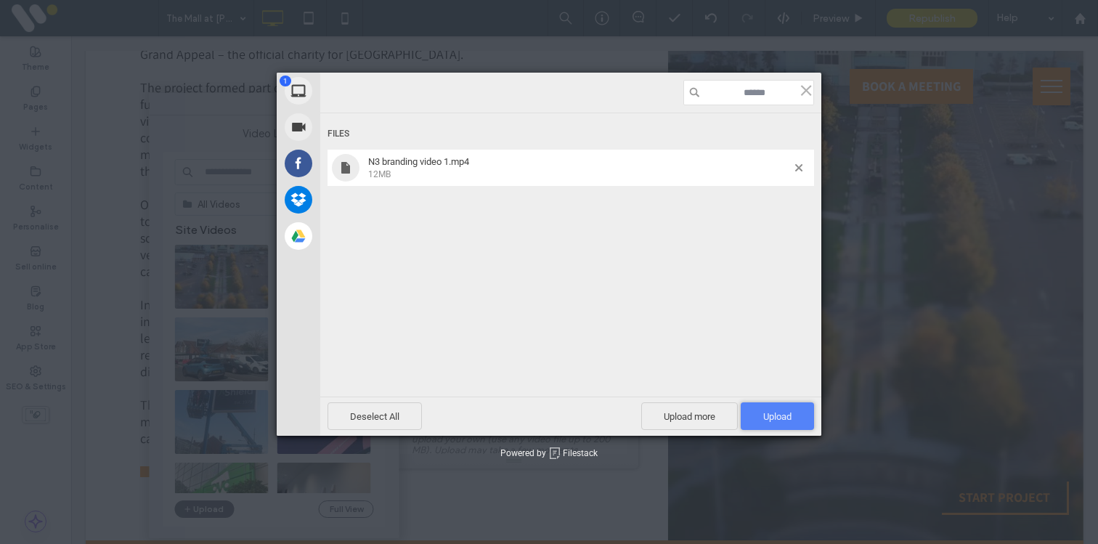
click at [771, 411] on span "Upload 1" at bounding box center [777, 416] width 28 height 11
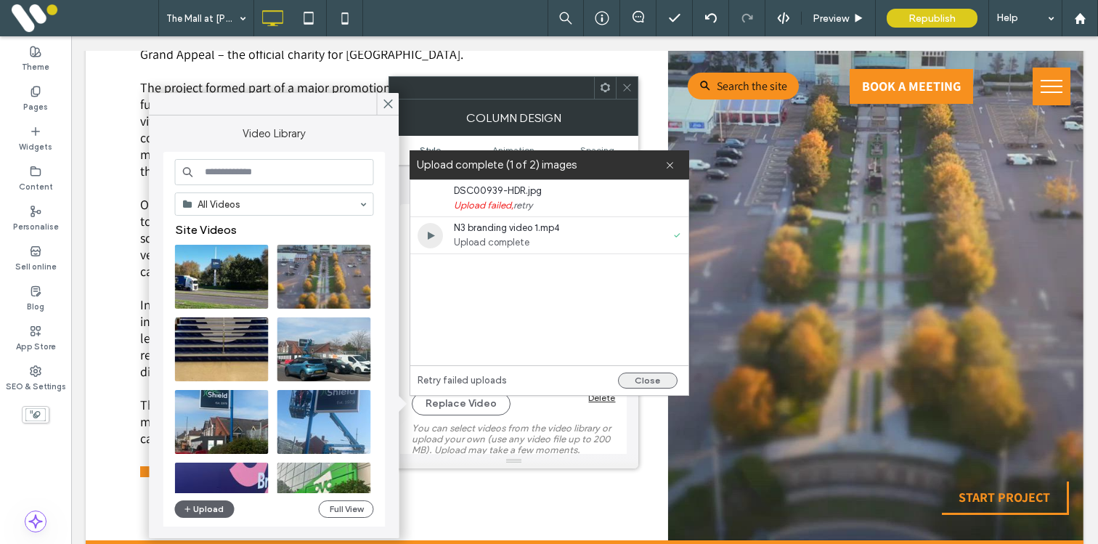
click at [634, 380] on button "Close" at bounding box center [648, 380] width 60 height 16
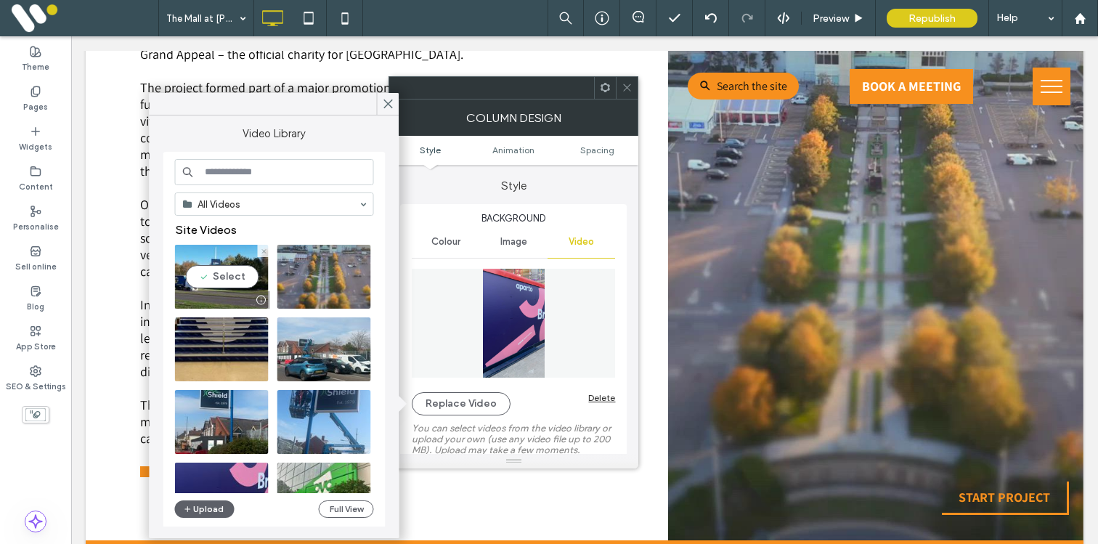
click at [221, 276] on video at bounding box center [222, 277] width 94 height 64
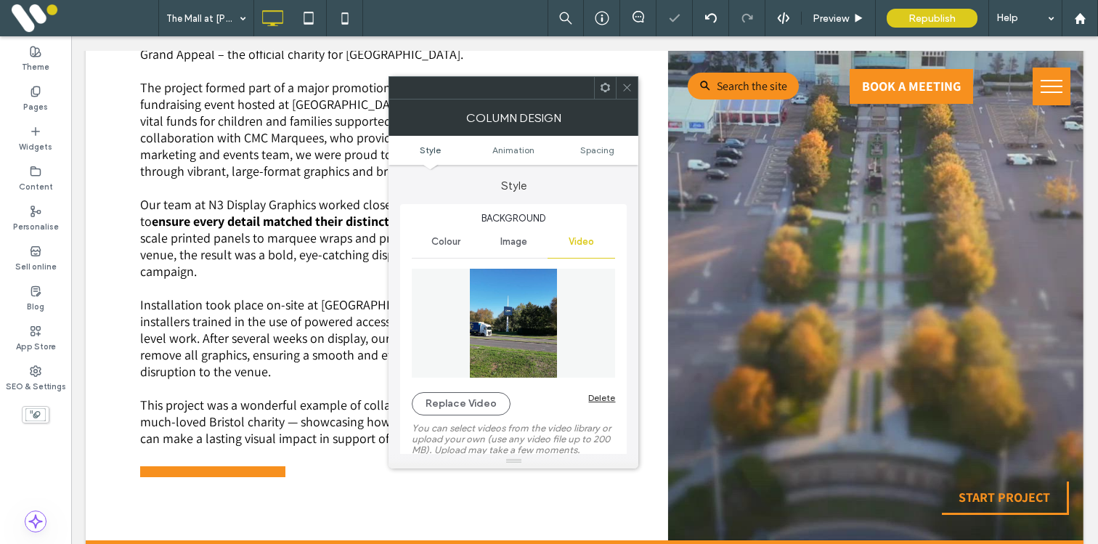
click at [626, 89] on icon at bounding box center [626, 87] width 11 height 11
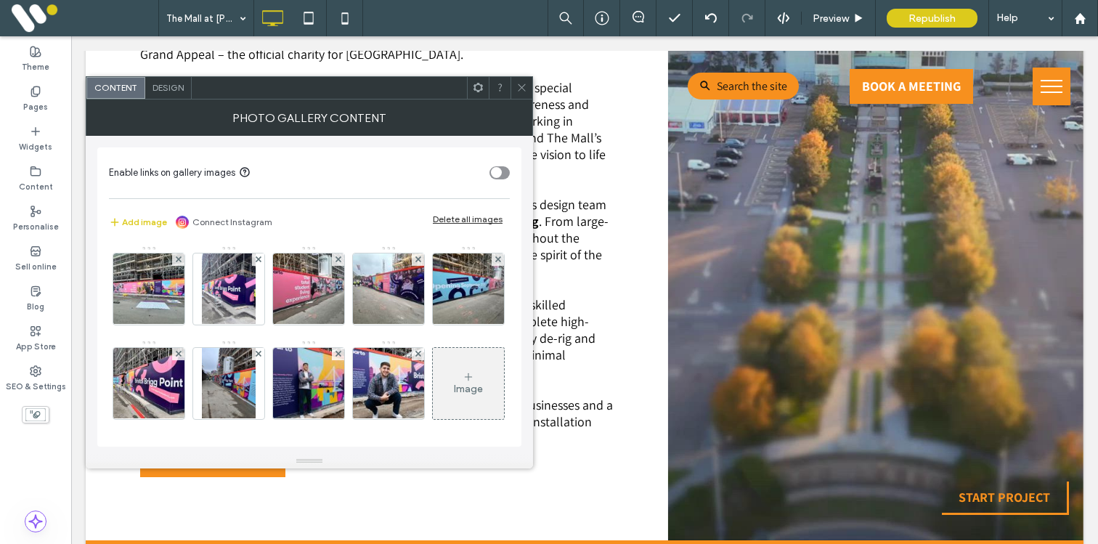
click at [449, 222] on div "Delete all images" at bounding box center [468, 218] width 70 height 11
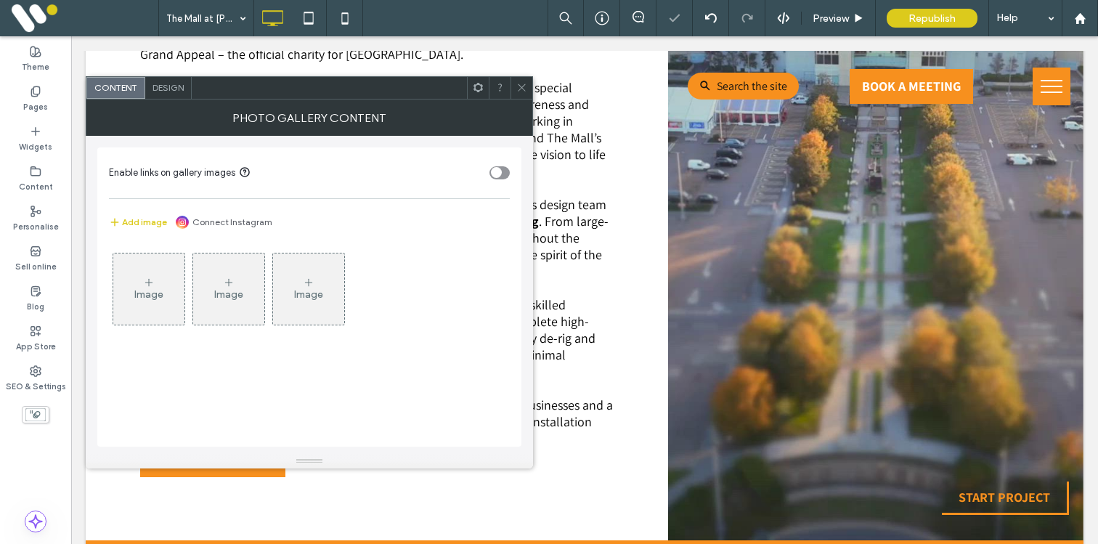
click at [147, 284] on icon at bounding box center [149, 283] width 12 height 12
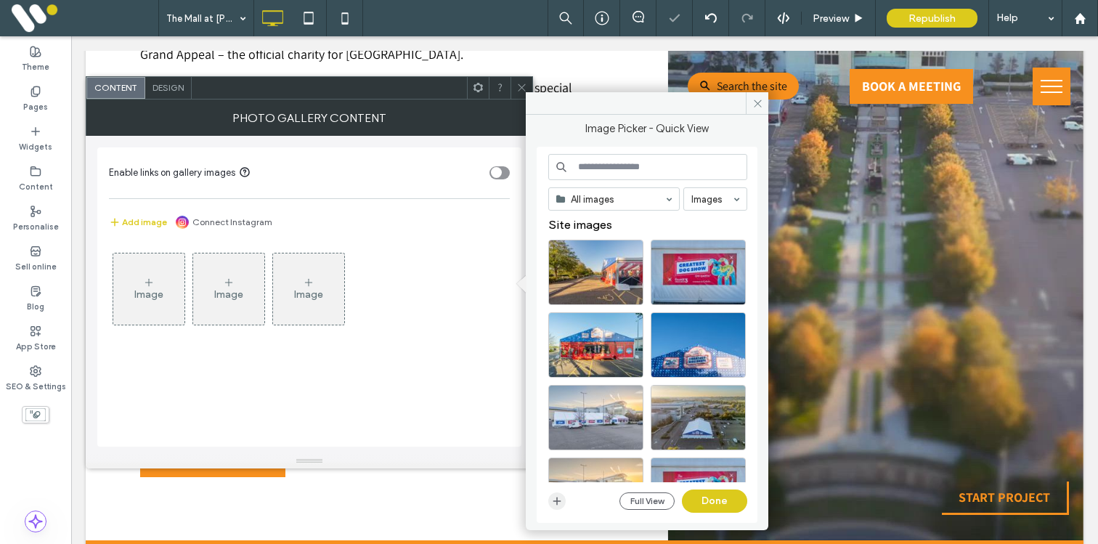
click at [557, 497] on icon "button" at bounding box center [557, 501] width 12 height 12
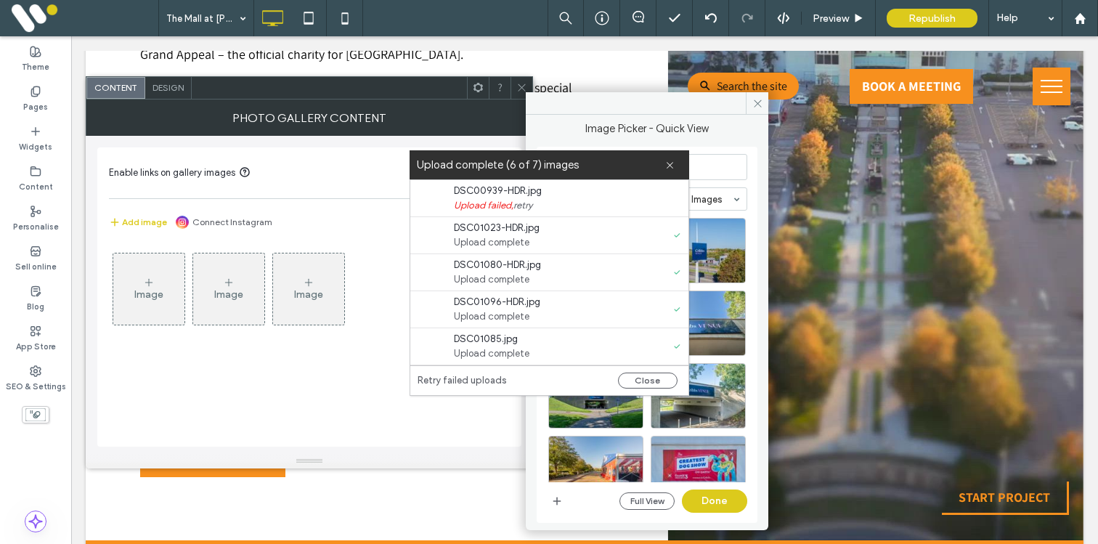
scroll to position [74, 0]
click at [645, 388] on button "Close" at bounding box center [648, 380] width 60 height 16
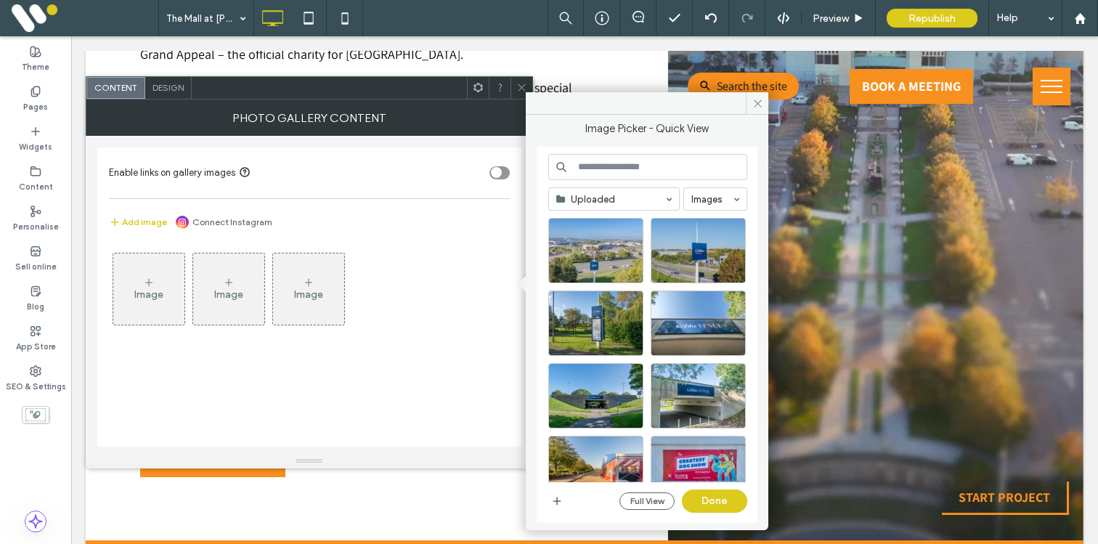
scroll to position [0, 0]
click at [675, 249] on div "Select" at bounding box center [697, 250] width 95 height 65
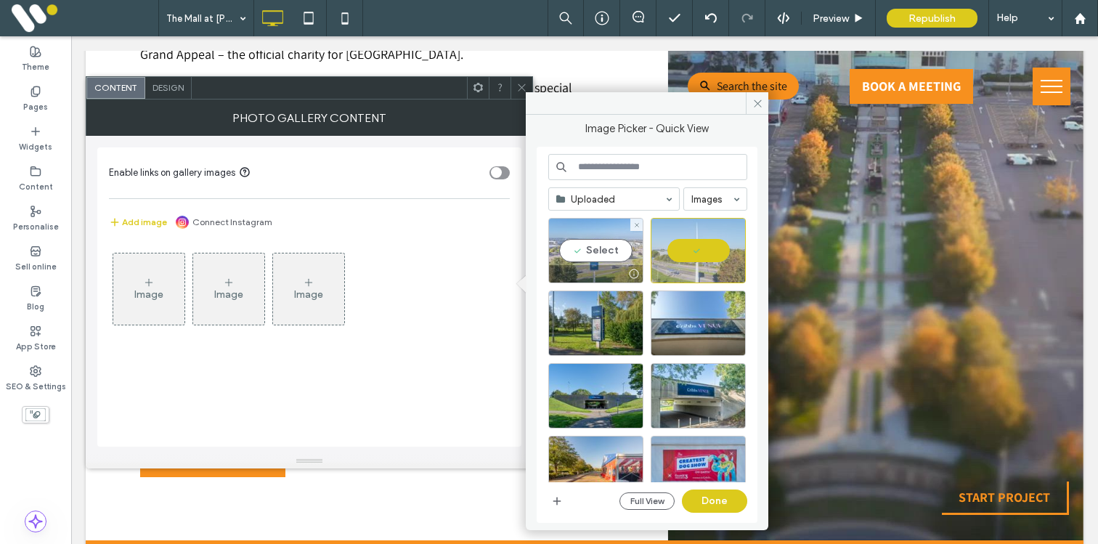
click at [603, 251] on div "Select" at bounding box center [595, 250] width 95 height 65
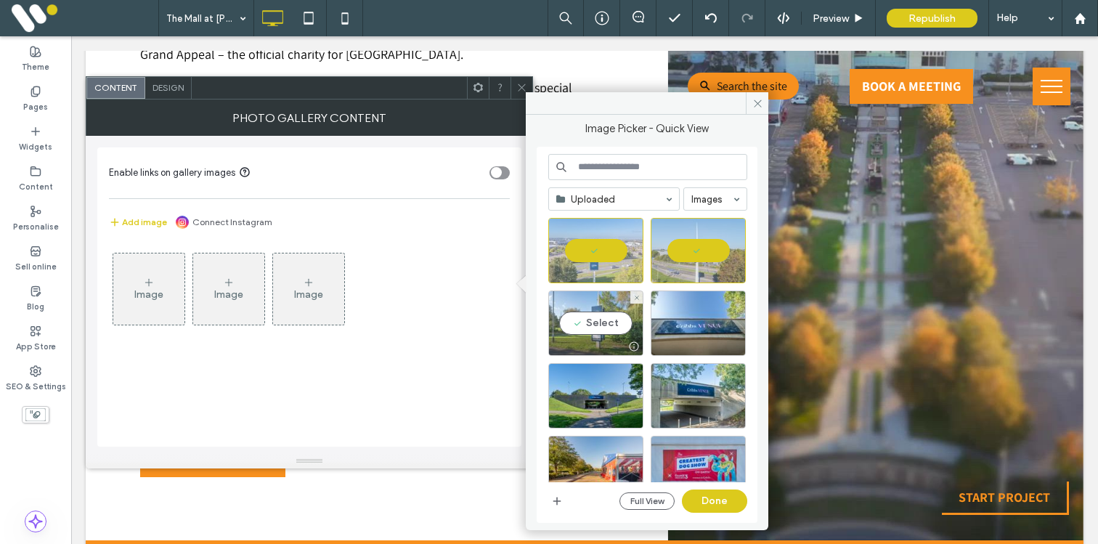
click at [600, 314] on div "Select" at bounding box center [595, 322] width 95 height 65
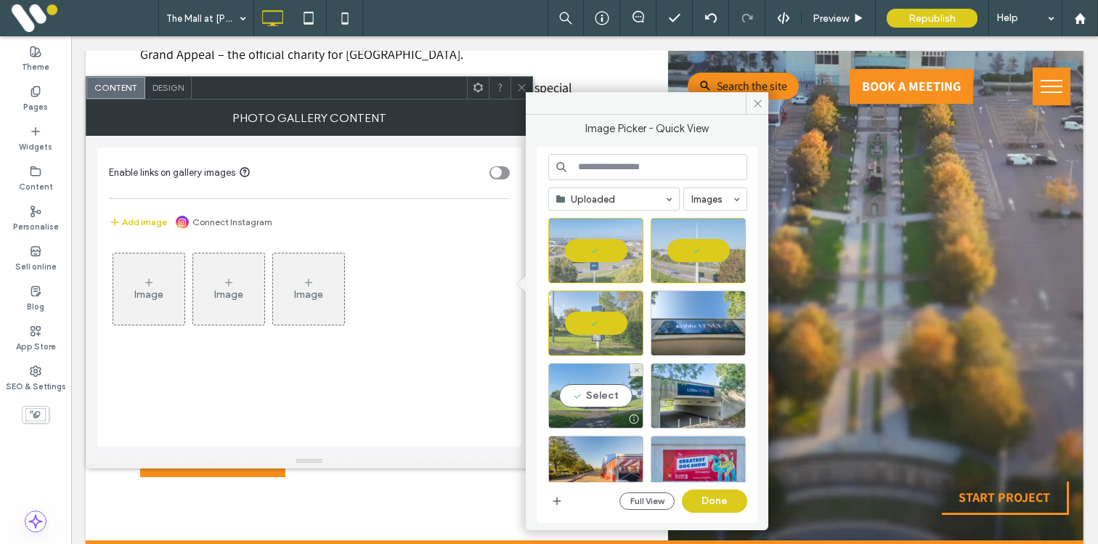
click at [598, 393] on div "Select" at bounding box center [595, 395] width 95 height 65
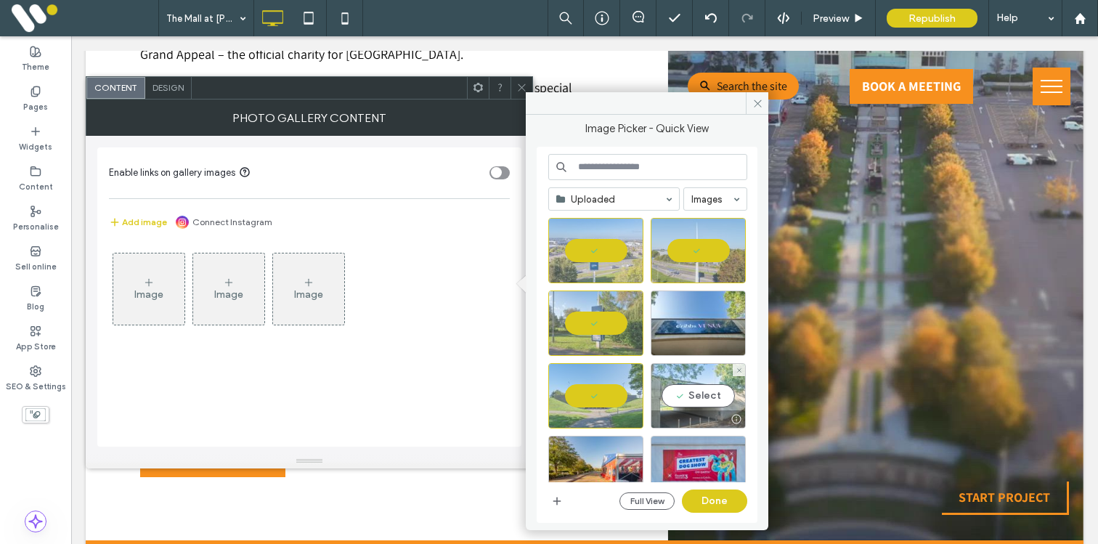
click at [672, 393] on div "Select" at bounding box center [697, 395] width 95 height 65
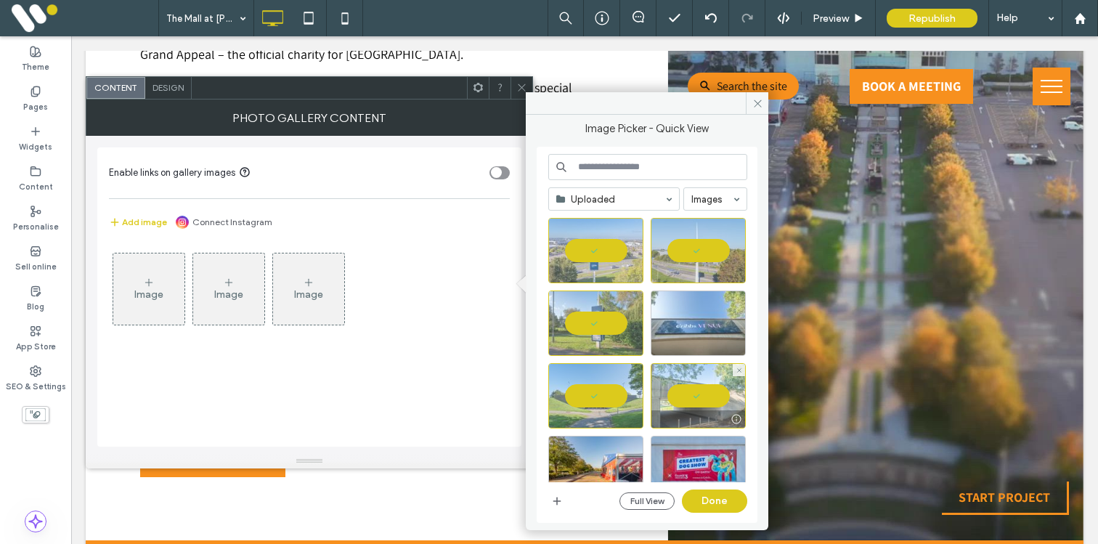
click at [682, 326] on div at bounding box center [697, 322] width 95 height 65
click at [710, 512] on button "Done" at bounding box center [714, 500] width 65 height 23
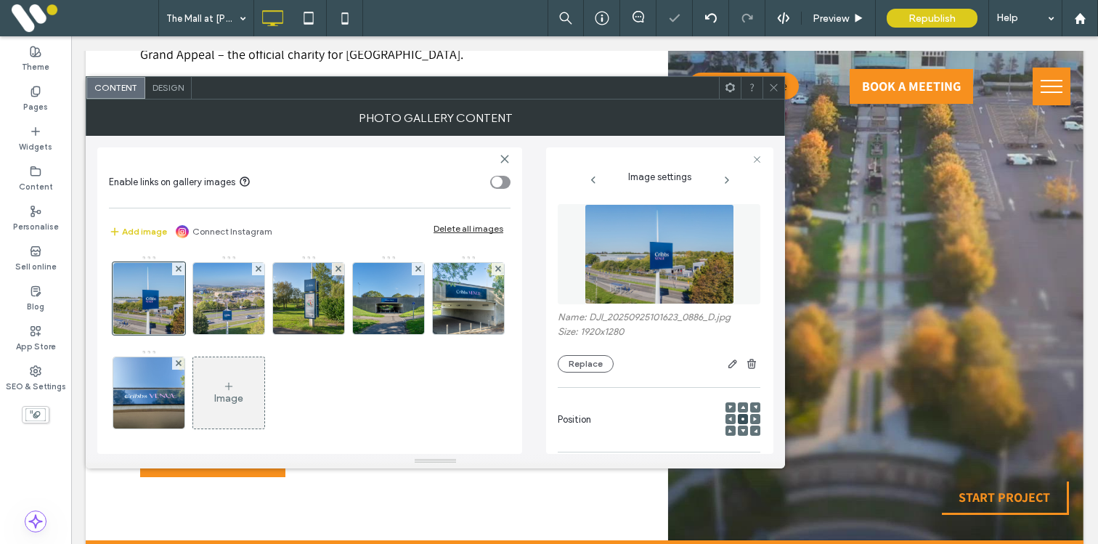
click at [773, 86] on icon at bounding box center [773, 87] width 11 height 11
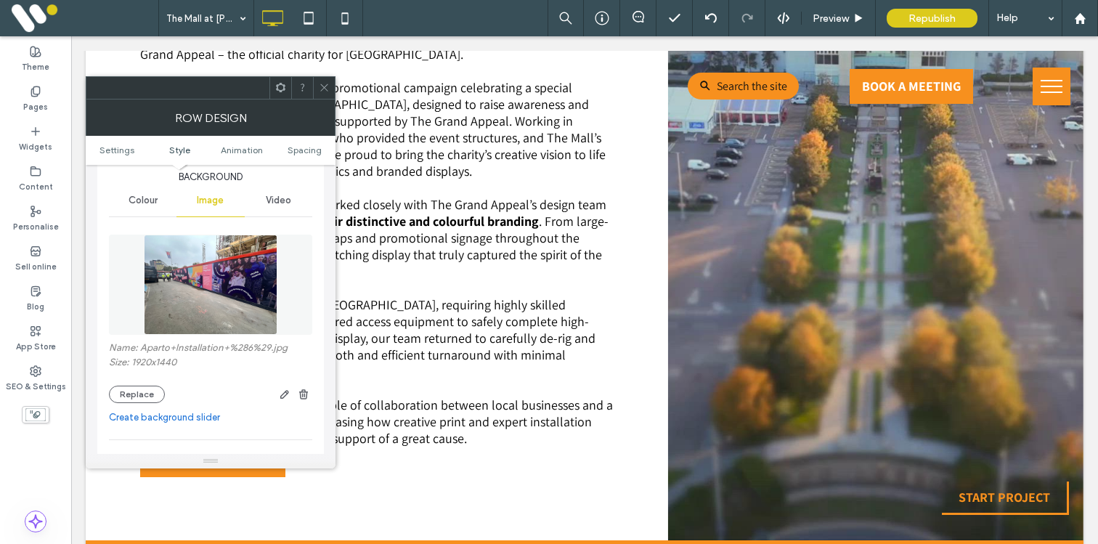
scroll to position [193, 0]
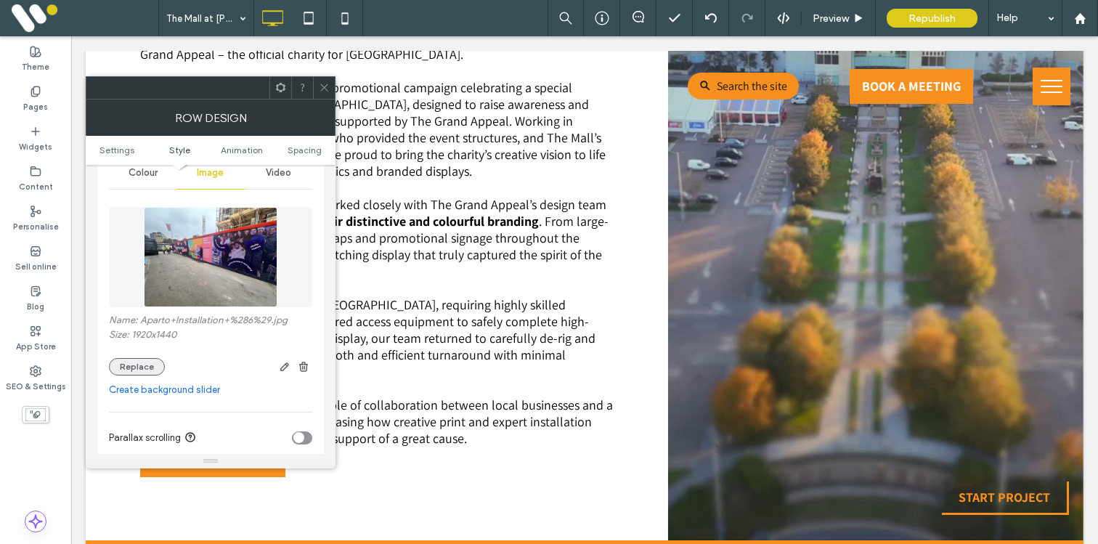
click at [140, 366] on button "Replace" at bounding box center [137, 366] width 56 height 17
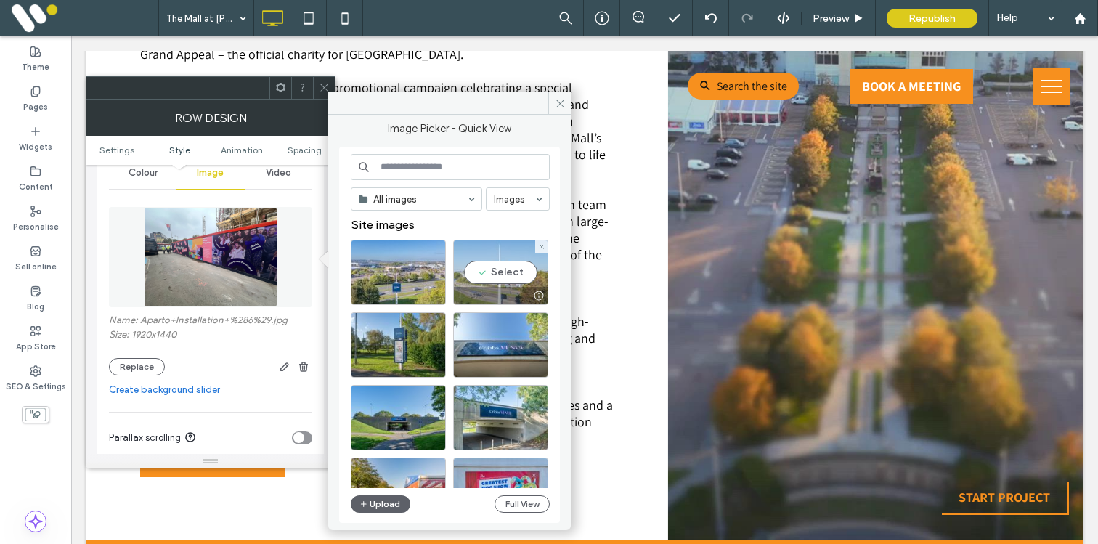
click at [482, 273] on div "Select" at bounding box center [500, 272] width 95 height 65
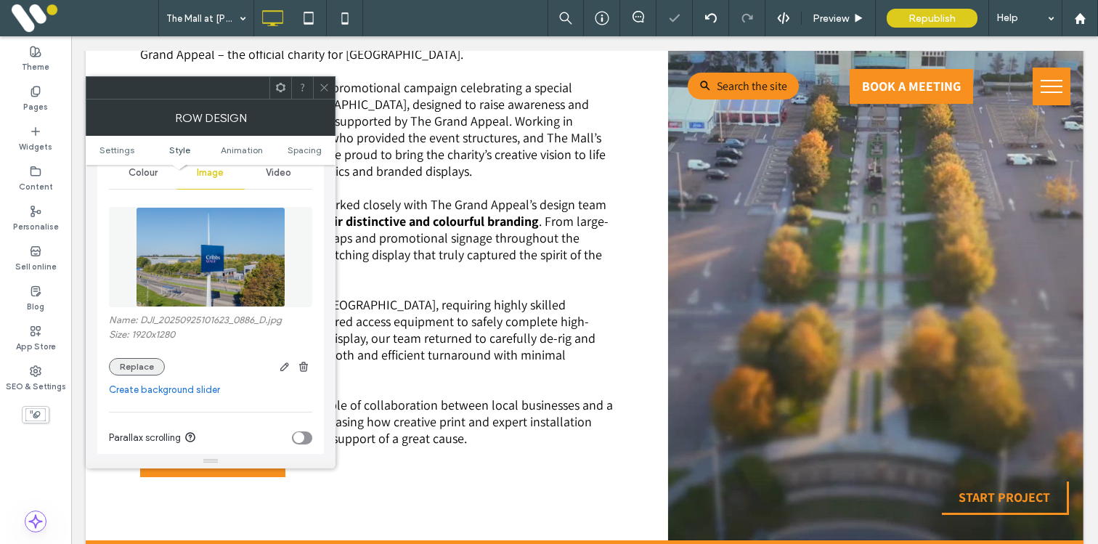
click at [150, 364] on button "Replace" at bounding box center [137, 366] width 56 height 17
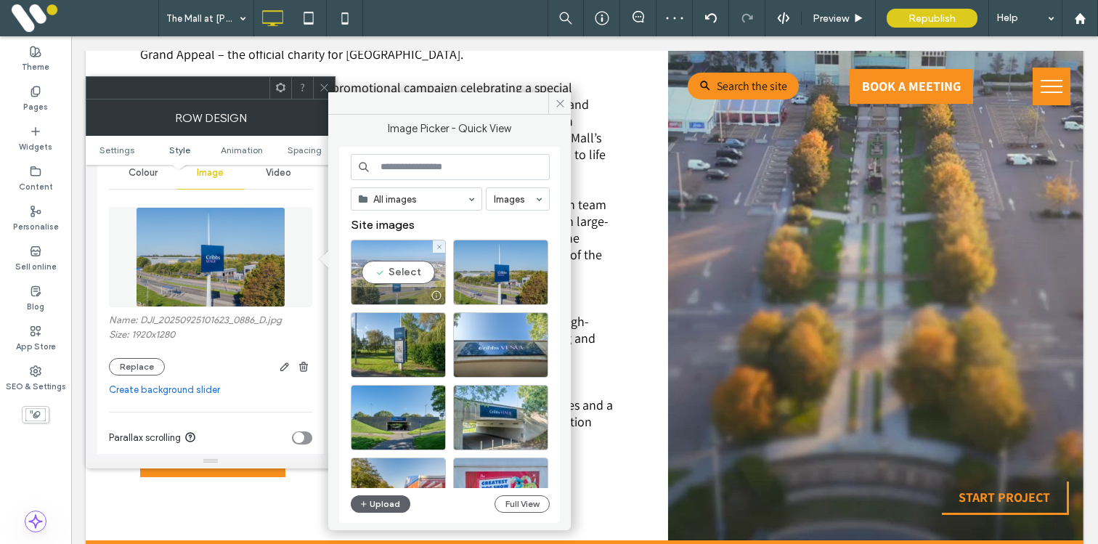
click at [386, 258] on div "Select" at bounding box center [398, 272] width 95 height 65
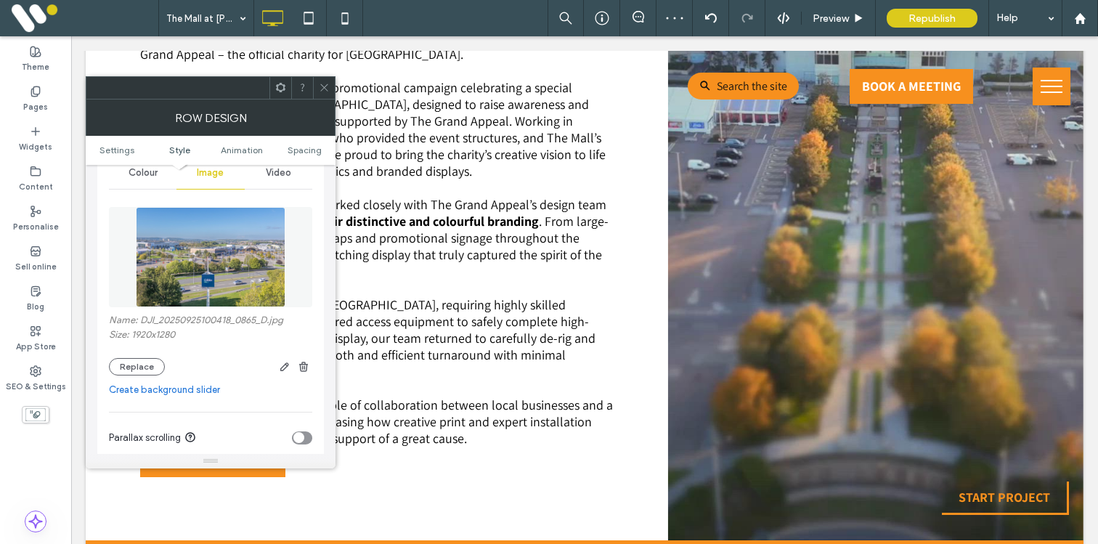
click at [127, 380] on div "Name: DJI_20250925100418_0865_D.jpg Size: 1920x1280 Replace" at bounding box center [210, 287] width 203 height 190
click at [126, 386] on link "Create background slider" at bounding box center [210, 390] width 203 height 15
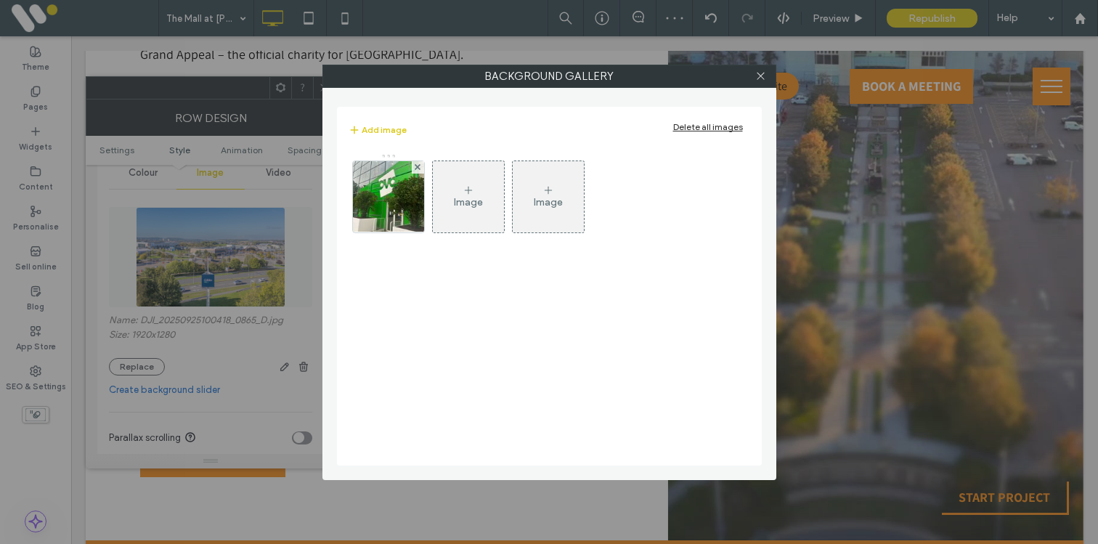
click at [126, 372] on div "Background Gallery Add image Delete all images Image Image" at bounding box center [549, 272] width 1098 height 544
click at [764, 73] on icon at bounding box center [760, 75] width 11 height 11
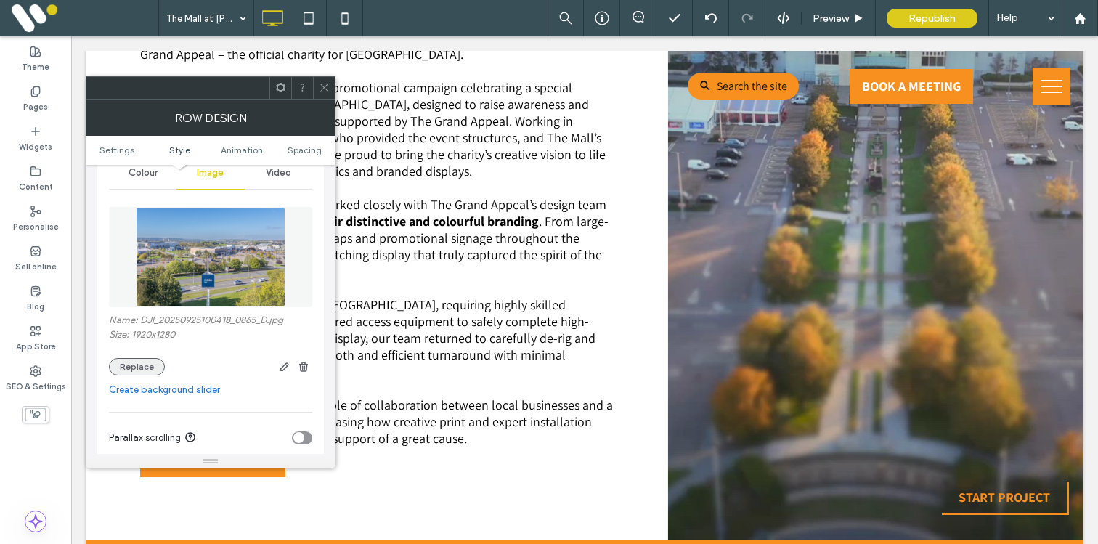
click at [146, 371] on button "Replace" at bounding box center [137, 366] width 56 height 17
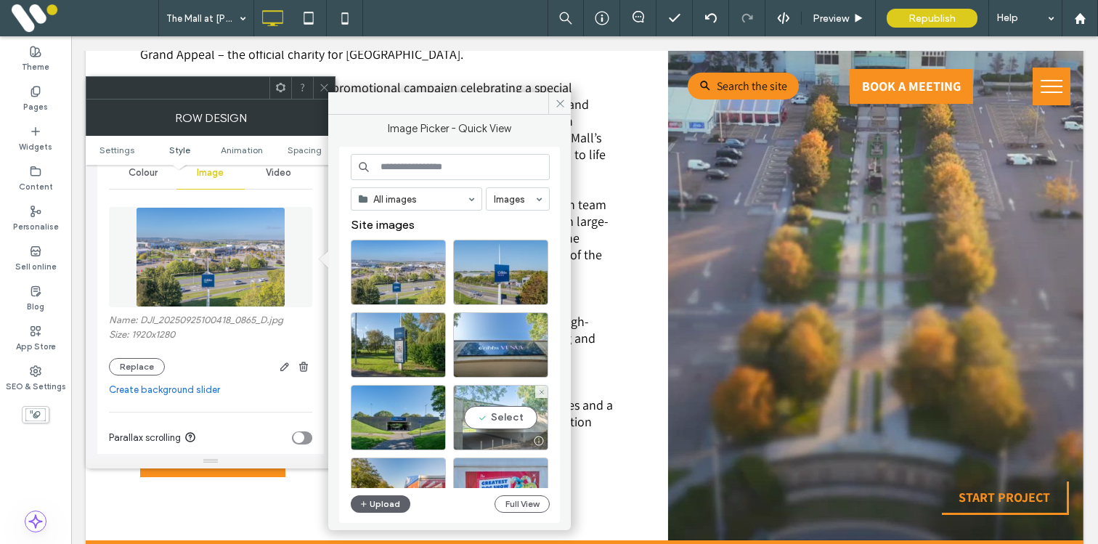
click at [493, 407] on div "Select" at bounding box center [500, 417] width 95 height 65
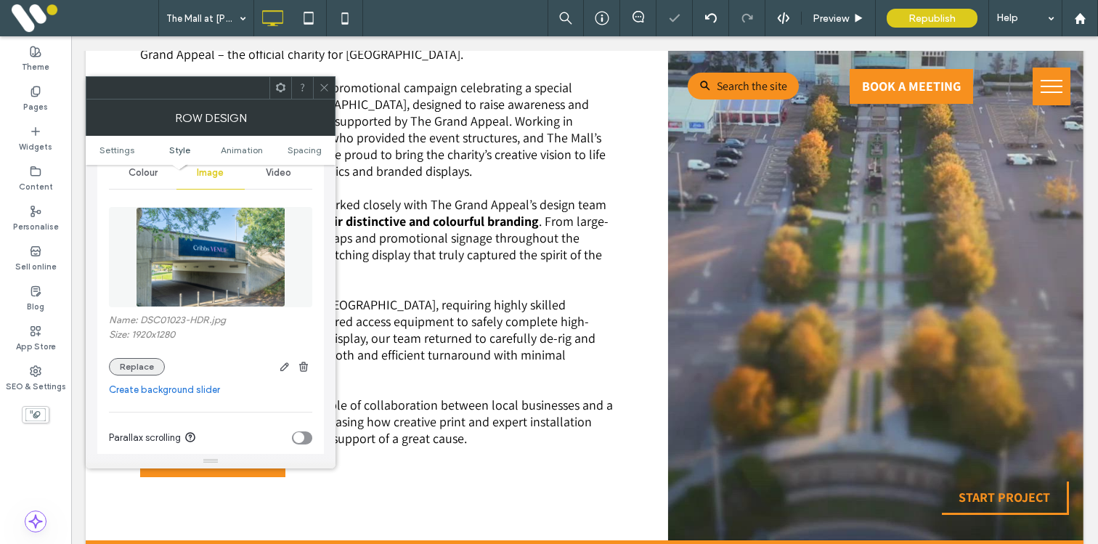
click at [139, 368] on button "Replace" at bounding box center [137, 366] width 56 height 17
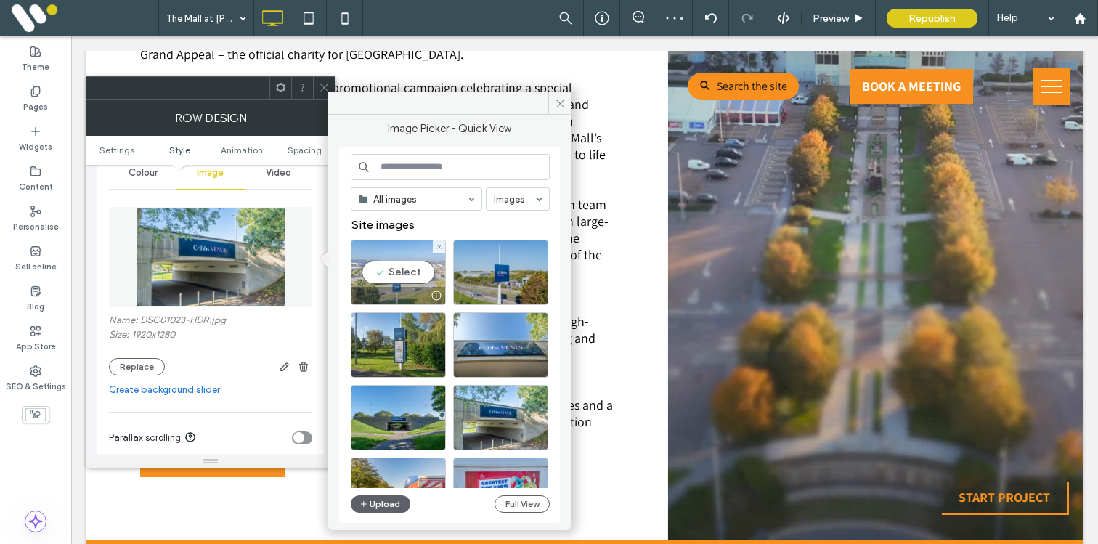
click at [394, 269] on div "Select" at bounding box center [398, 272] width 95 height 65
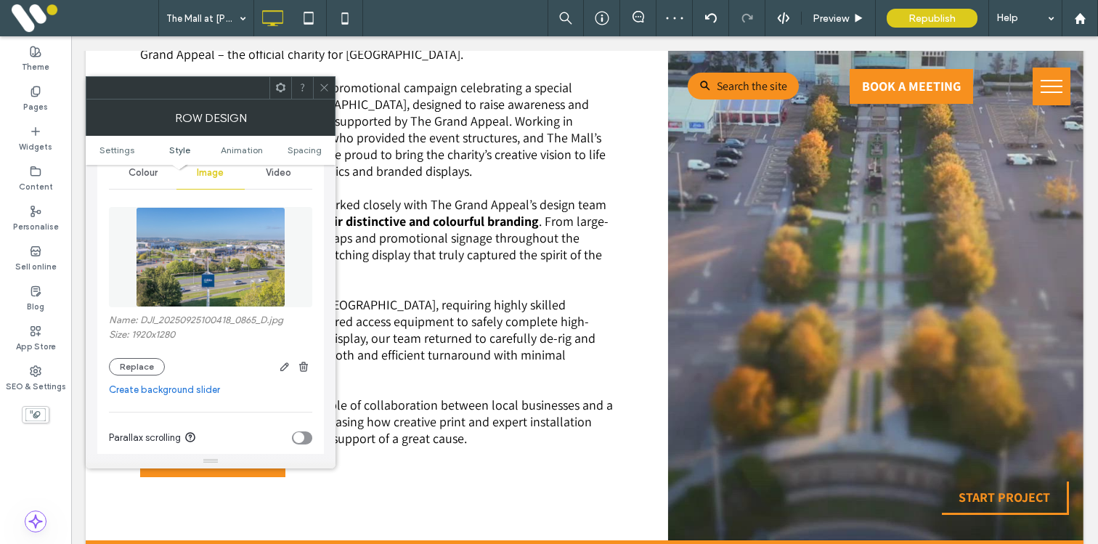
click at [140, 377] on div "Name: DJI_20250925100418_0865_D.jpg Size: 1920x1280 Replace" at bounding box center [210, 287] width 203 height 190
click at [141, 373] on button "Replace" at bounding box center [137, 366] width 56 height 17
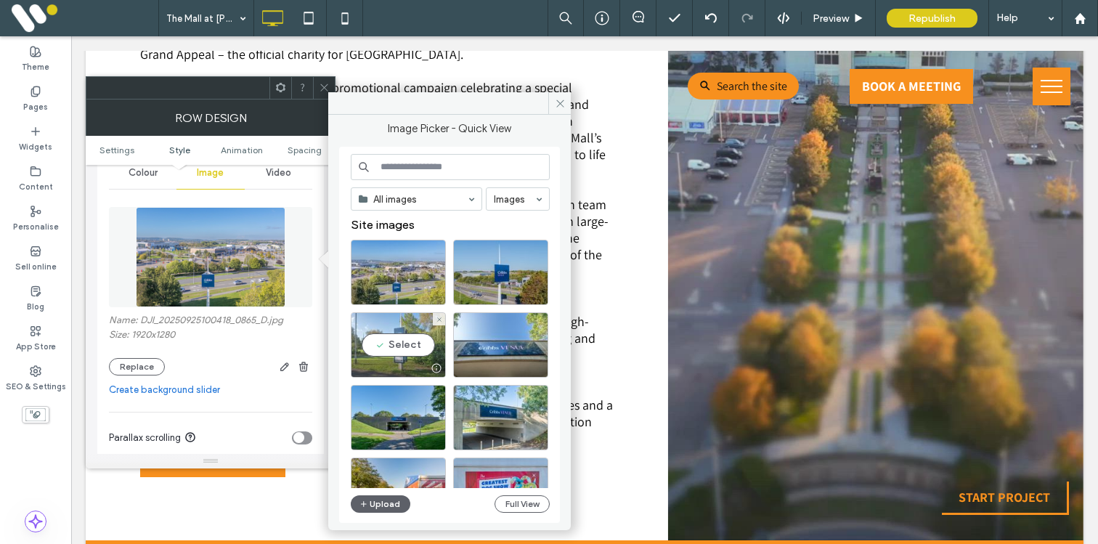
click at [401, 345] on div "Select" at bounding box center [398, 344] width 95 height 65
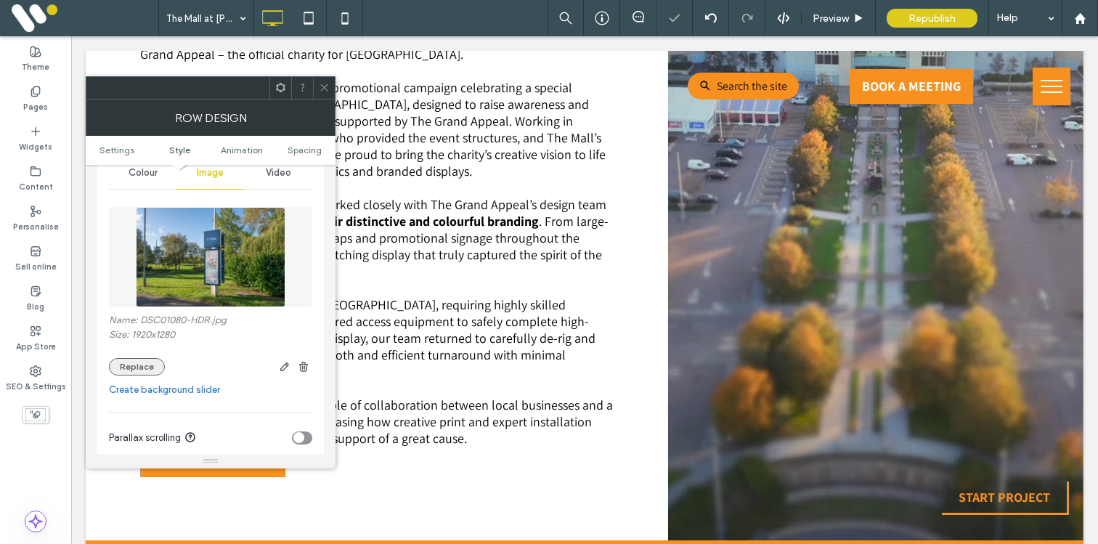
click at [141, 369] on button "Replace" at bounding box center [137, 366] width 56 height 17
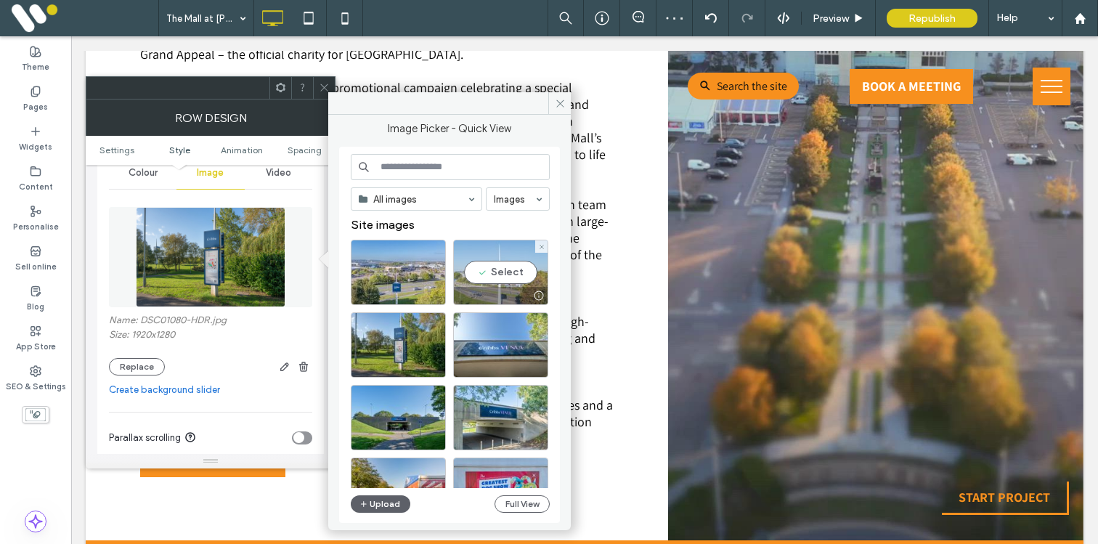
click at [502, 275] on div "Select" at bounding box center [500, 272] width 95 height 65
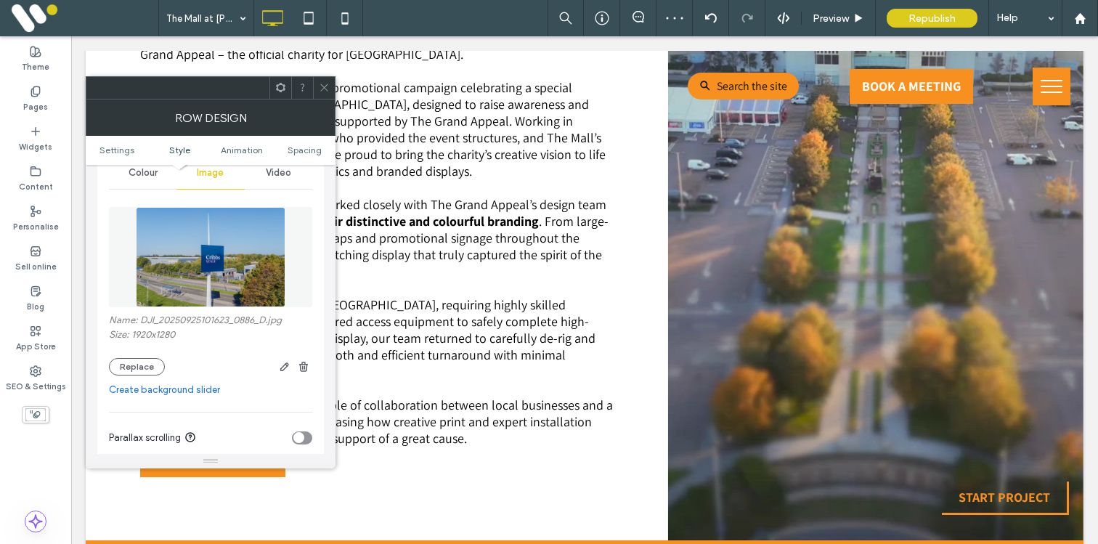
click at [165, 368] on div at bounding box center [238, 366] width 147 height 17
click at [163, 368] on button "Replace" at bounding box center [137, 366] width 56 height 17
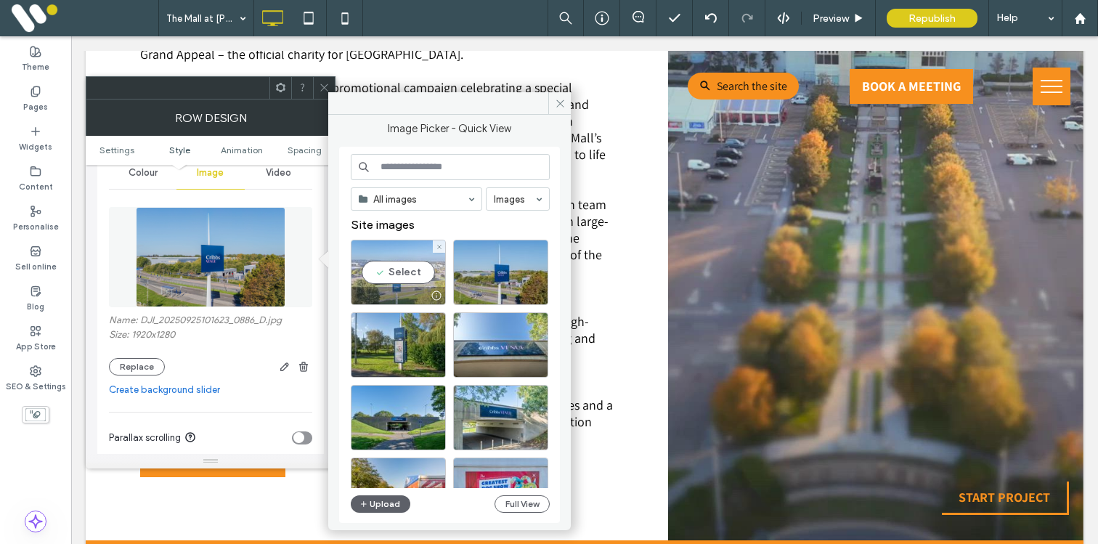
click at [396, 285] on div "Select" at bounding box center [398, 272] width 95 height 65
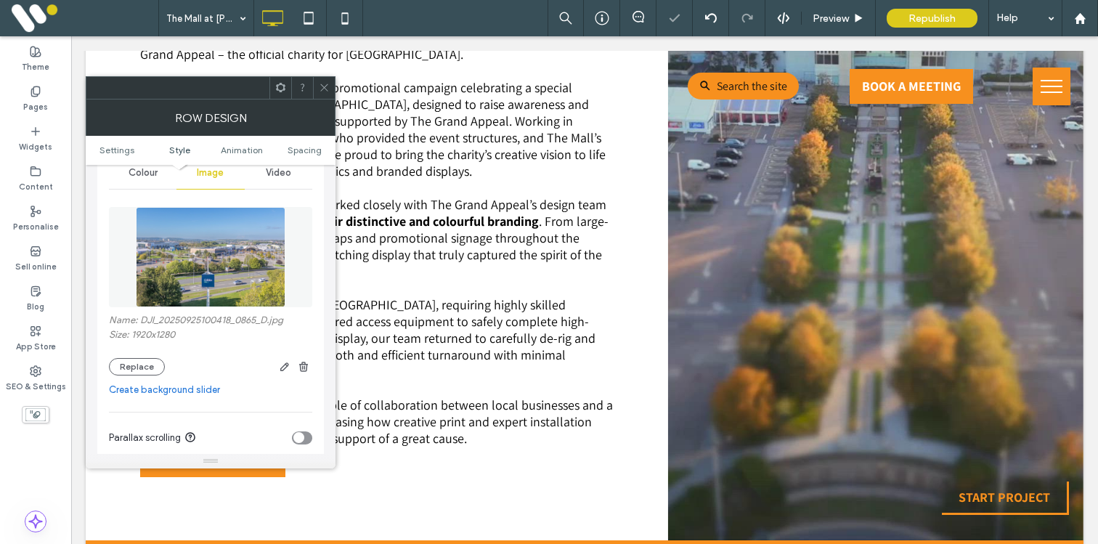
click at [328, 91] on icon at bounding box center [324, 87] width 11 height 11
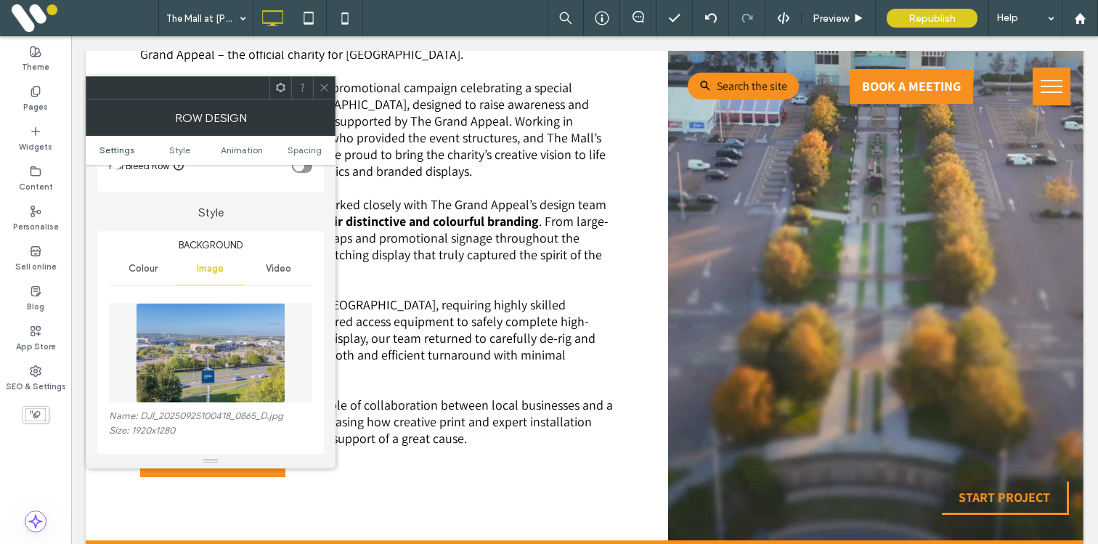
scroll to position [142, 0]
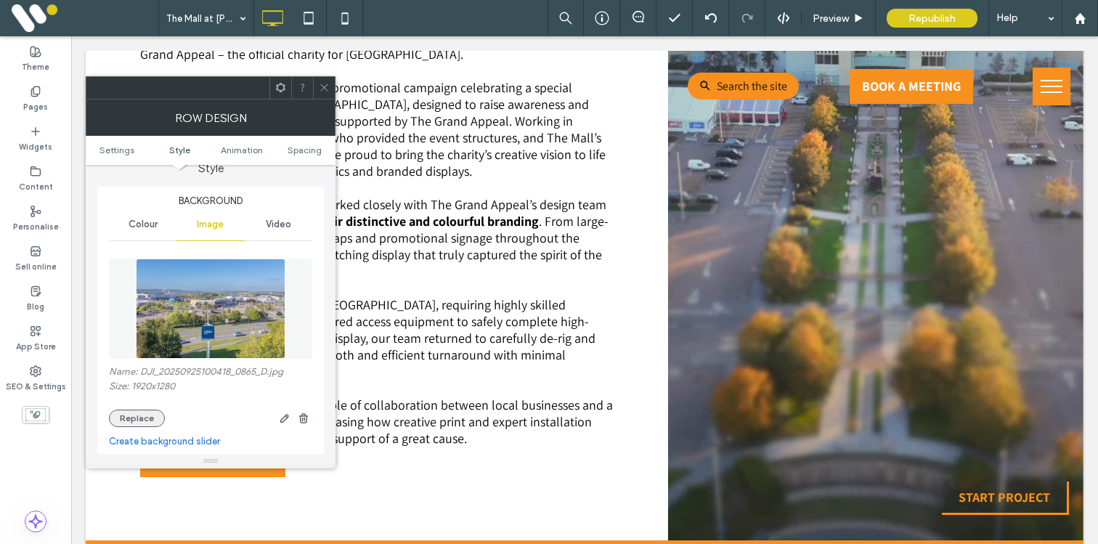
click at [139, 414] on button "Replace" at bounding box center [137, 417] width 56 height 17
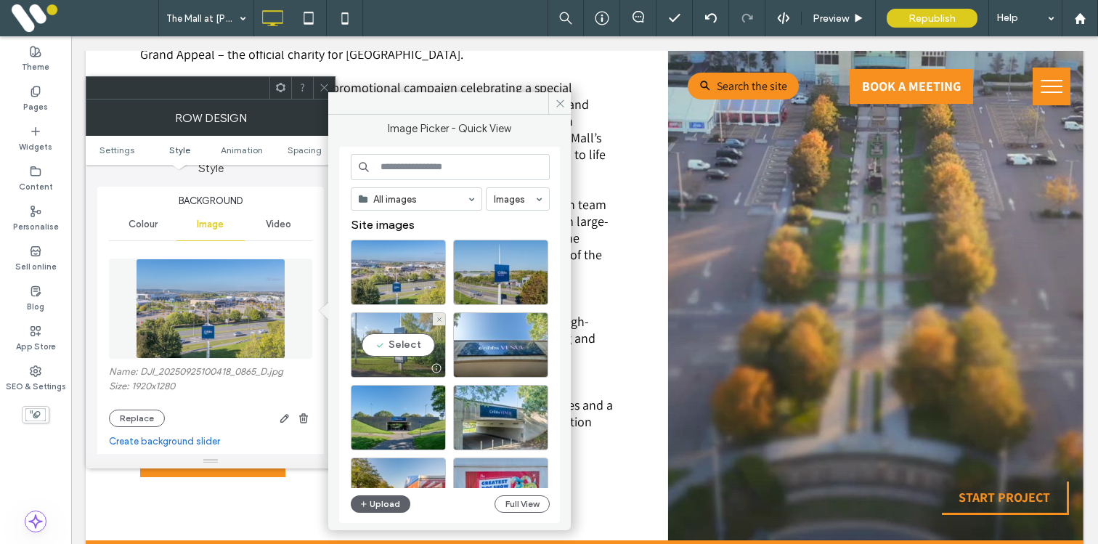
click at [380, 348] on div "Select" at bounding box center [398, 344] width 95 height 65
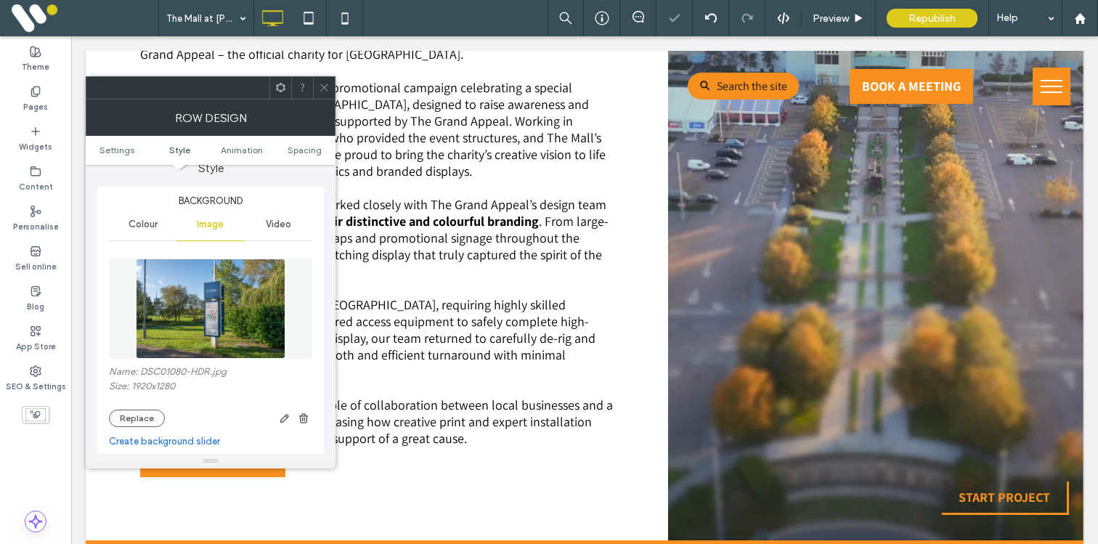
click at [322, 91] on icon at bounding box center [324, 87] width 11 height 11
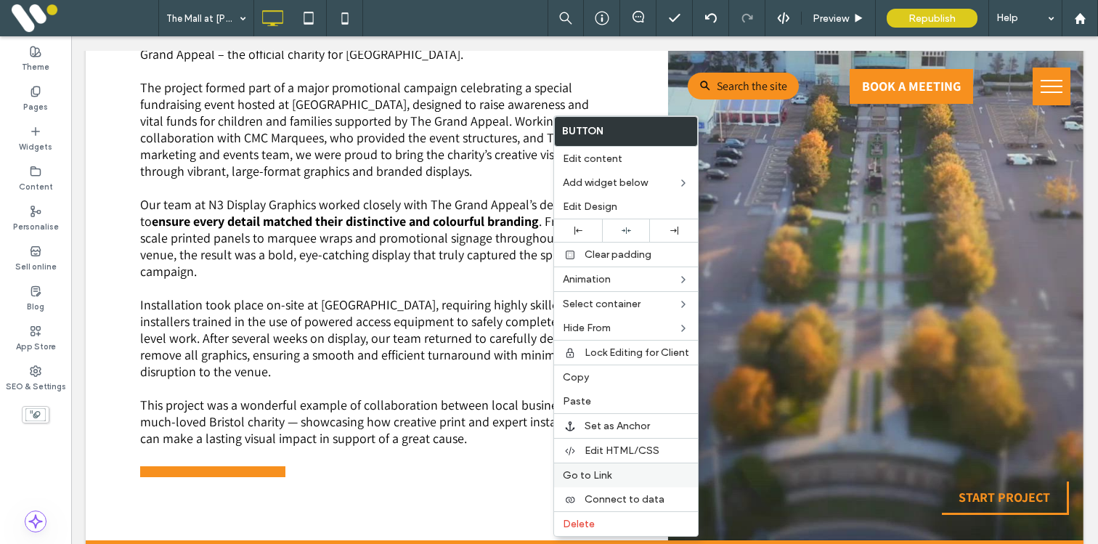
click at [586, 472] on span "Go to Link" at bounding box center [587, 475] width 49 height 12
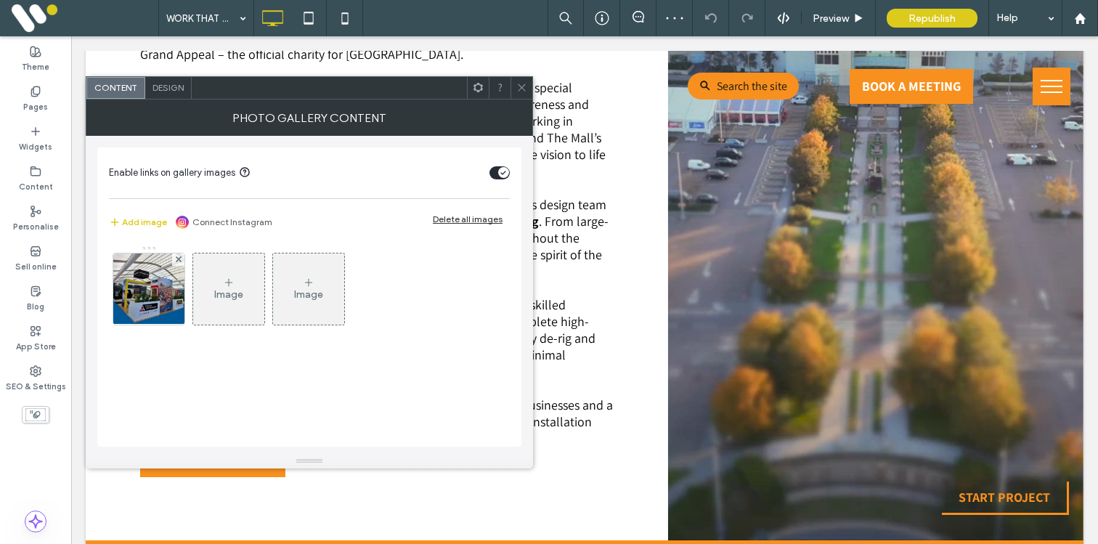
click at [226, 299] on div "Image" at bounding box center [228, 294] width 29 height 12
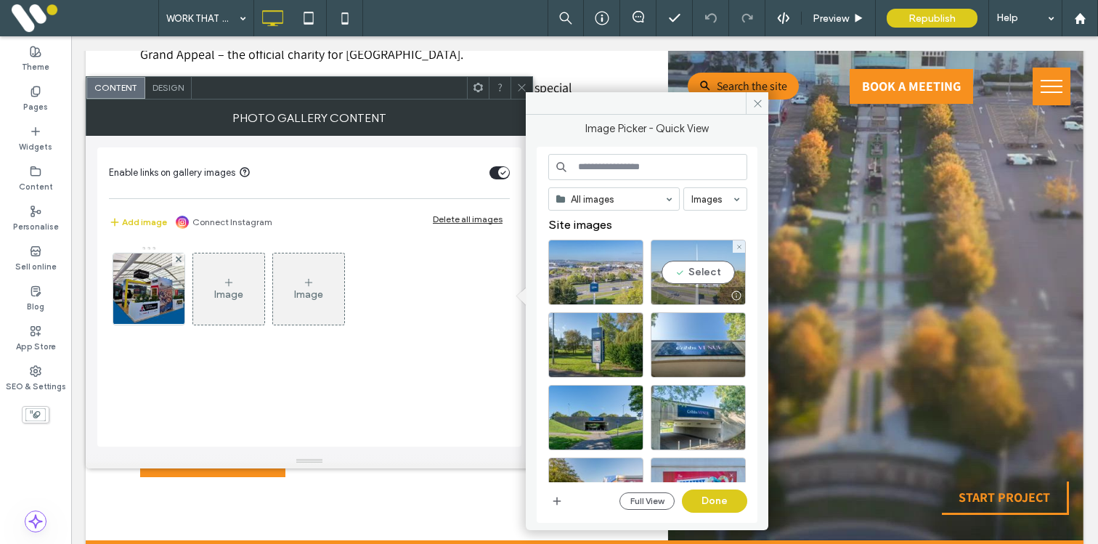
click at [684, 261] on div "Select" at bounding box center [697, 272] width 95 height 65
click at [711, 510] on button "Done" at bounding box center [714, 500] width 65 height 23
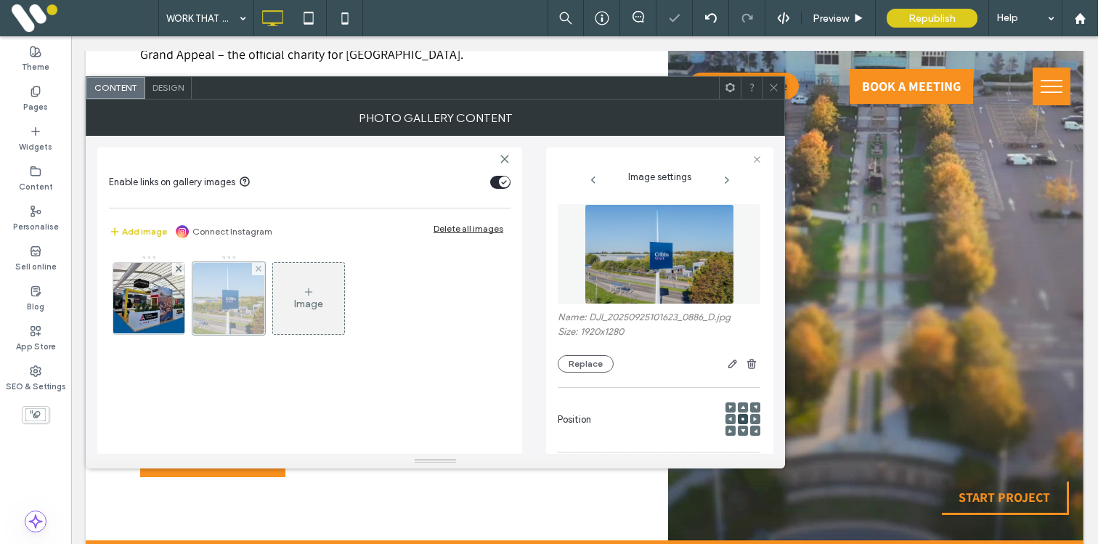
click at [241, 315] on div at bounding box center [228, 298] width 73 height 73
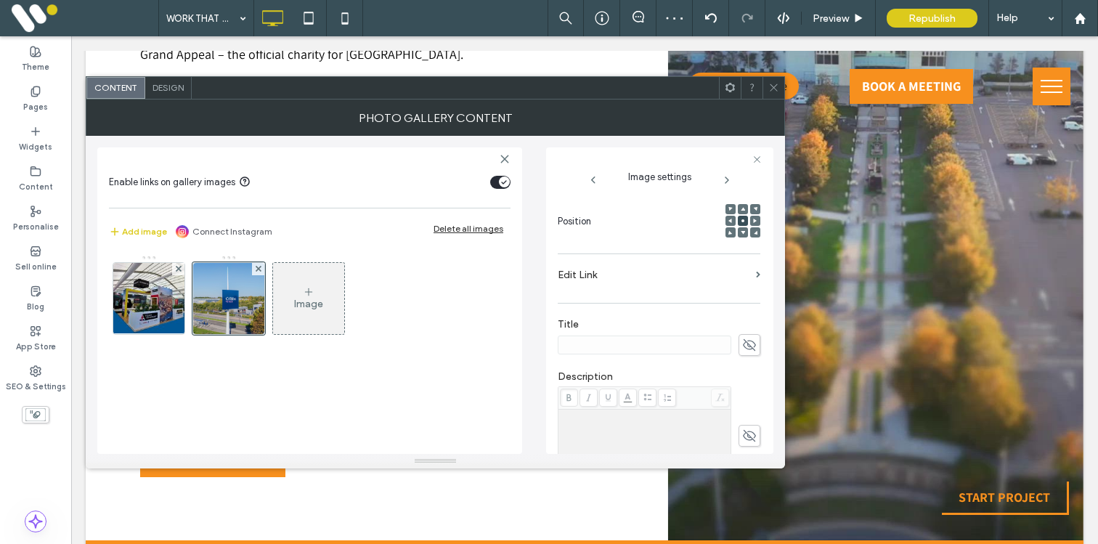
scroll to position [334, 0]
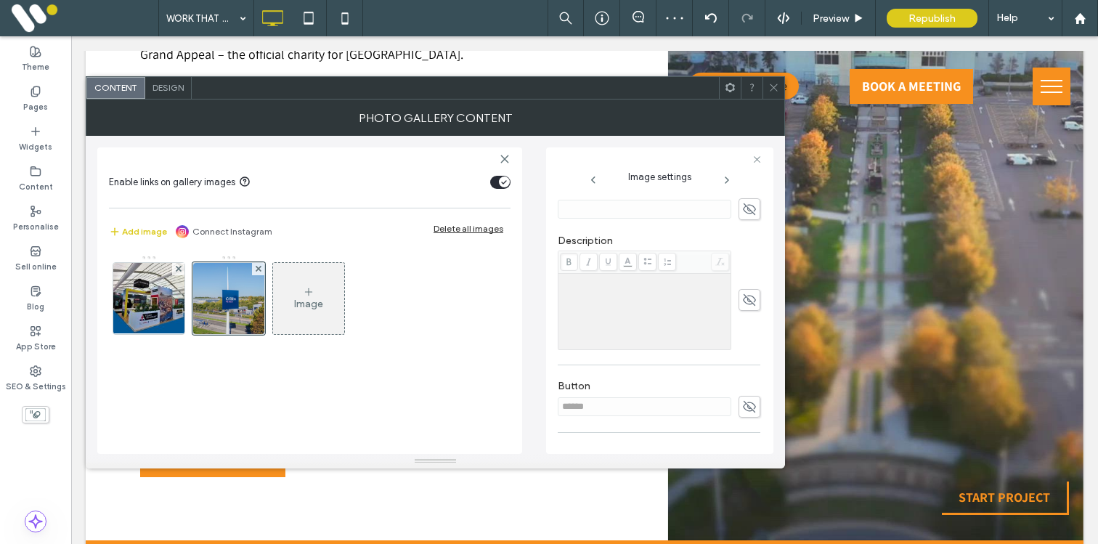
click at [745, 208] on icon at bounding box center [749, 209] width 15 height 16
click at [144, 296] on img at bounding box center [148, 298] width 76 height 71
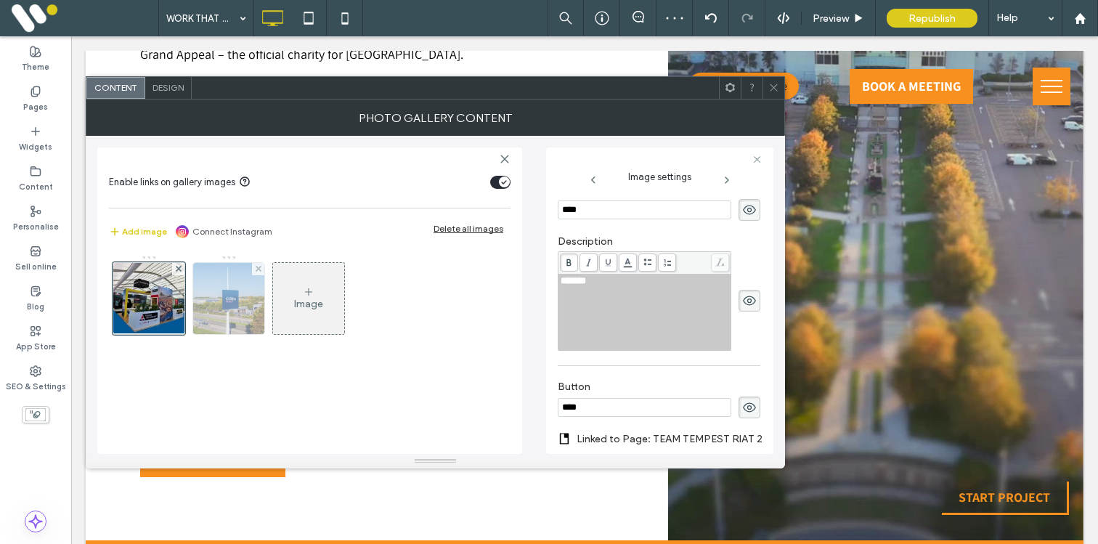
click at [221, 314] on img at bounding box center [229, 298] width 107 height 71
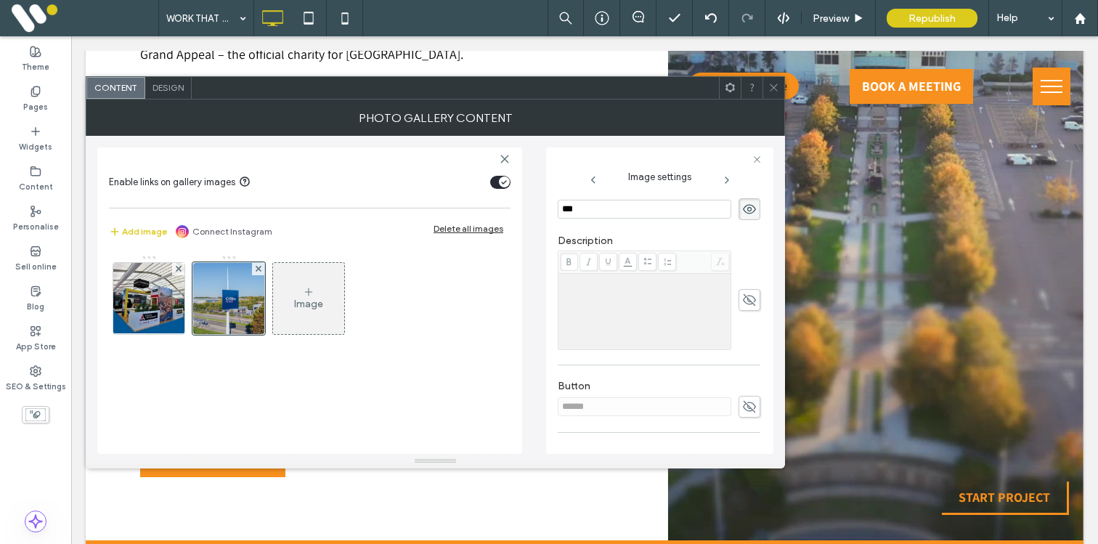
type input "***"
click at [742, 296] on icon at bounding box center [749, 300] width 15 height 16
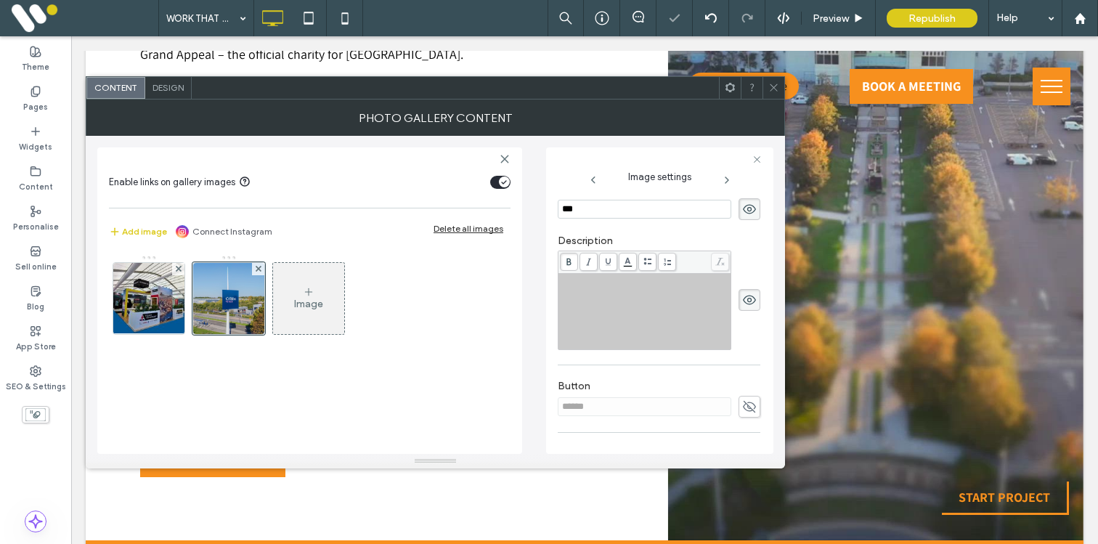
click at [667, 291] on div "Rich Text Editor" at bounding box center [644, 311] width 168 height 73
click at [744, 404] on icon at bounding box center [749, 406] width 15 height 16
click at [672, 404] on input "******" at bounding box center [643, 406] width 173 height 19
type input "****"
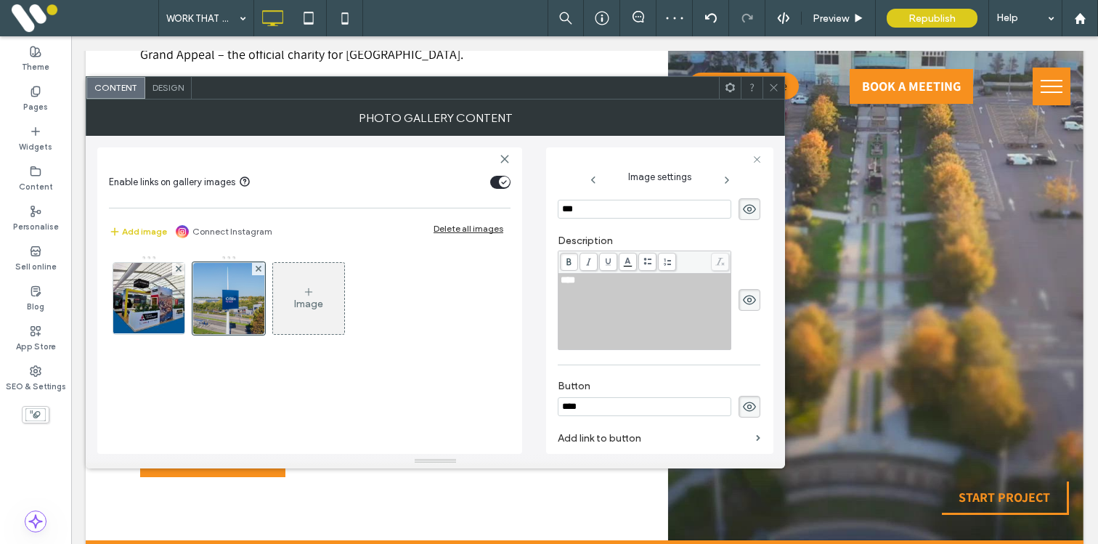
click at [677, 375] on div "Button ****" at bounding box center [658, 398] width 203 height 52
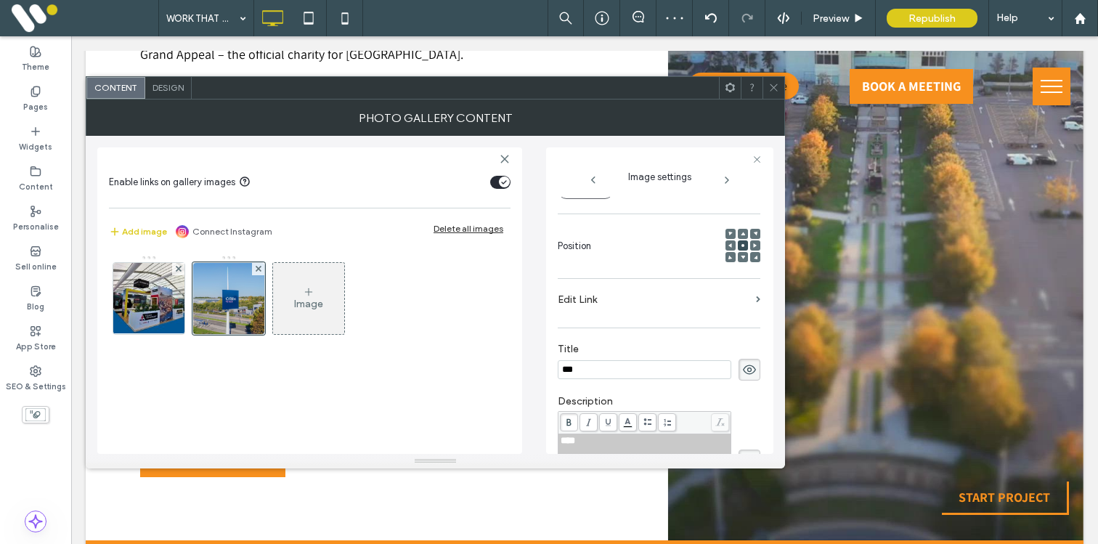
scroll to position [75, 0]
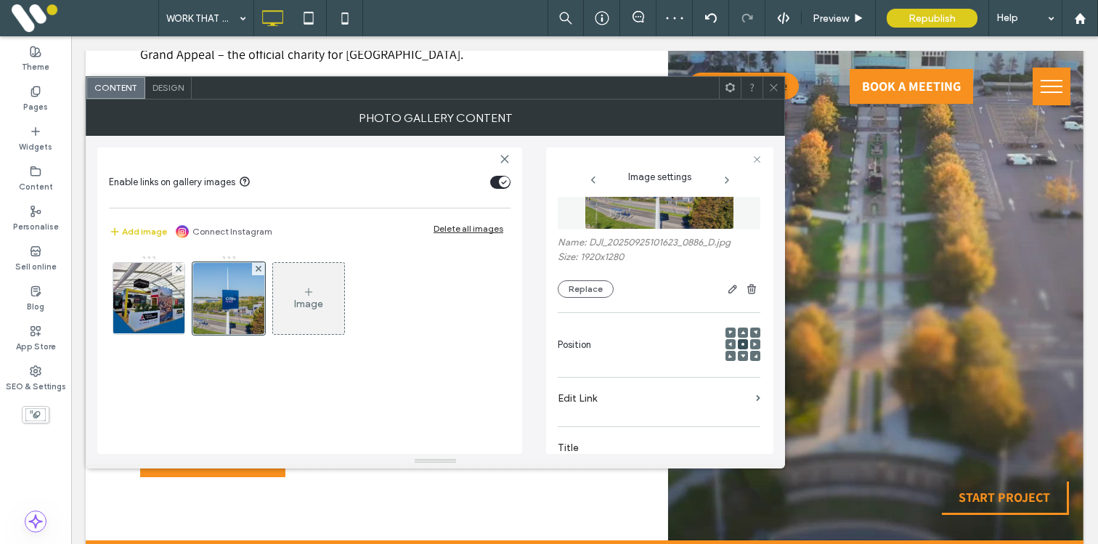
click at [647, 407] on label "Edit Link" at bounding box center [653, 398] width 192 height 27
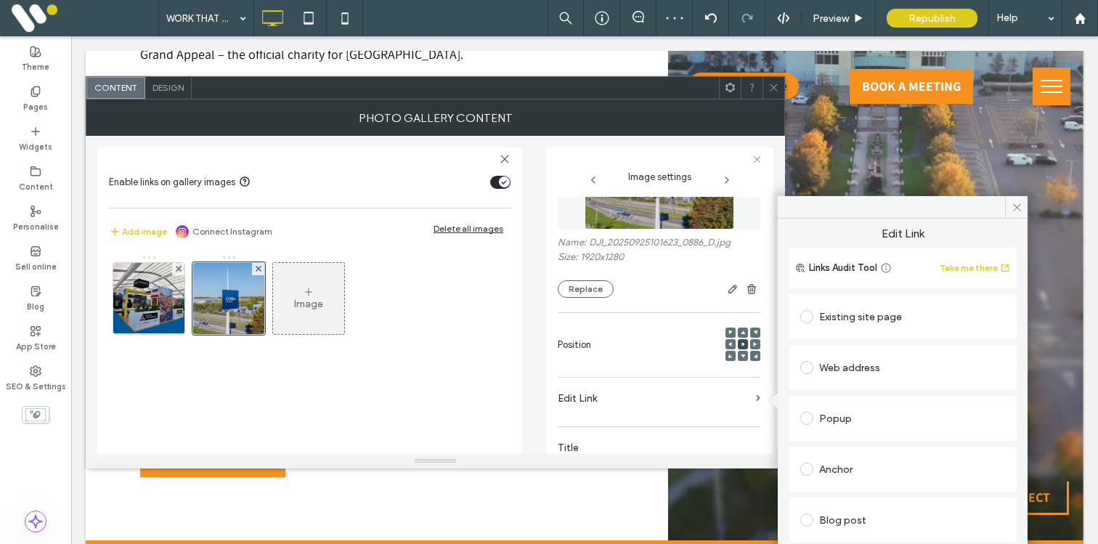
click at [827, 316] on div "Existing site page" at bounding box center [902, 316] width 205 height 23
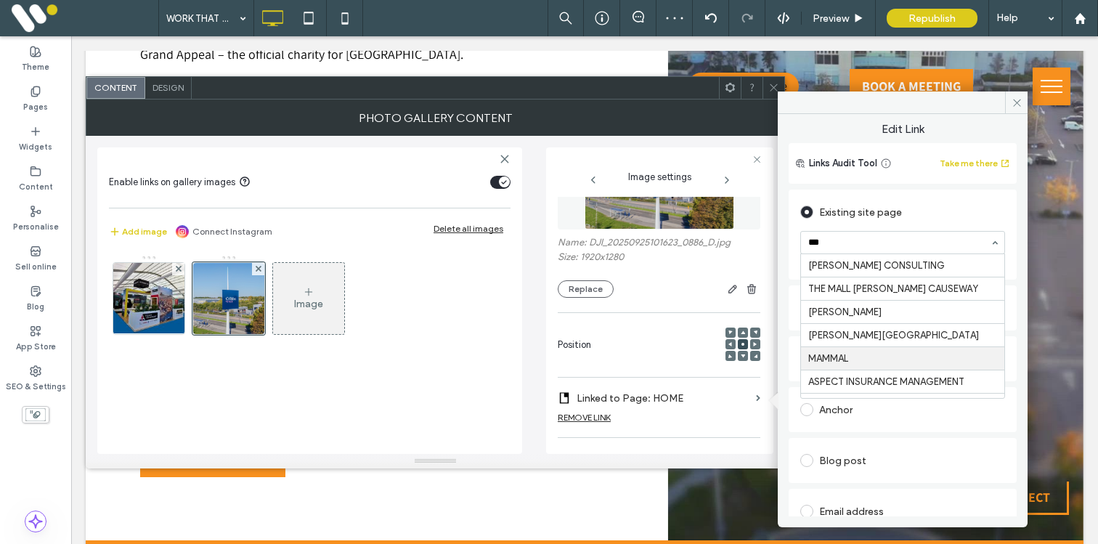
type input "****"
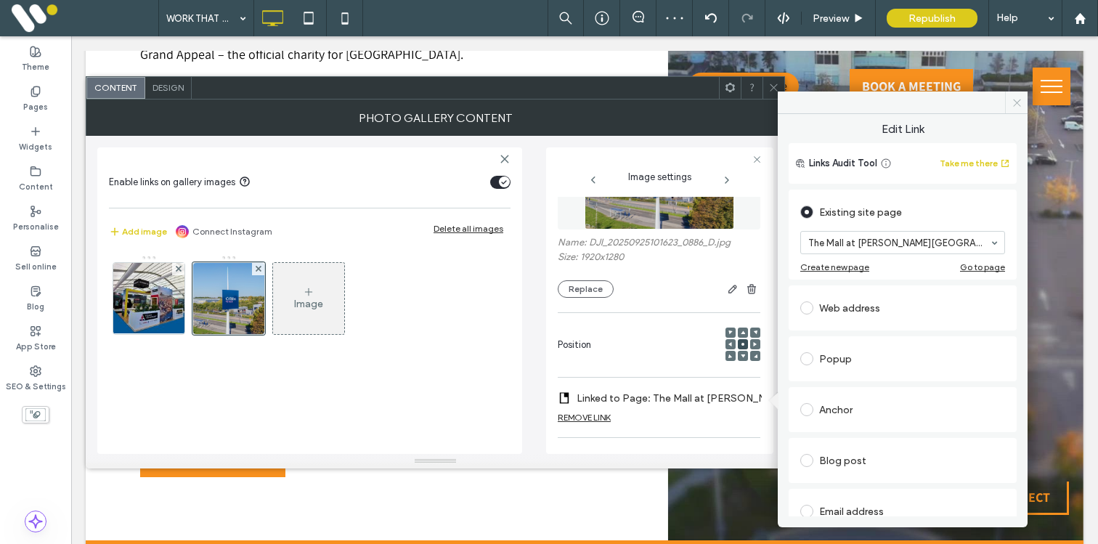
click at [1014, 107] on icon at bounding box center [1016, 102] width 11 height 11
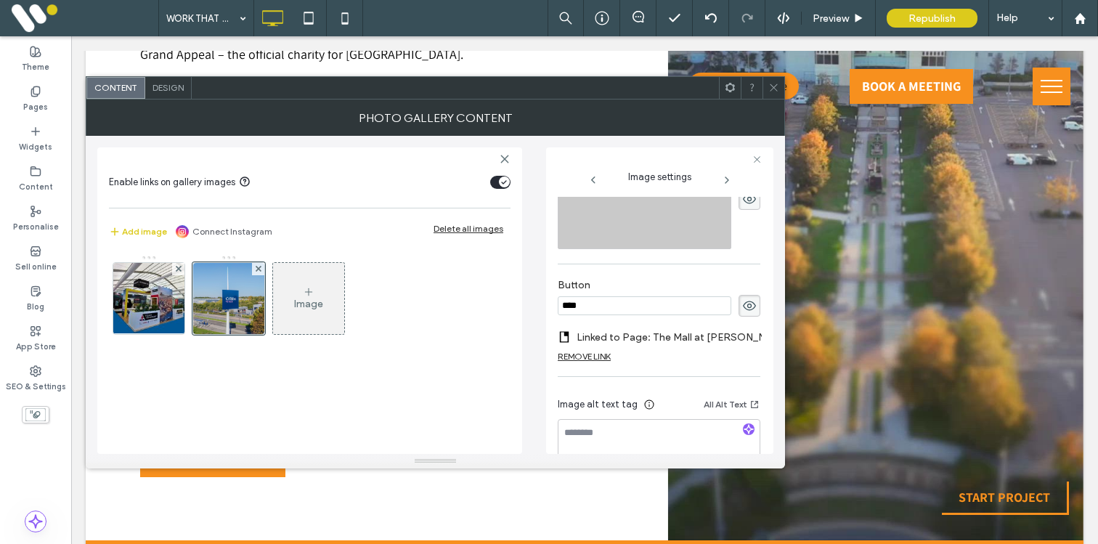
scroll to position [477, 0]
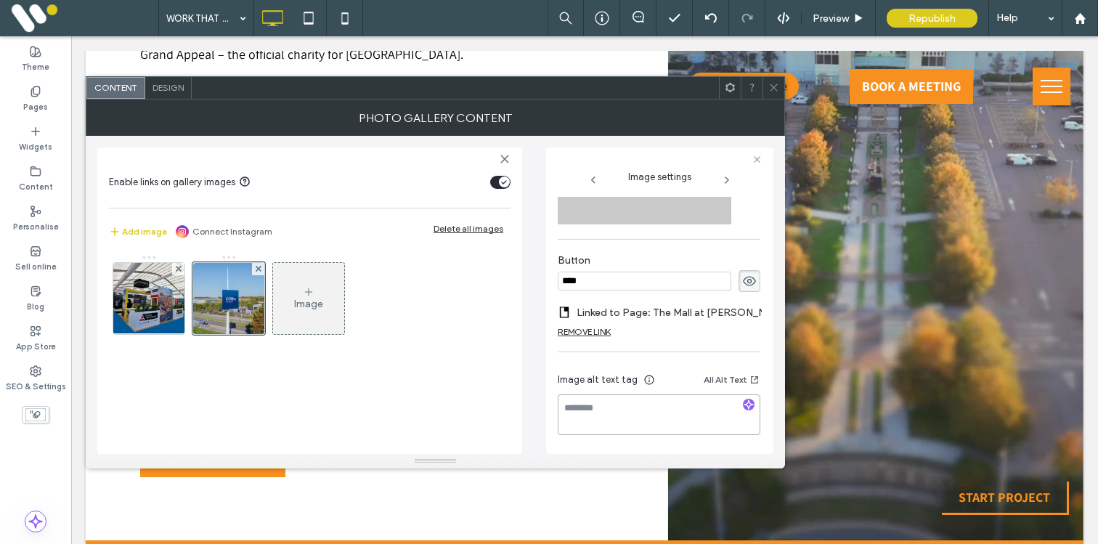
click at [620, 403] on textarea at bounding box center [658, 414] width 203 height 41
type textarea "**********"
click at [550, 388] on div "**********" at bounding box center [659, 300] width 227 height 306
click at [774, 78] on span at bounding box center [773, 88] width 11 height 22
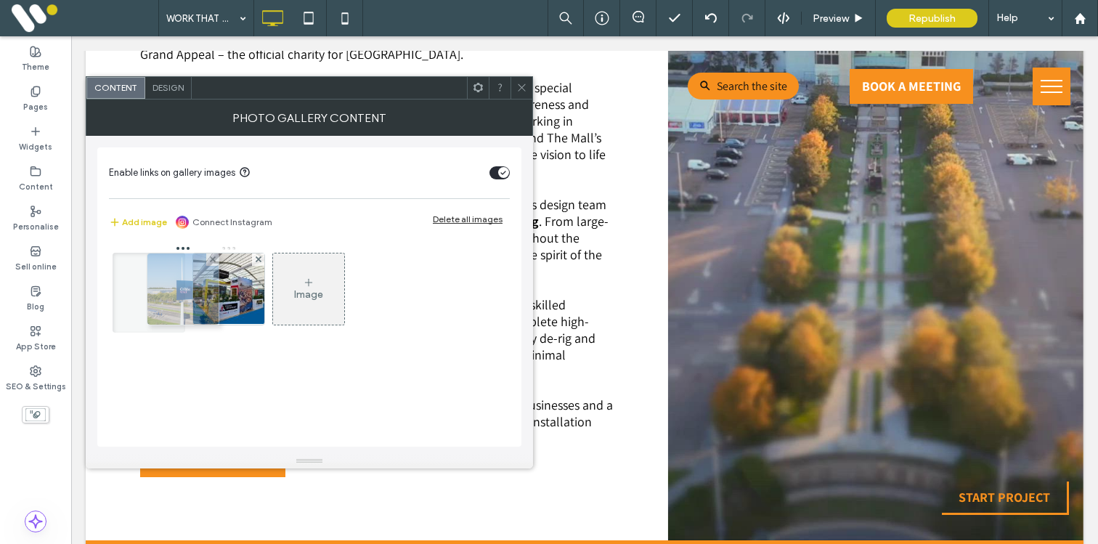
drag, startPoint x: 224, startPoint y: 306, endPoint x: 150, endPoint y: 303, distance: 73.3
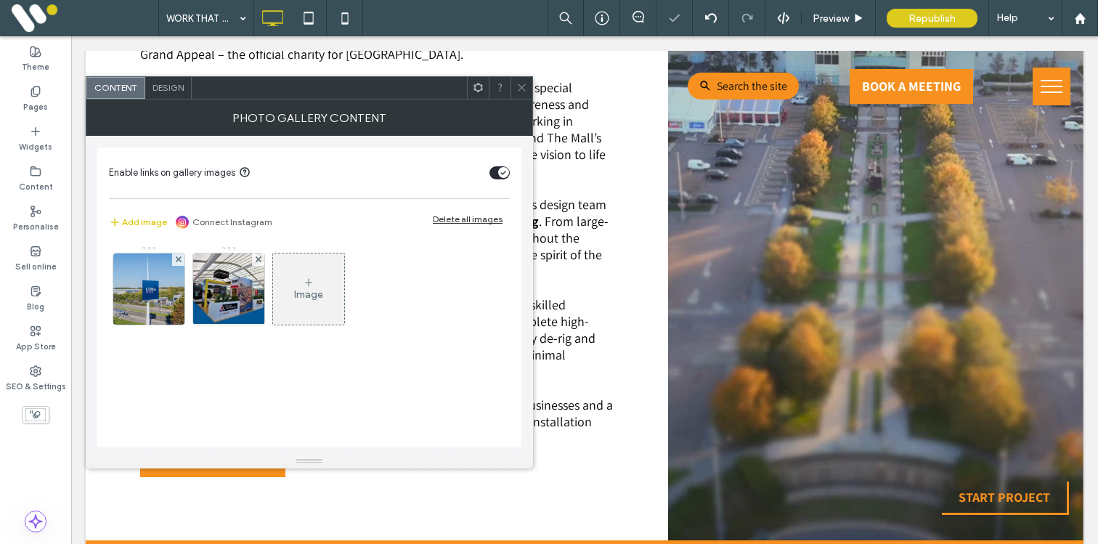
click at [523, 87] on icon at bounding box center [521, 87] width 11 height 11
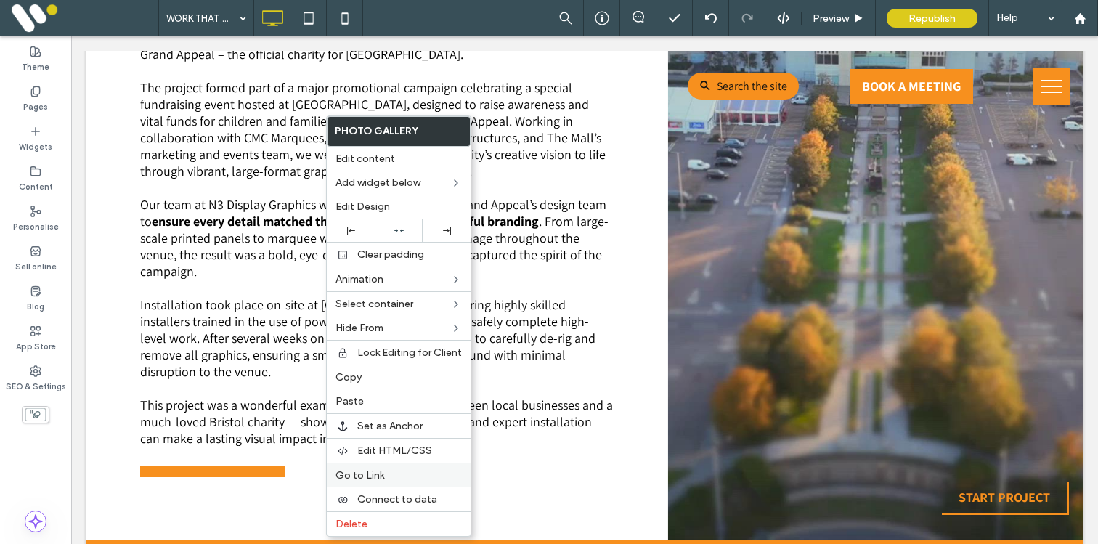
click at [365, 467] on div "Go to Link" at bounding box center [399, 474] width 144 height 25
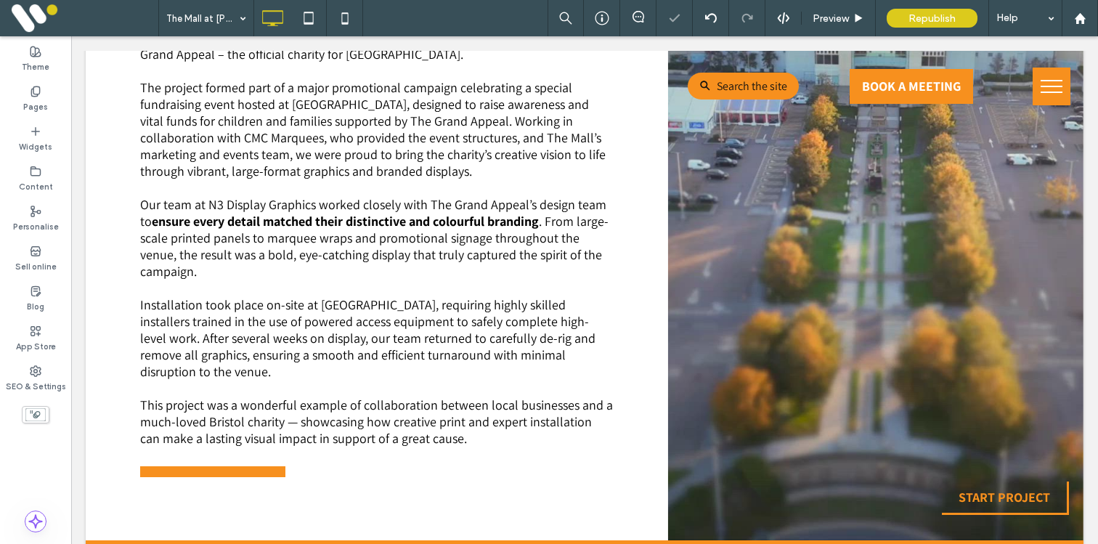
type input "*********"
type input "**"
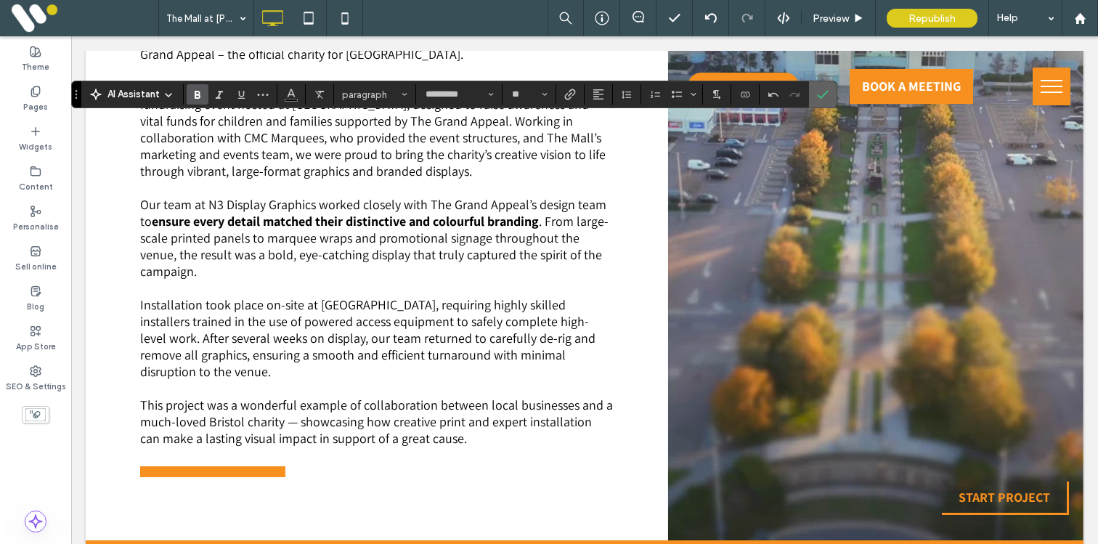
click at [815, 99] on label "Confirm" at bounding box center [823, 94] width 22 height 26
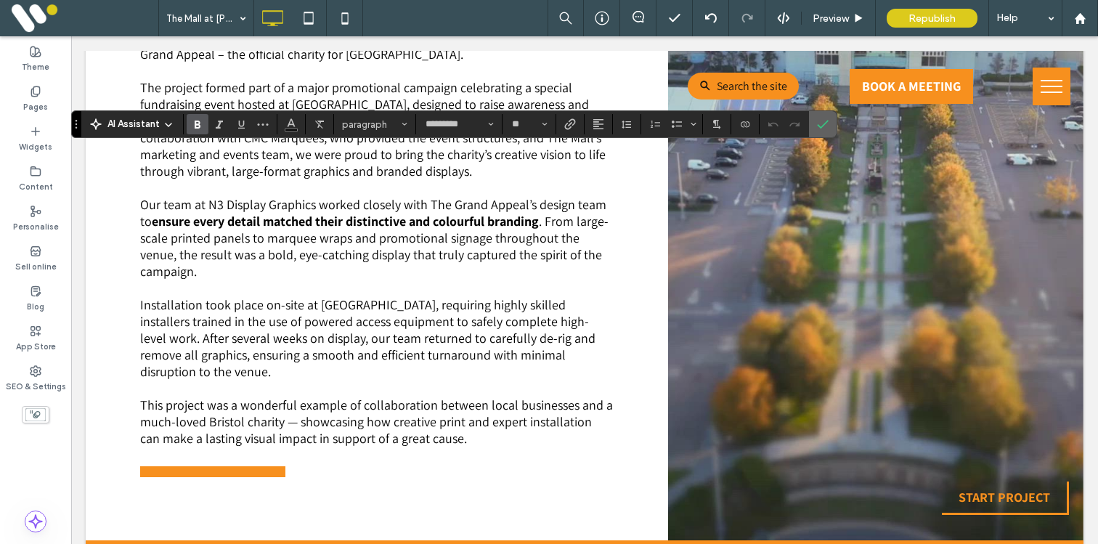
click at [814, 123] on label "Confirm" at bounding box center [823, 124] width 22 height 26
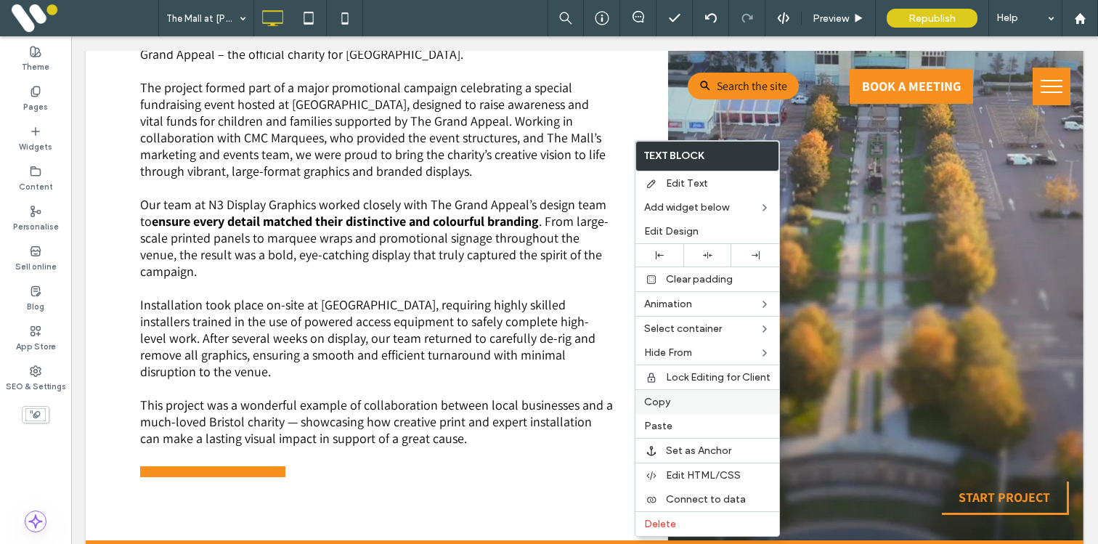
click at [661, 401] on span "Copy" at bounding box center [657, 402] width 26 height 12
click at [663, 427] on span "Paste" at bounding box center [659, 426] width 28 height 12
click at [667, 398] on span "Copy" at bounding box center [658, 402] width 26 height 12
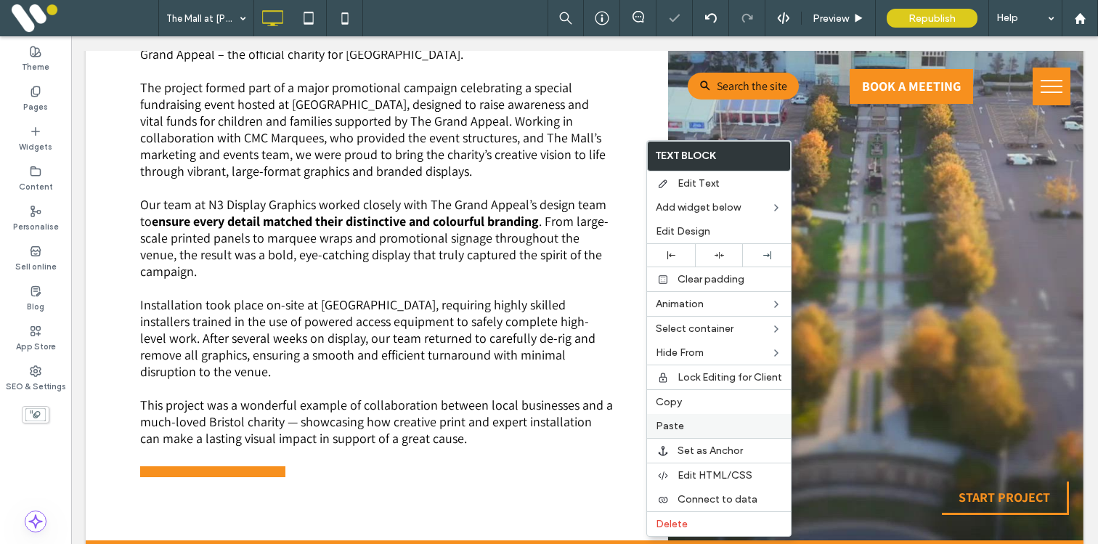
click at [675, 428] on span "Paste" at bounding box center [669, 426] width 28 height 12
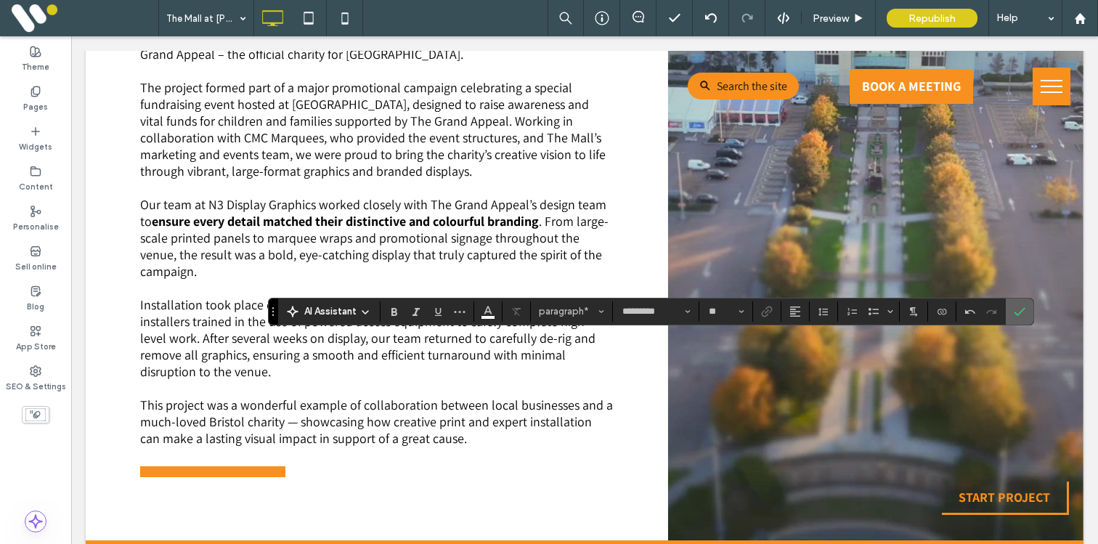
click at [1023, 313] on icon "Confirm" at bounding box center [1019, 312] width 12 height 12
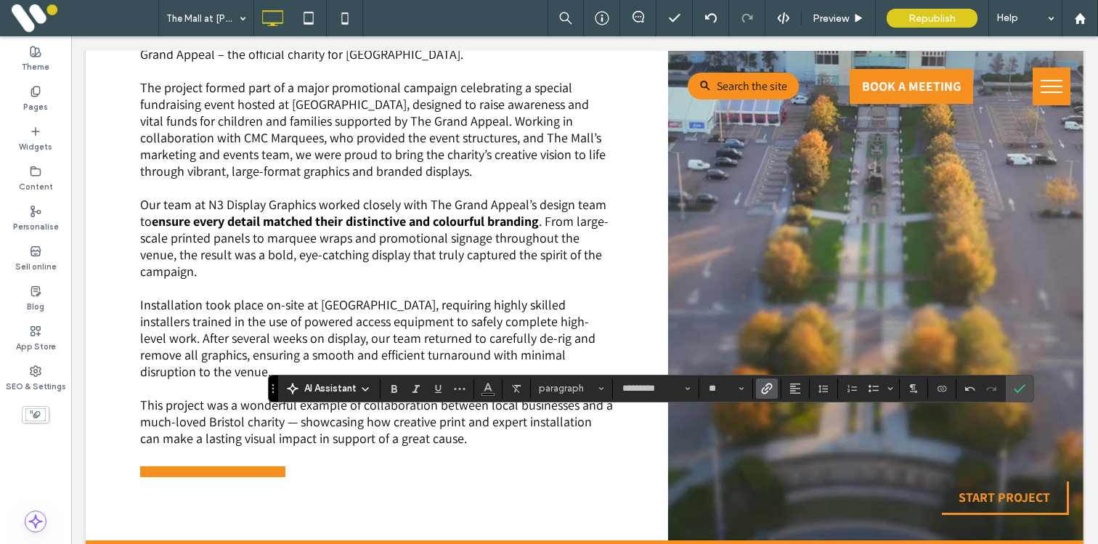
click at [772, 385] on label "Link" at bounding box center [767, 388] width 22 height 20
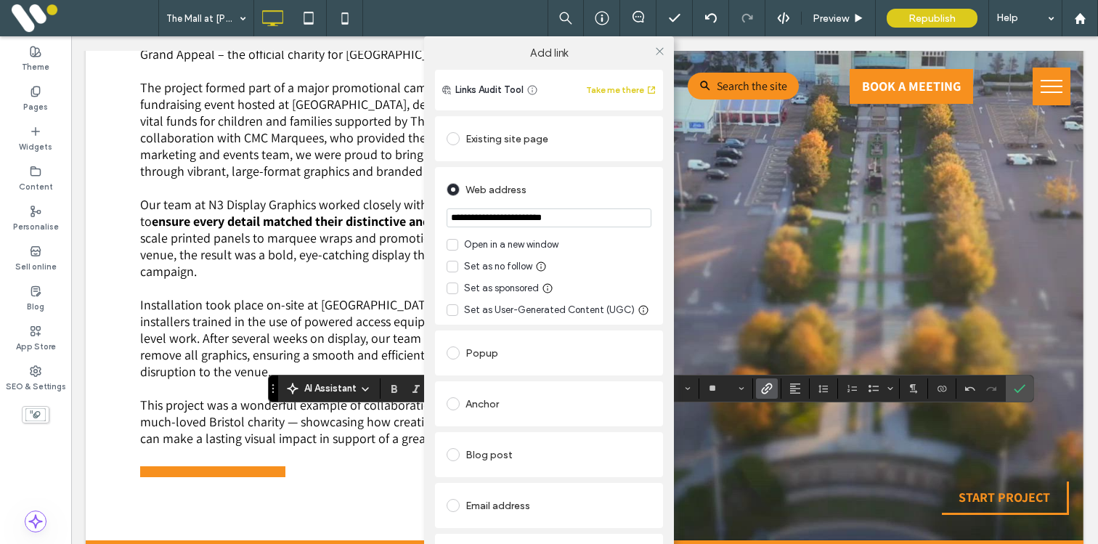
click at [521, 244] on div "Open in a new window" at bounding box center [511, 244] width 94 height 15
click at [655, 52] on icon at bounding box center [659, 51] width 11 height 11
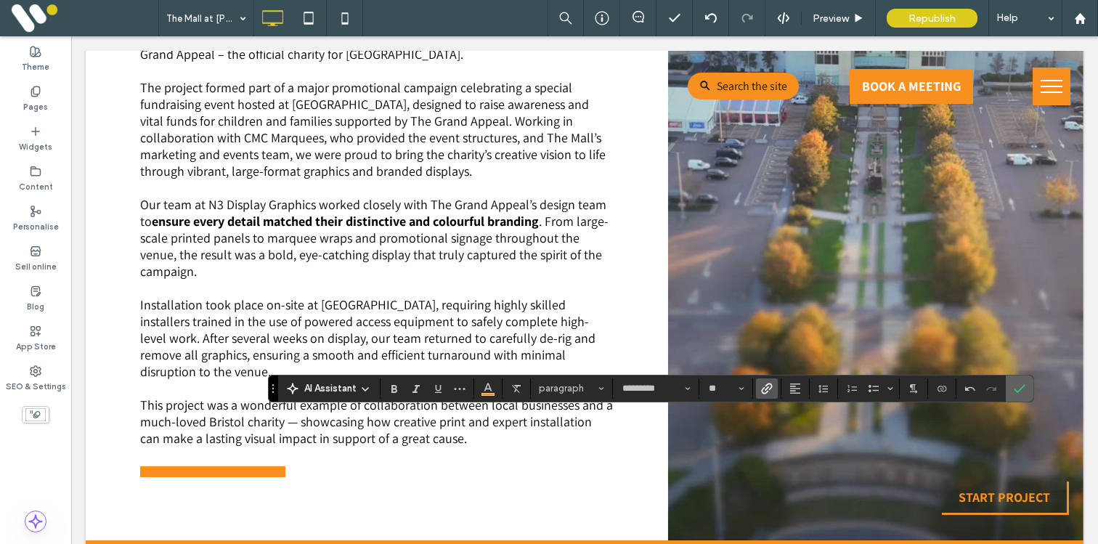
click at [1016, 391] on use "Confirm" at bounding box center [1019, 388] width 12 height 9
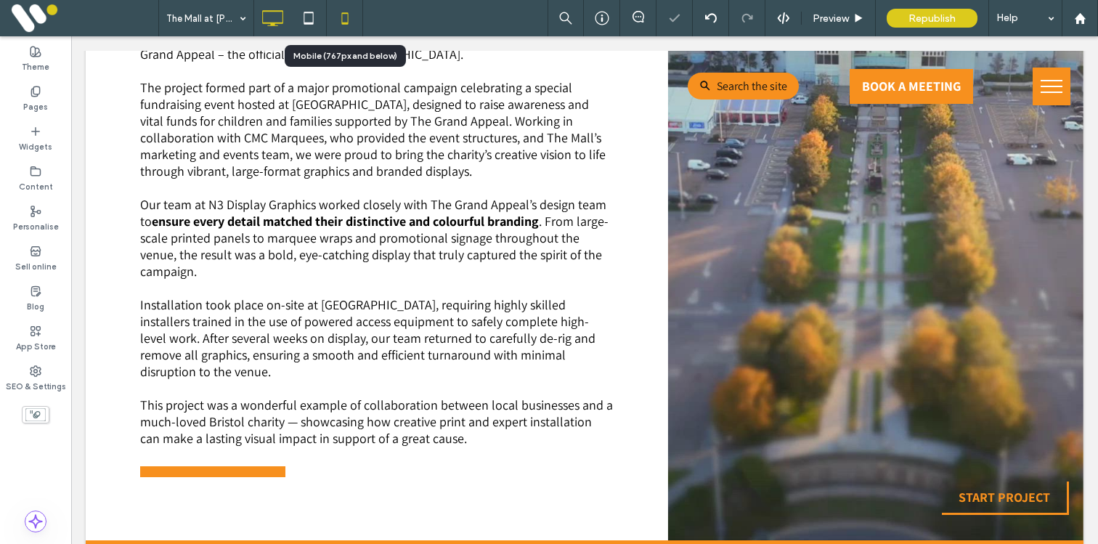
click at [342, 12] on use at bounding box center [344, 18] width 7 height 12
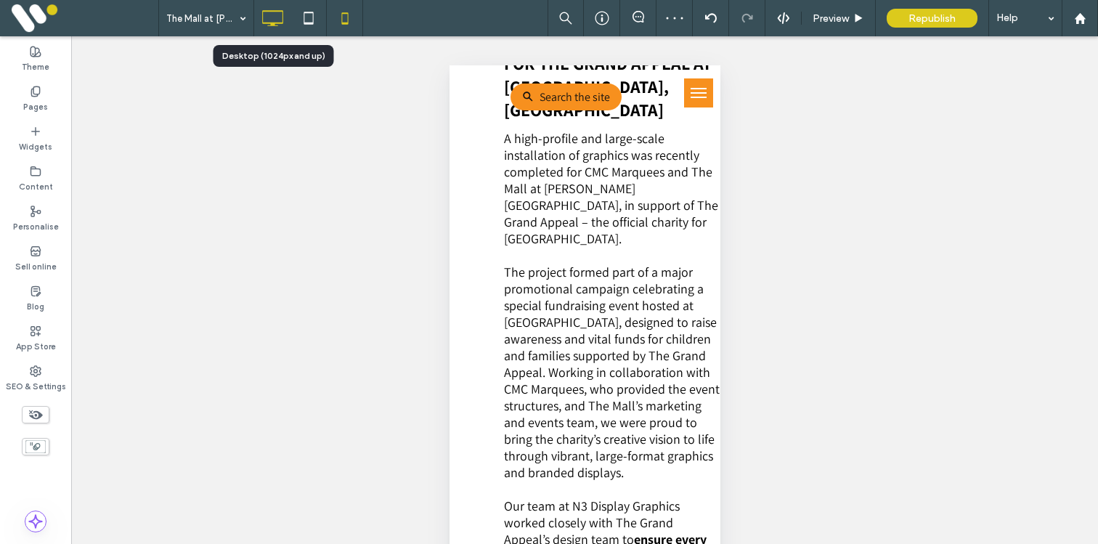
click at [262, 17] on use at bounding box center [272, 18] width 21 height 16
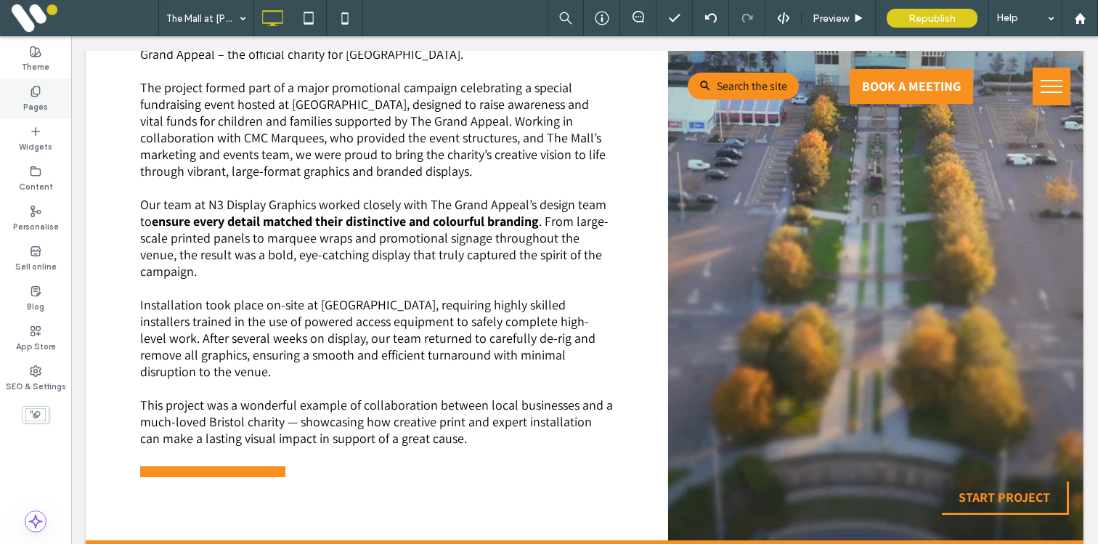
click at [38, 94] on use at bounding box center [35, 90] width 8 height 9
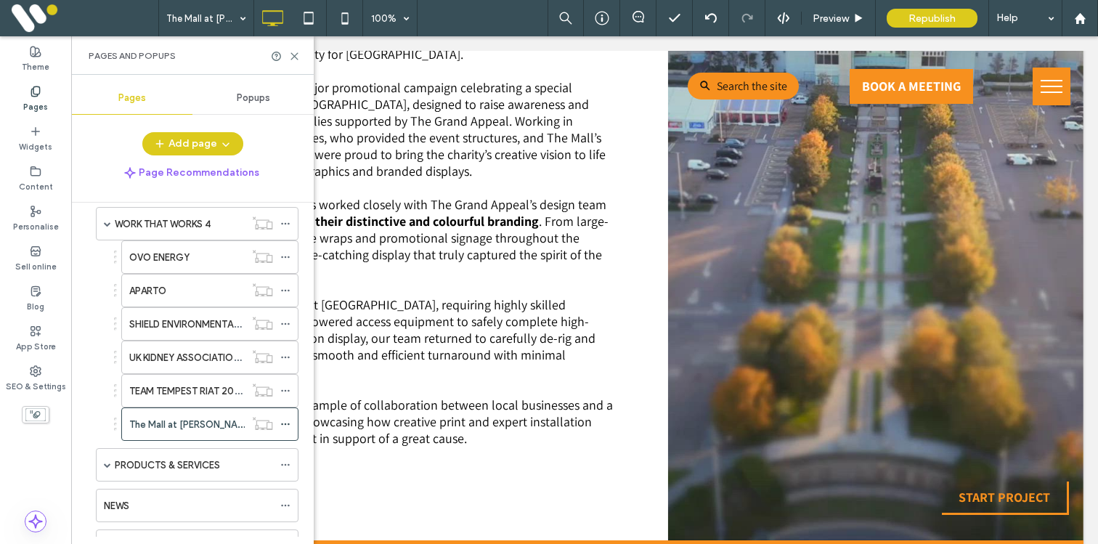
scroll to position [2451, 0]
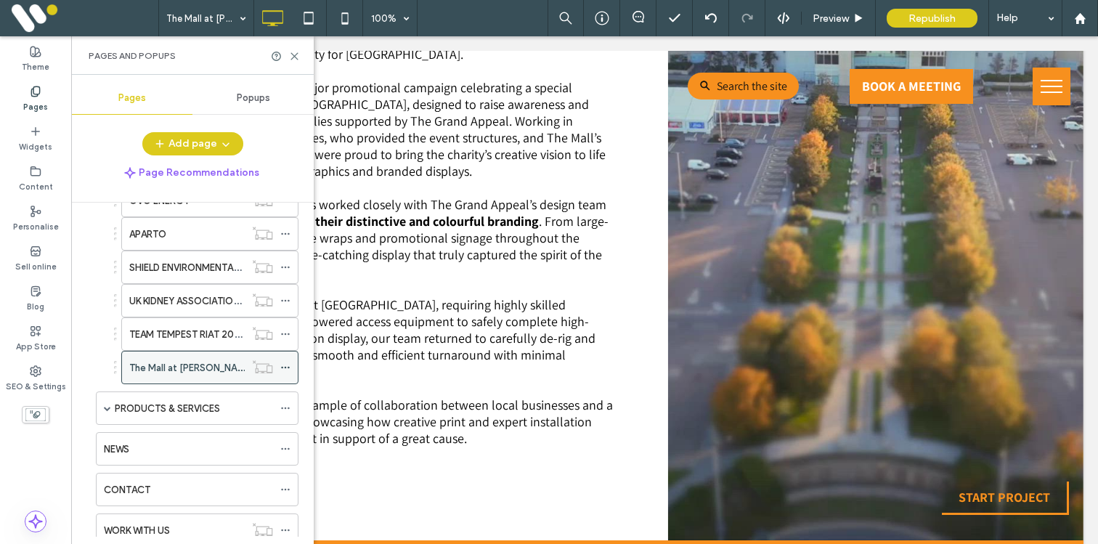
click at [285, 366] on icon at bounding box center [285, 367] width 10 height 10
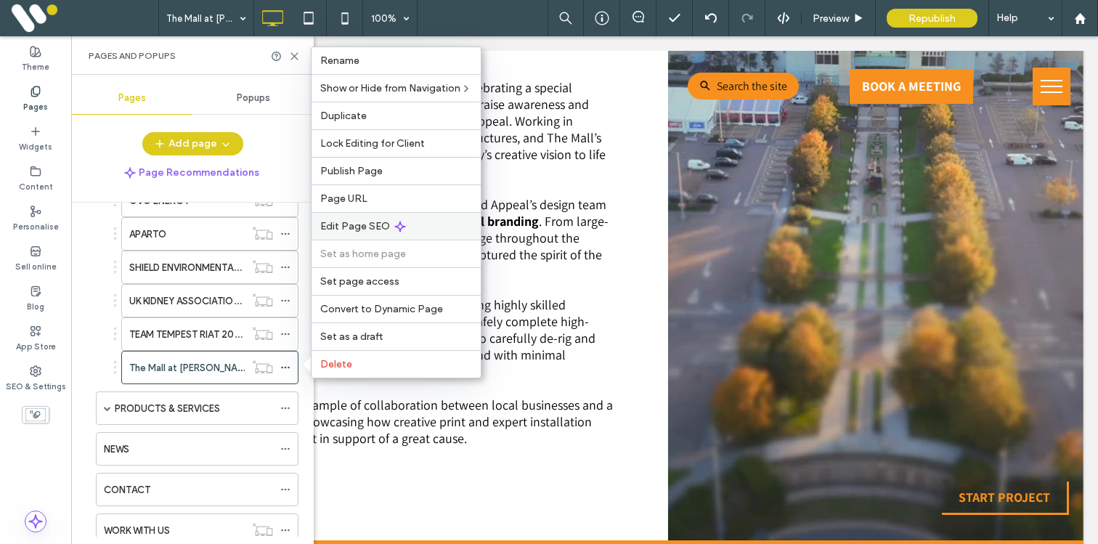
click at [340, 219] on div "Edit Page SEO" at bounding box center [395, 226] width 169 height 28
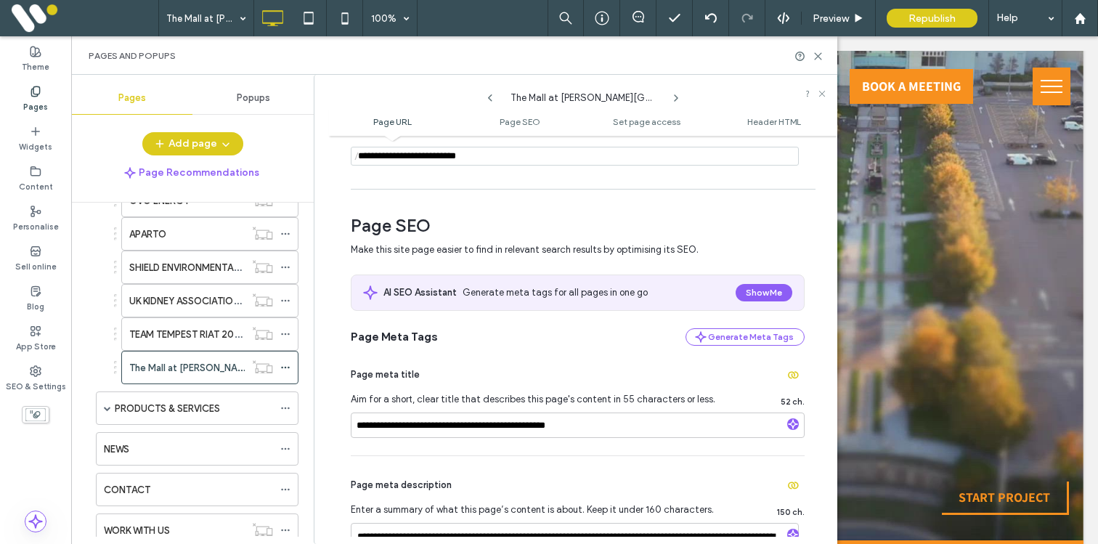
scroll to position [167, 0]
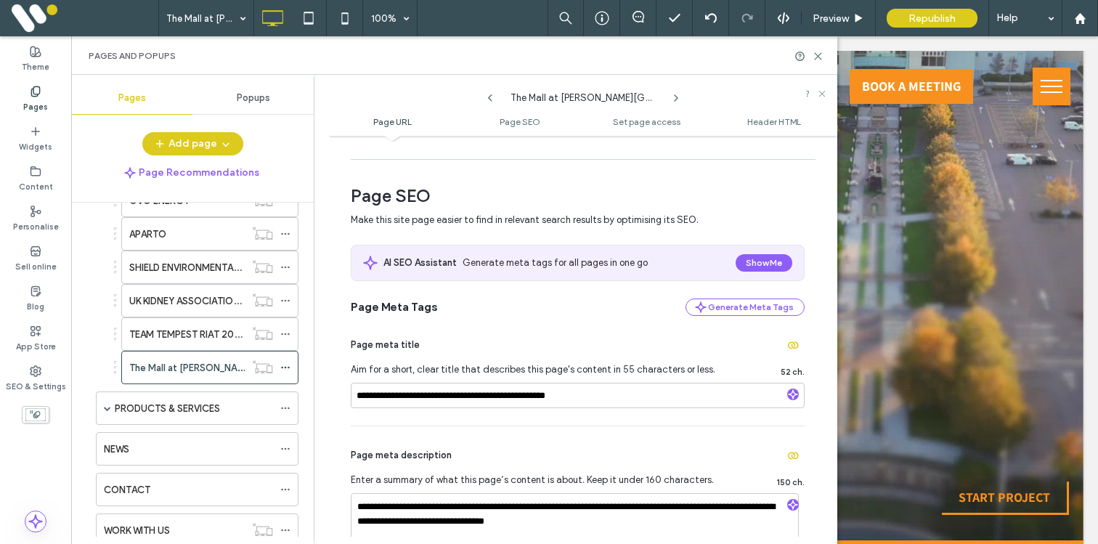
click at [793, 396] on div at bounding box center [792, 395] width 23 height 15
click at [788, 396] on icon "button" at bounding box center [793, 394] width 10 height 10
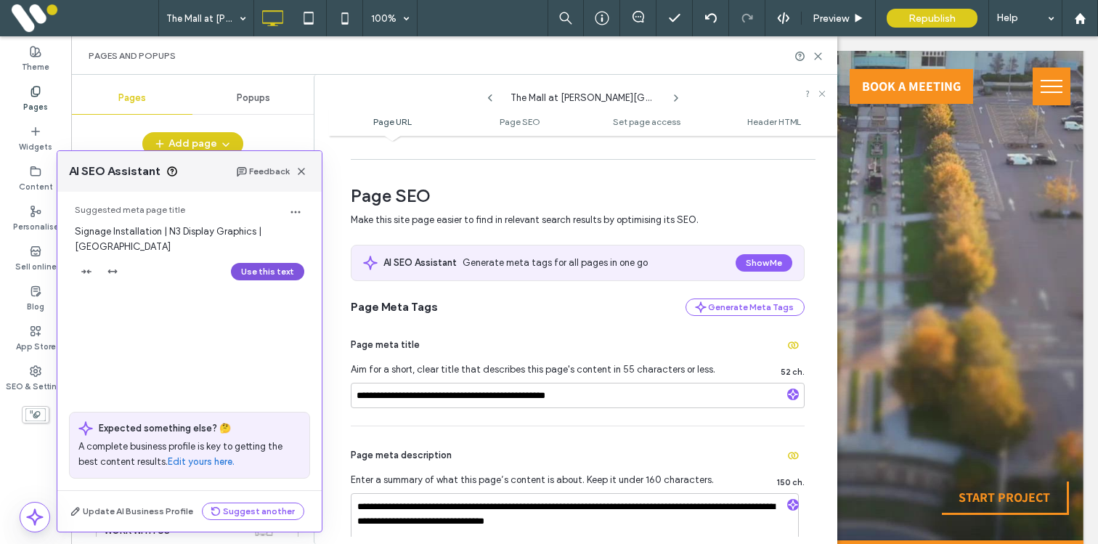
click at [273, 263] on button "Use this text" at bounding box center [267, 271] width 73 height 17
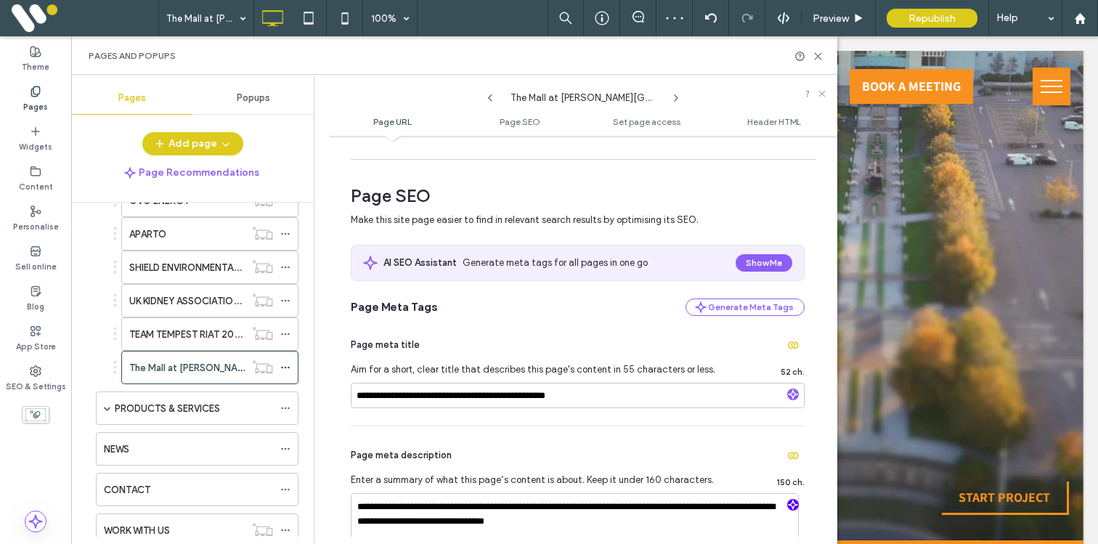
click at [788, 504] on use "button" at bounding box center [792, 504] width 9 height 9
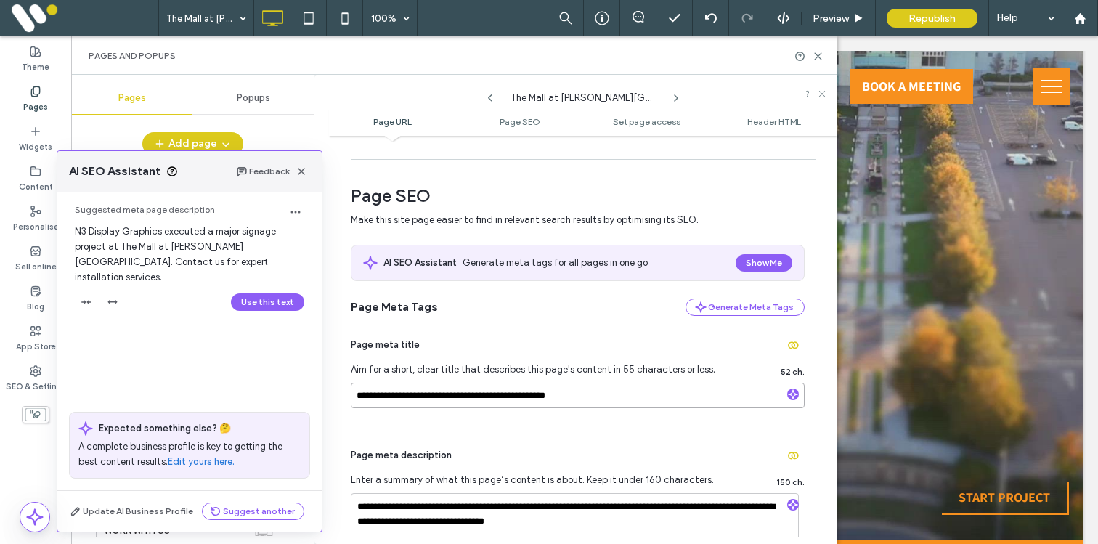
drag, startPoint x: 534, startPoint y: 399, endPoint x: 451, endPoint y: 398, distance: 82.8
click at [451, 398] on input "**********" at bounding box center [578, 395] width 454 height 25
click at [259, 293] on button "Use this text" at bounding box center [267, 301] width 73 height 17
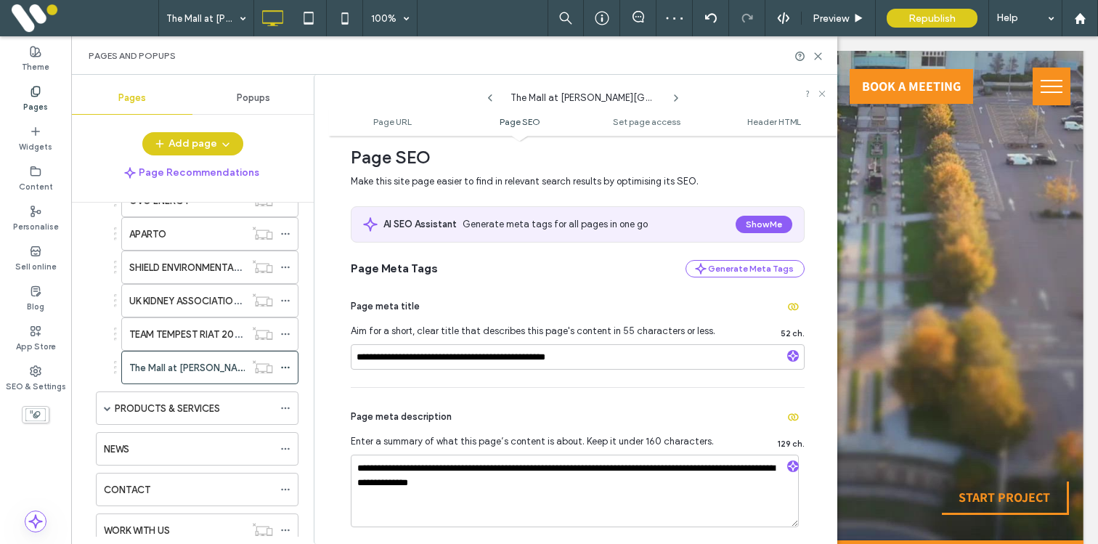
scroll to position [206, 0]
click at [353, 355] on input "**********" at bounding box center [578, 355] width 454 height 25
drag, startPoint x: 579, startPoint y: 356, endPoint x: 494, endPoint y: 356, distance: 85.7
click at [494, 356] on input "**********" at bounding box center [578, 355] width 454 height 25
click at [434, 359] on input "**********" at bounding box center [578, 355] width 454 height 25
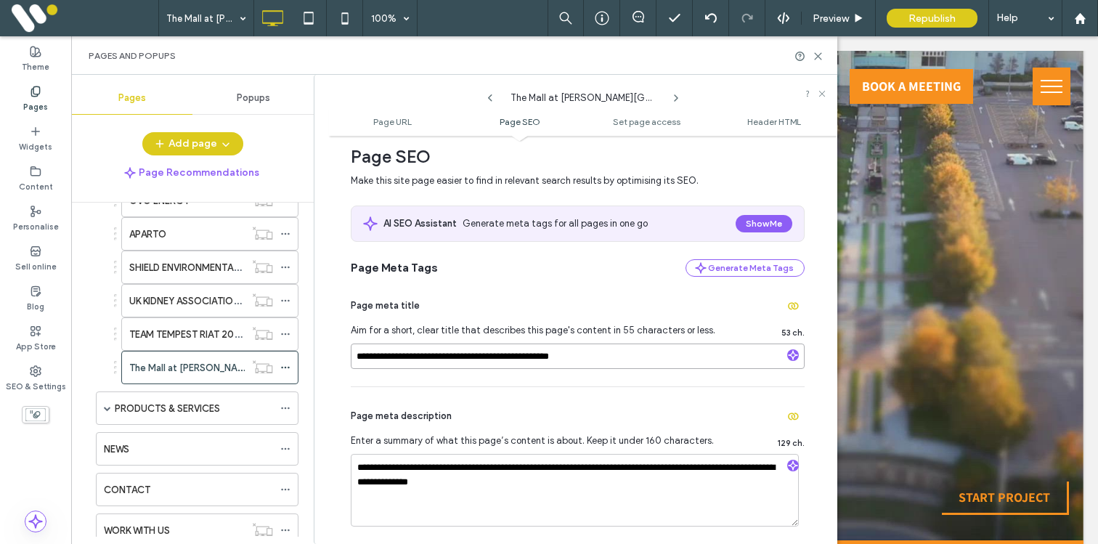
type input "**********"
click at [437, 380] on div "**********" at bounding box center [578, 332] width 454 height 110
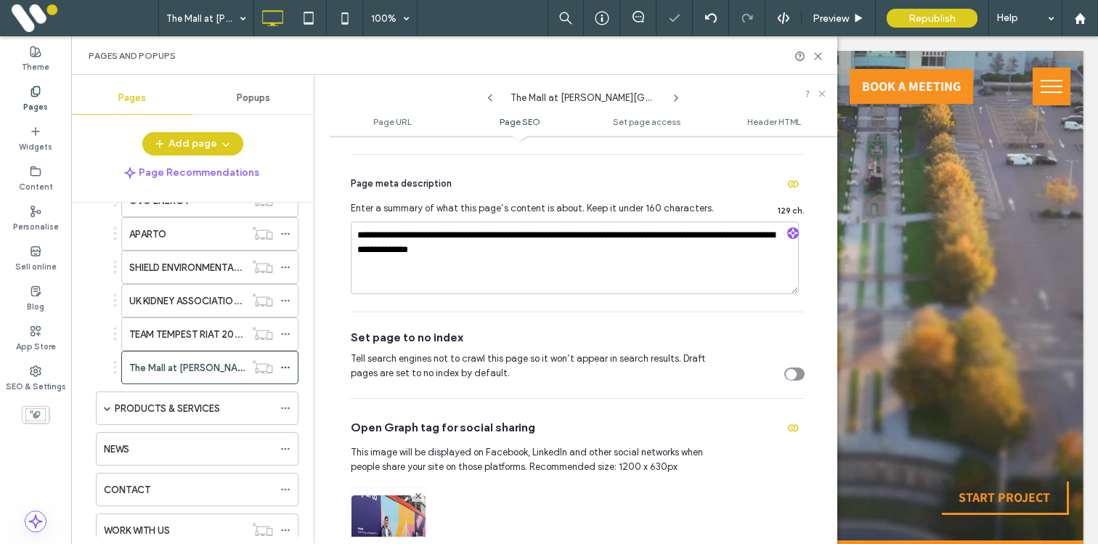
scroll to position [513, 0]
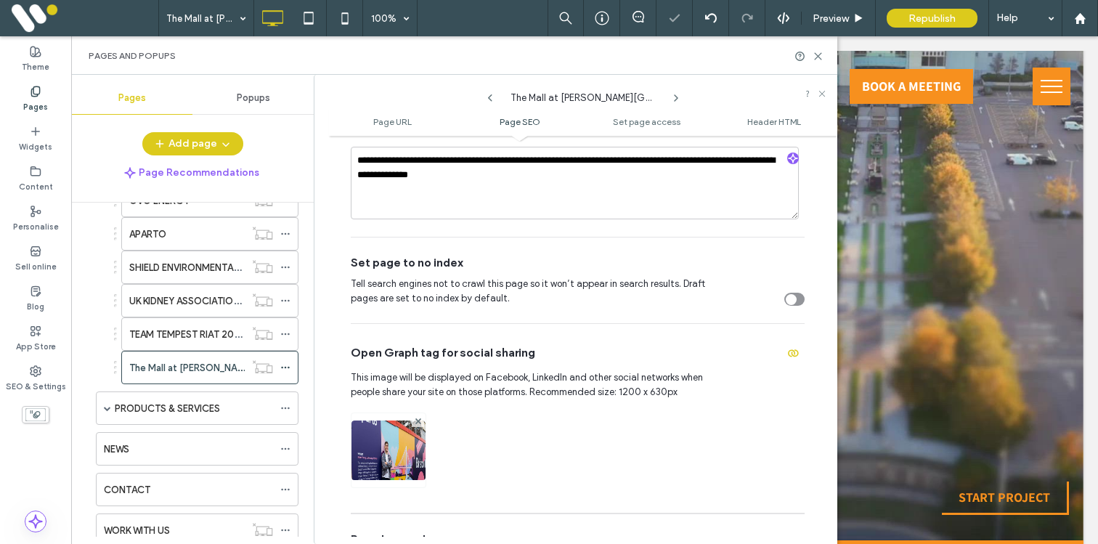
click at [380, 462] on img at bounding box center [388, 469] width 74 height 99
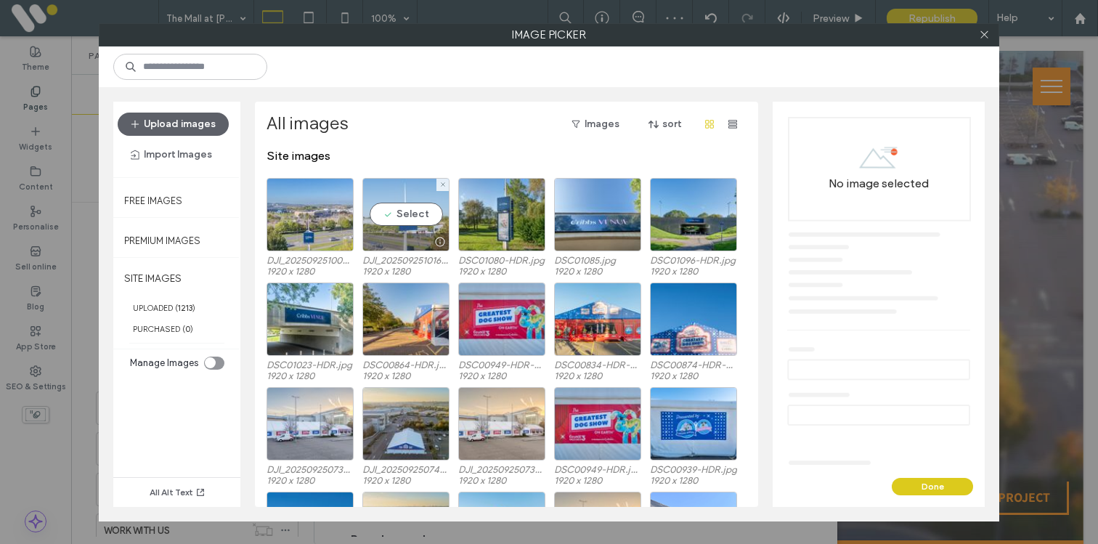
click at [395, 213] on div "Select" at bounding box center [405, 214] width 87 height 73
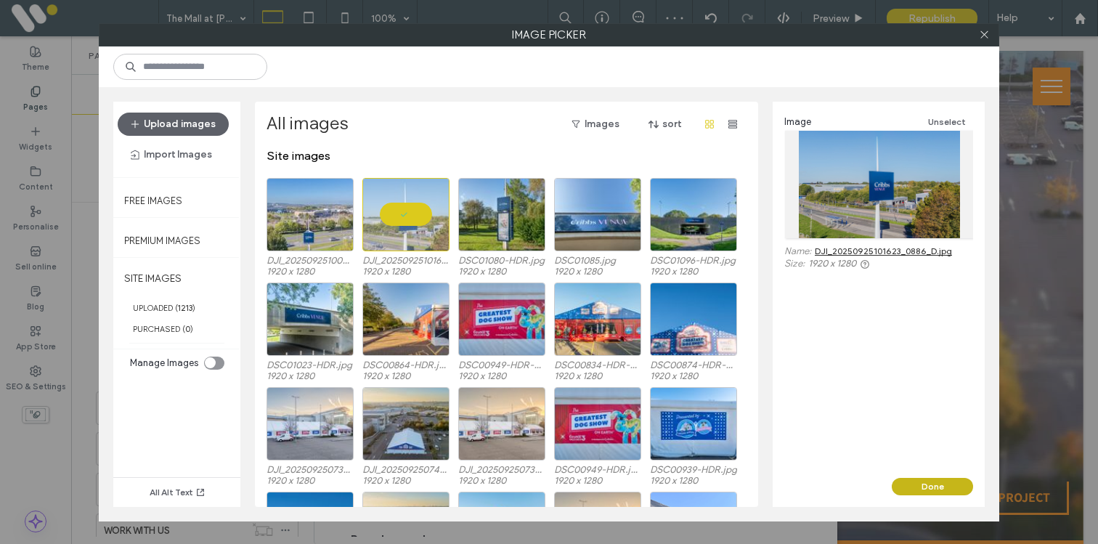
click at [920, 481] on button "Done" at bounding box center [931, 486] width 81 height 17
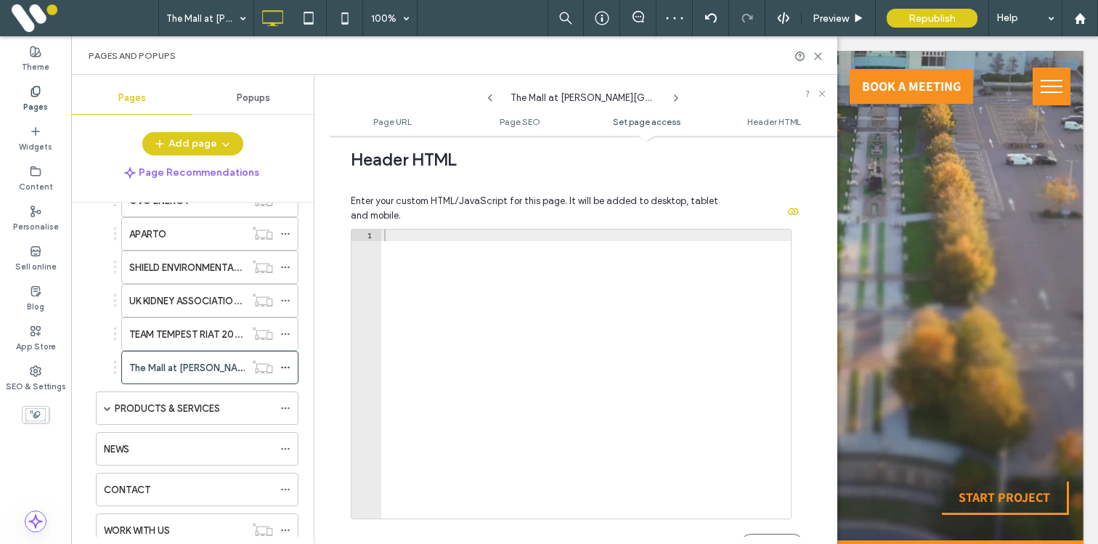
scroll to position [1408, 0]
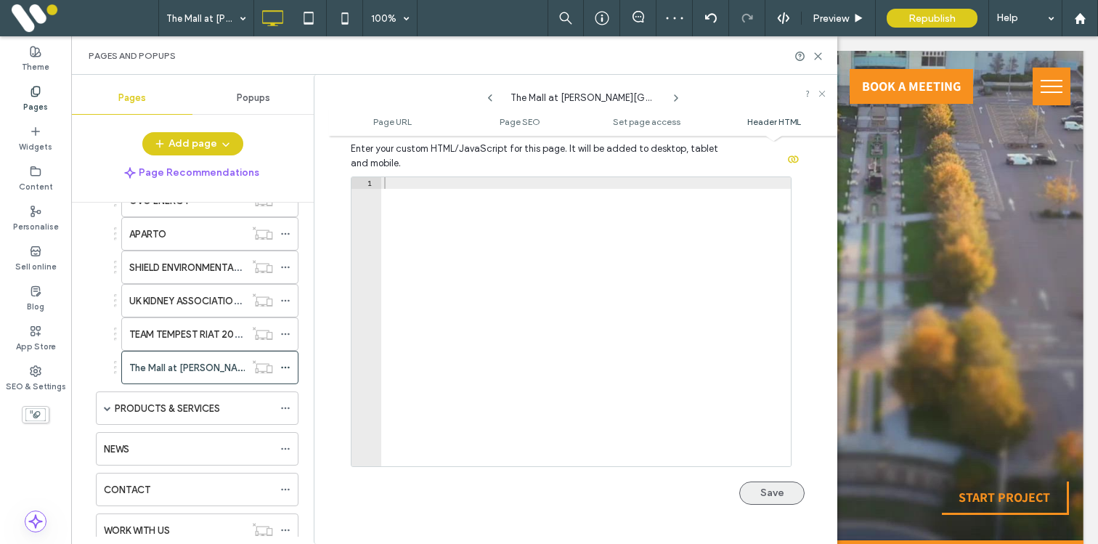
click at [749, 486] on button "Save" at bounding box center [771, 492] width 65 height 23
click at [817, 57] on icon at bounding box center [817, 56] width 11 height 11
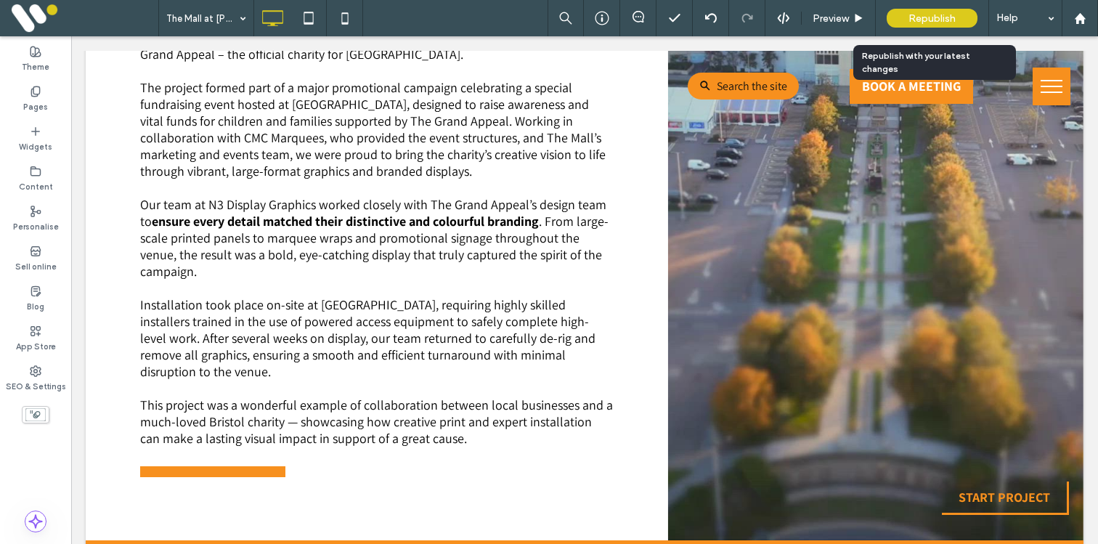
click at [910, 20] on span "Republish" at bounding box center [931, 18] width 47 height 12
